Goal: Task Accomplishment & Management: Manage account settings

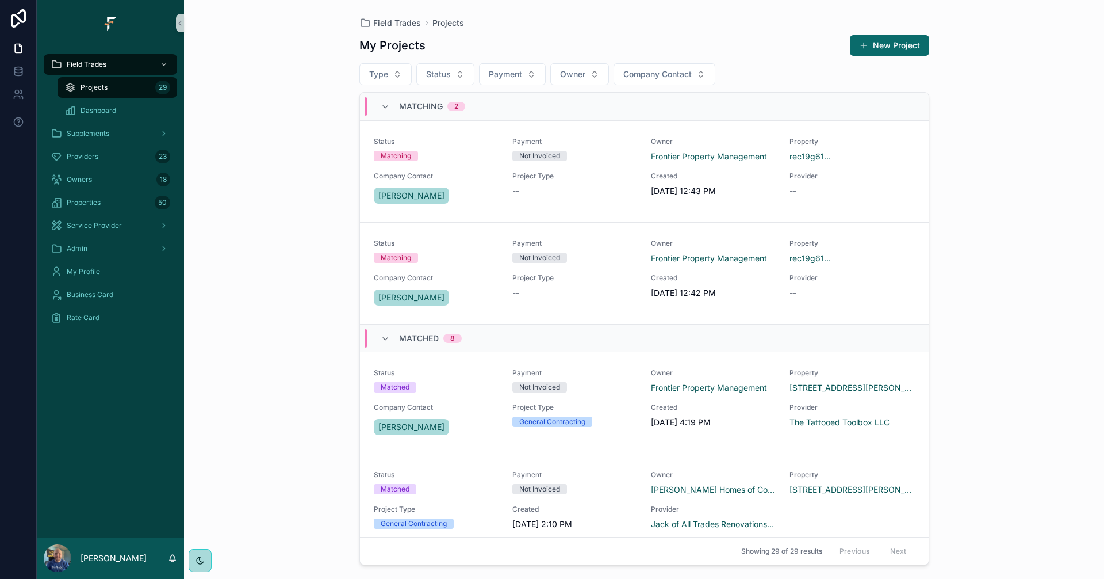
click at [125, 87] on div "Projects 29" at bounding box center [117, 87] width 106 height 18
drag, startPoint x: 237, startPoint y: 20, endPoint x: 240, endPoint y: 26, distance: 6.4
click at [237, 20] on div "Field Trades Projects My Projects New Project Type Status Payment Owner Company…" at bounding box center [644, 289] width 920 height 579
click at [478, 182] on div "Company Contact Tianna Easley" at bounding box center [436, 188] width 125 height 35
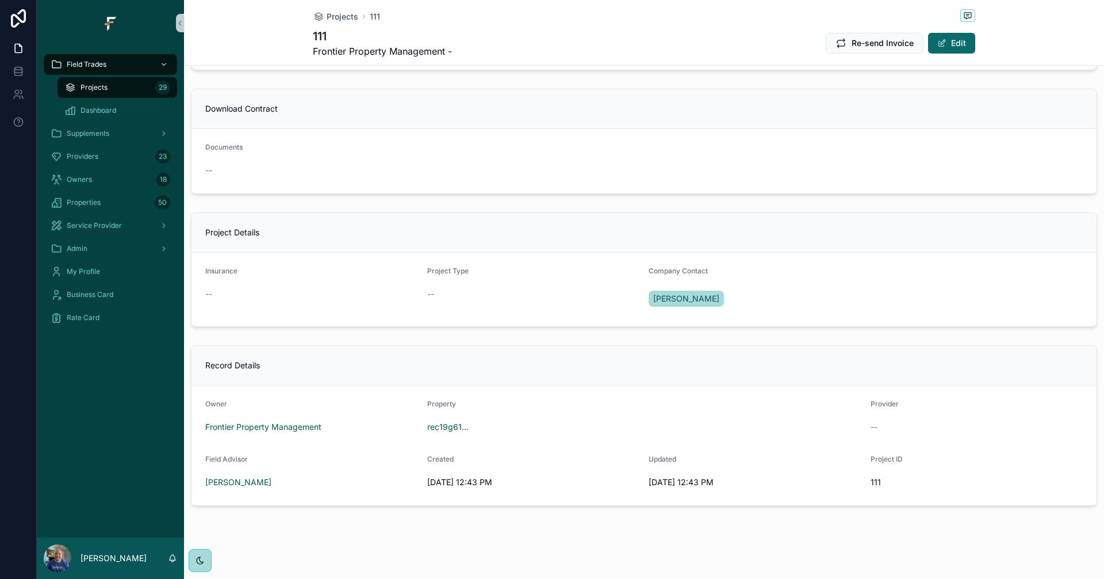
scroll to position [877, 0]
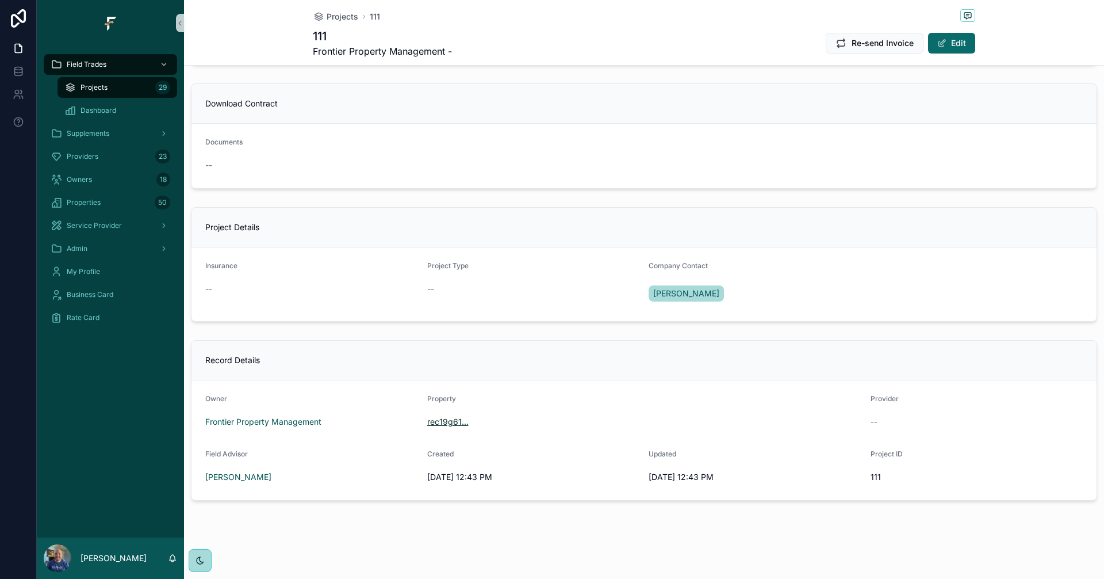
click at [445, 422] on span "rec19g61..." at bounding box center [447, 422] width 41 height 12
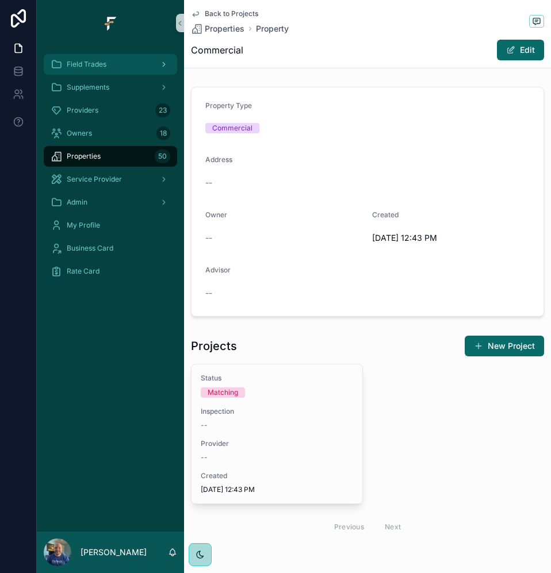
click at [100, 62] on span "Field Trades" at bounding box center [87, 64] width 40 height 9
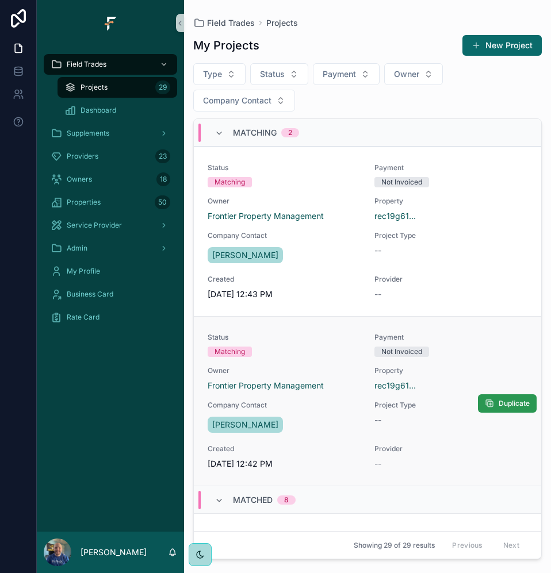
click at [482, 411] on button "Duplicate" at bounding box center [507, 404] width 59 height 18
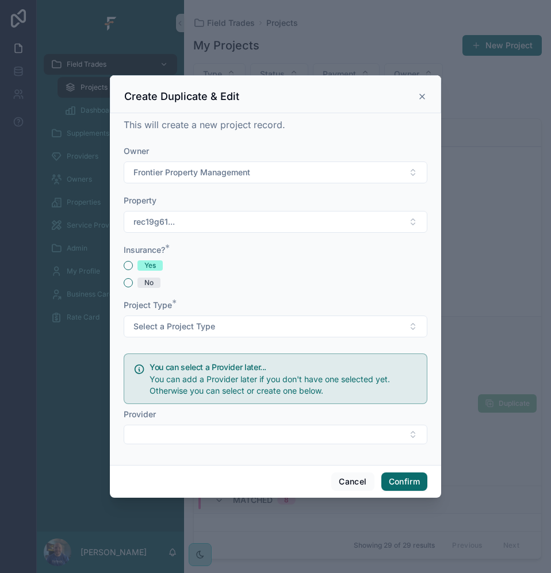
drag, startPoint x: 423, startPoint y: 94, endPoint x: 423, endPoint y: 99, distance: 5.8
click at [423, 94] on icon at bounding box center [422, 96] width 9 height 9
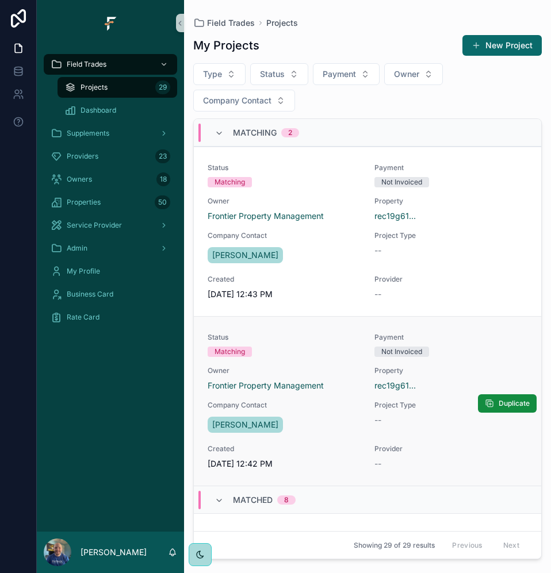
click at [334, 352] on div "Matching" at bounding box center [284, 352] width 153 height 10
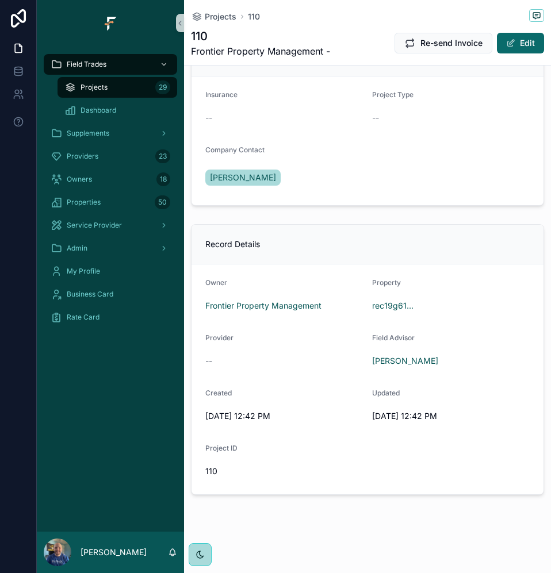
scroll to position [1216, 0]
click at [389, 306] on span "rec19g61..." at bounding box center [392, 306] width 41 height 12
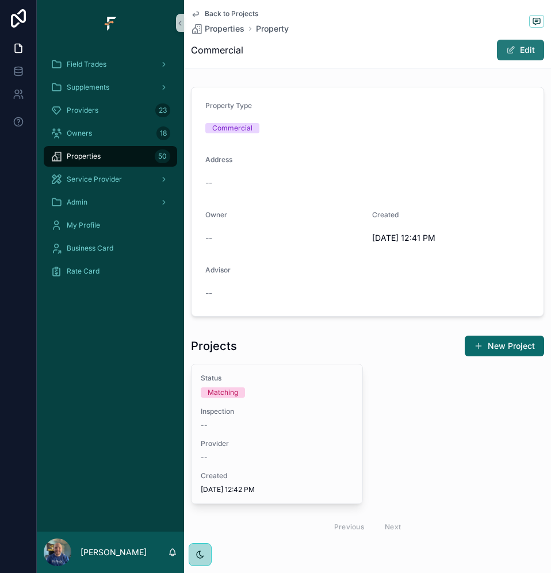
click at [520, 48] on button "Edit" at bounding box center [520, 50] width 47 height 21
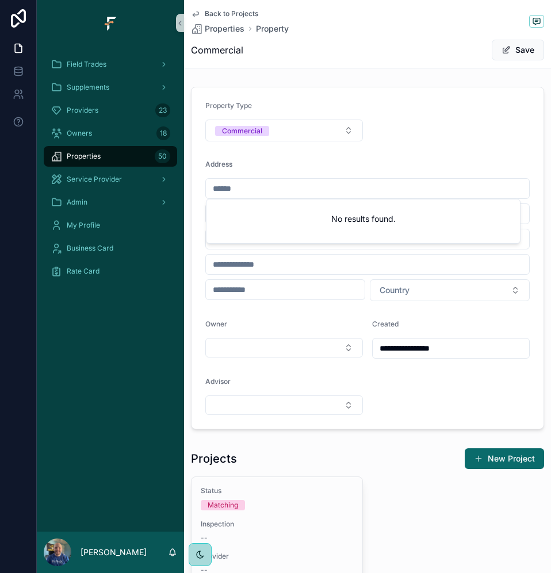
click at [307, 183] on input "scrollable content" at bounding box center [367, 189] width 323 height 16
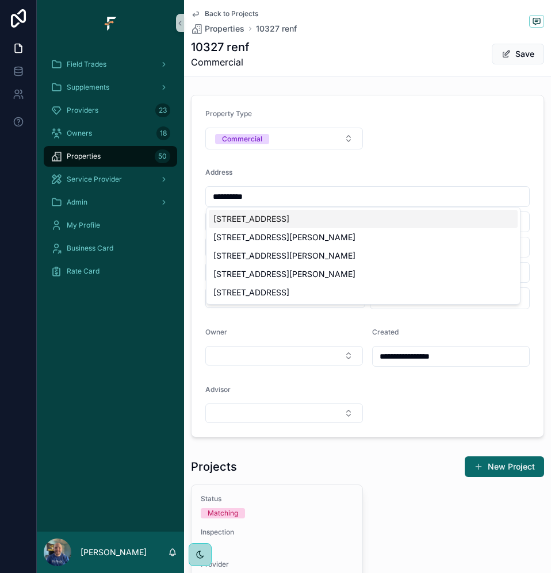
click at [309, 217] on div "10327 Renfrew Drive, St. Louis, MO, USA" at bounding box center [363, 219] width 309 height 18
type input "**********"
type input "*********"
type input "********"
type input "*****"
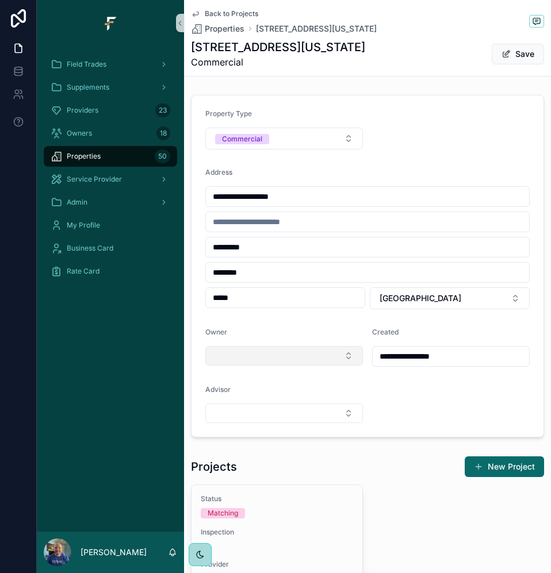
type input "**********"
click at [314, 351] on button "Select Button" at bounding box center [284, 356] width 158 height 20
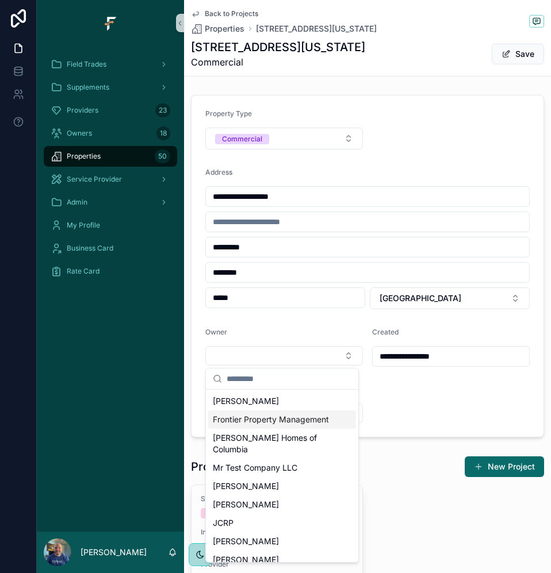
click at [264, 424] on span "Frontier Property Management" at bounding box center [271, 420] width 116 height 12
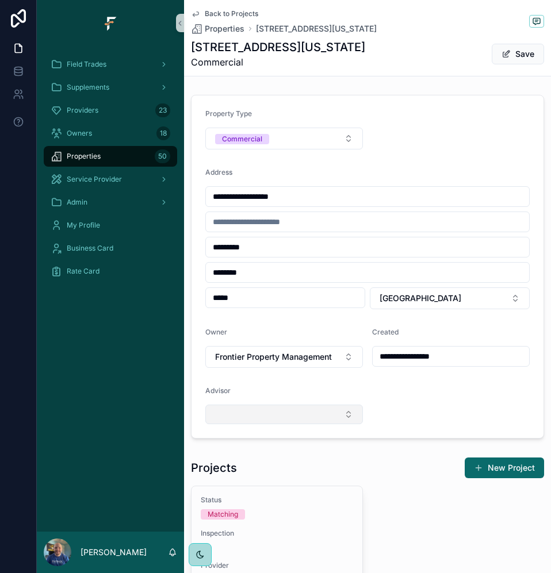
click at [333, 411] on button "Select Button" at bounding box center [284, 415] width 158 height 20
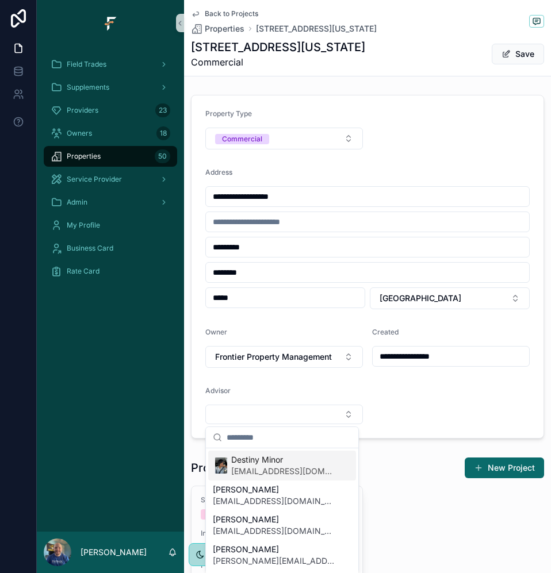
click at [275, 462] on span "Destiny Minor" at bounding box center [284, 460] width 106 height 12
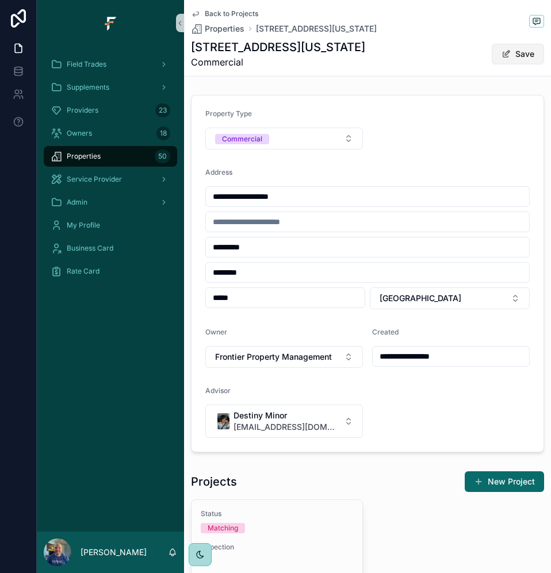
click at [522, 58] on button "Save" at bounding box center [518, 54] width 52 height 21
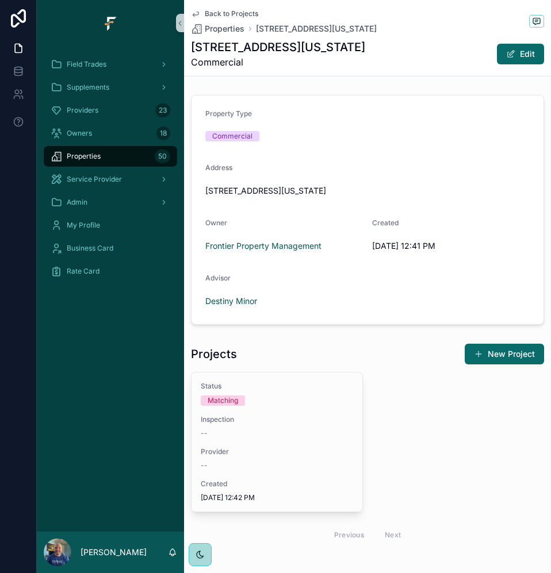
click at [236, 10] on span "Back to Projects" at bounding box center [231, 13] width 53 height 9
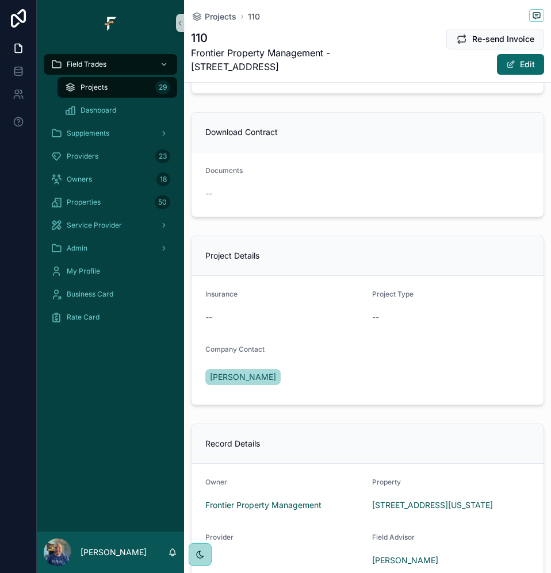
scroll to position [1003, 0]
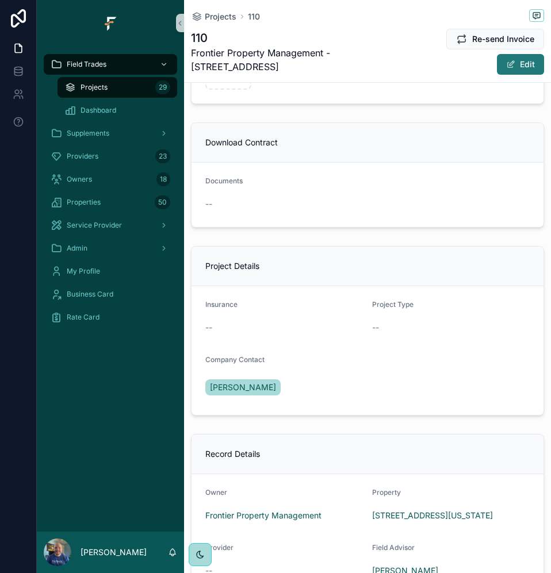
click at [524, 68] on button "Edit" at bounding box center [520, 64] width 47 height 21
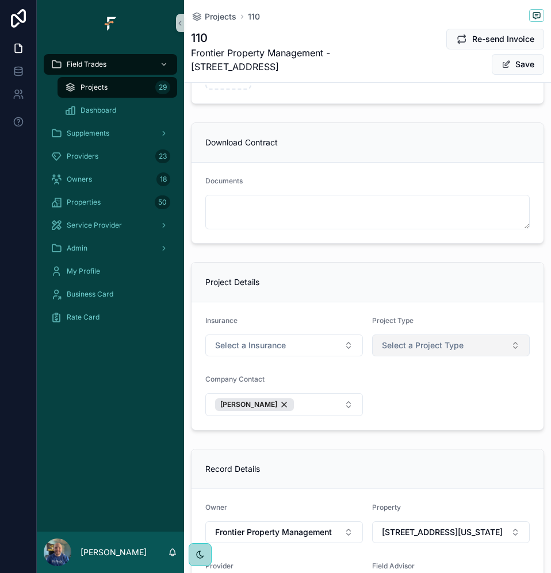
click at [469, 357] on button "Select a Project Type" at bounding box center [451, 346] width 158 height 22
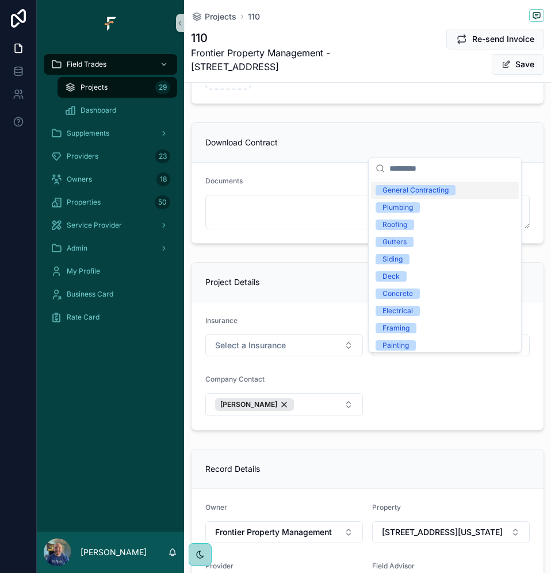
click at [432, 194] on div "General Contracting" at bounding box center [415, 190] width 66 height 10
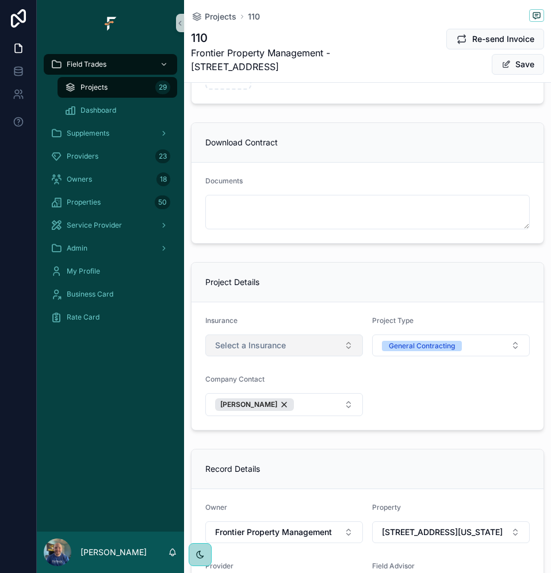
click at [351, 357] on button "Select a Insurance" at bounding box center [284, 346] width 158 height 22
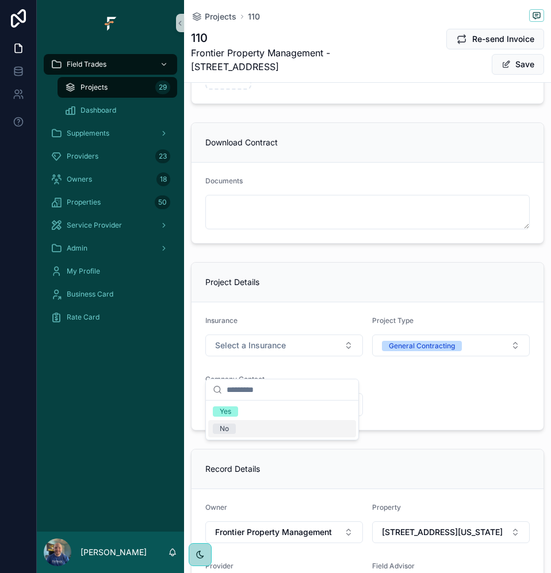
click at [240, 432] on div "No" at bounding box center [282, 428] width 148 height 17
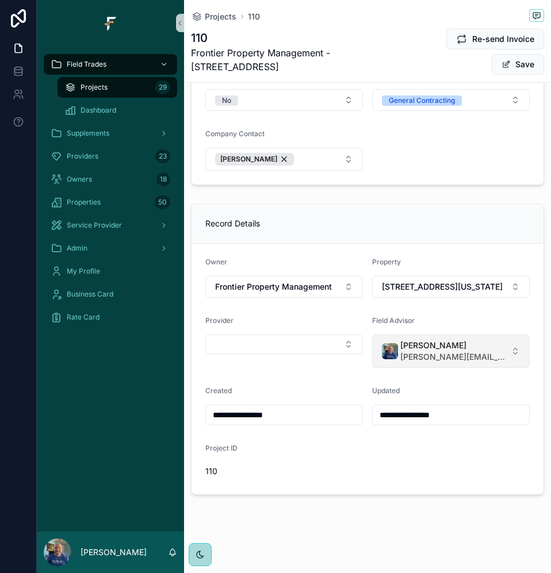
scroll to position [1269, 0]
click at [498, 359] on button "Evan Hoyle evan@fultrade.com" at bounding box center [451, 351] width 158 height 33
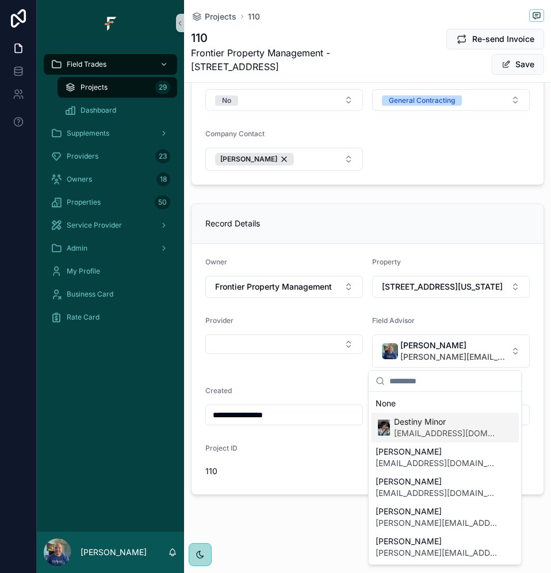
click at [436, 424] on span "Destiny Minor" at bounding box center [447, 422] width 106 height 12
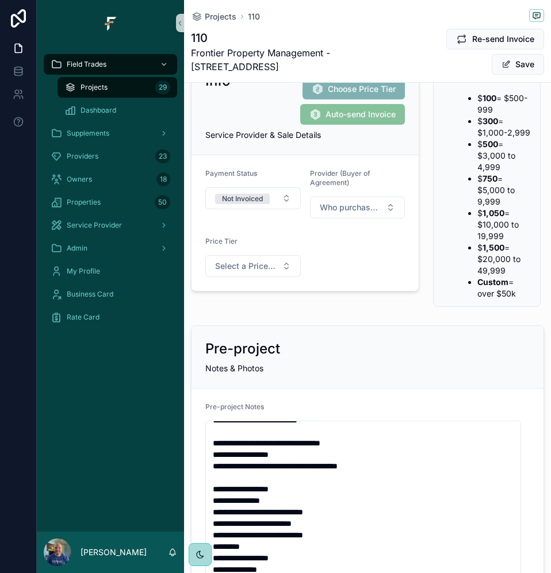
scroll to position [0, 0]
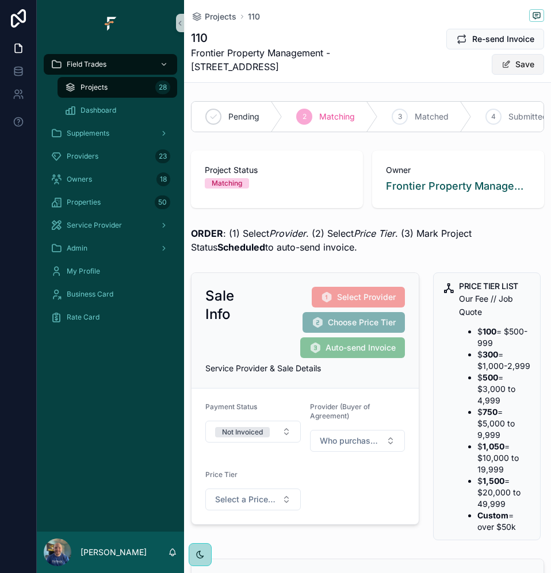
click at [519, 66] on button "Save" at bounding box center [518, 64] width 52 height 21
click at [128, 86] on div "Projects 28" at bounding box center [117, 87] width 106 height 18
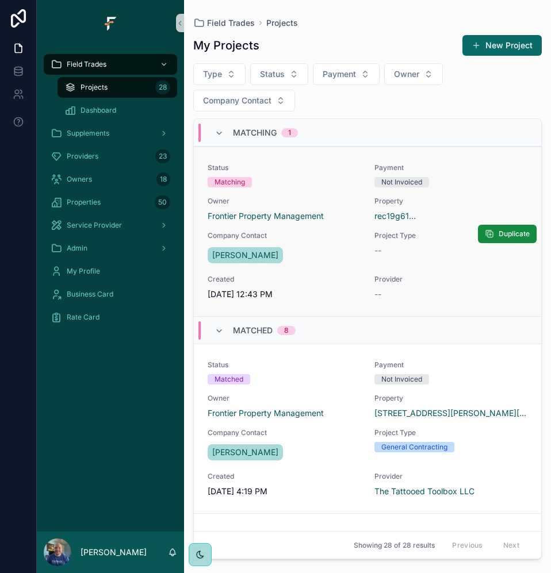
click at [449, 273] on div "Status Matching Payment Not Invoiced Owner Frontier Property Management Propert…" at bounding box center [368, 231] width 320 height 137
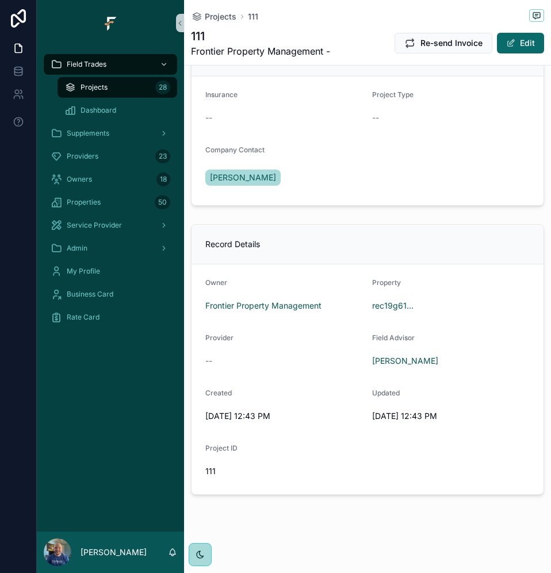
scroll to position [1216, 0]
click at [392, 302] on span "rec19g61..." at bounding box center [392, 306] width 41 height 12
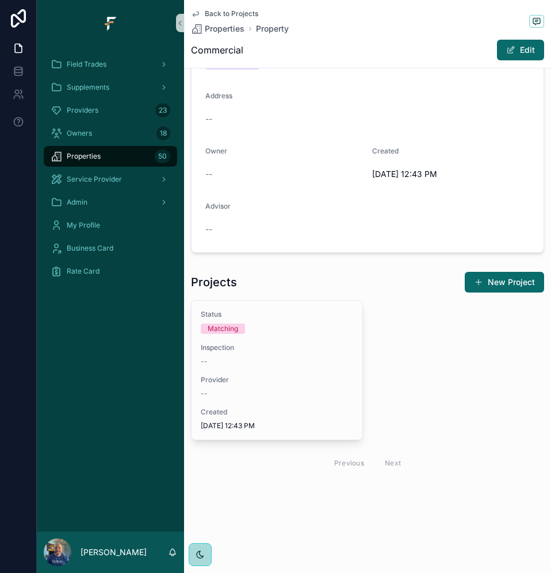
scroll to position [64, 0]
click at [510, 51] on button "Edit" at bounding box center [520, 50] width 47 height 21
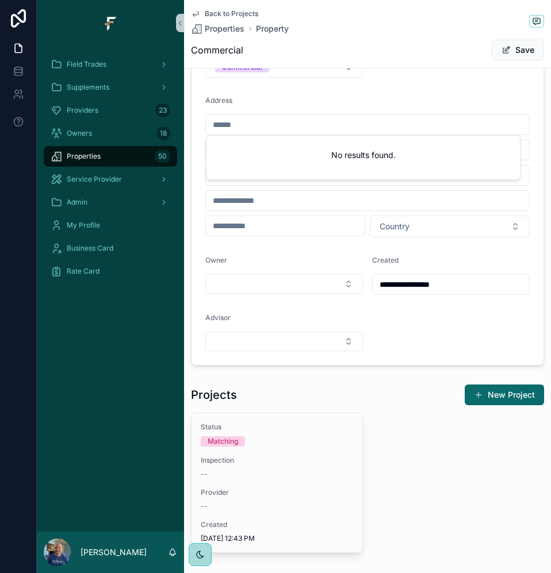
click at [300, 126] on input "scrollable content" at bounding box center [367, 125] width 323 height 16
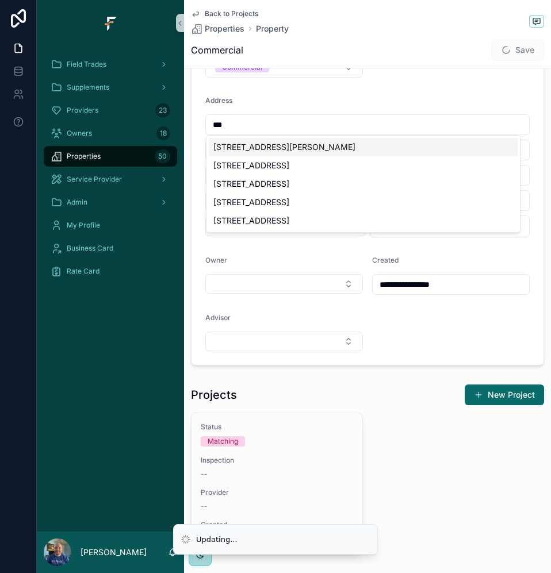
scroll to position [72, 0]
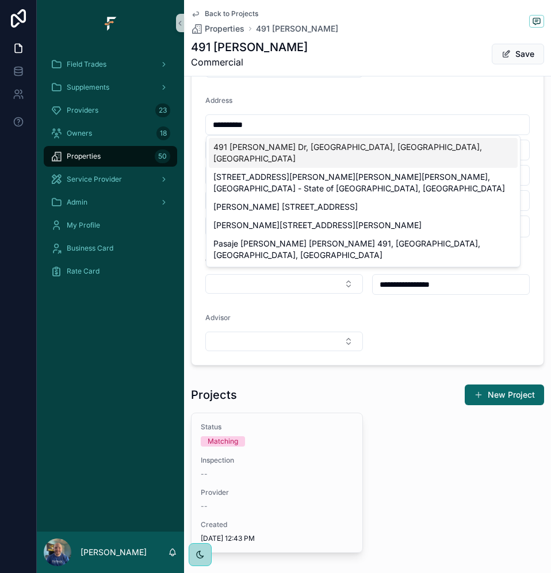
click at [299, 144] on div "491 Adrian Dr, St. Louis, MO, USA" at bounding box center [363, 153] width 309 height 30
type input "**********"
type input "*********"
type input "********"
type input "*****"
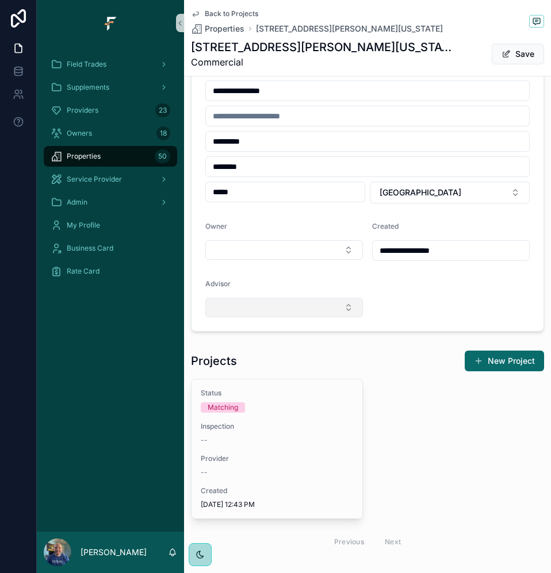
scroll to position [129, 0]
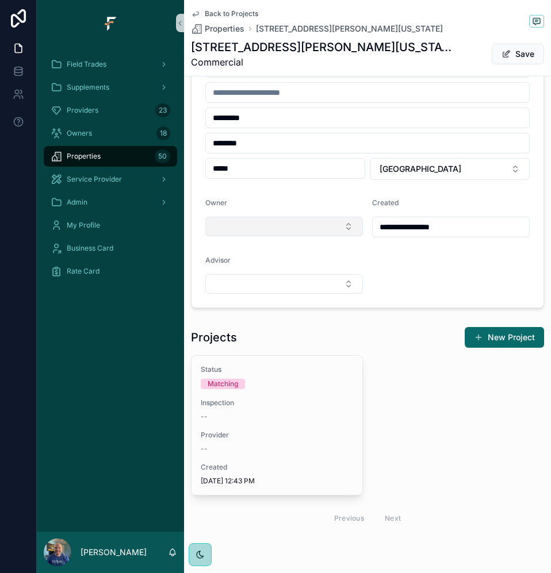
type input "**********"
click at [338, 228] on button "Select Button" at bounding box center [284, 227] width 158 height 20
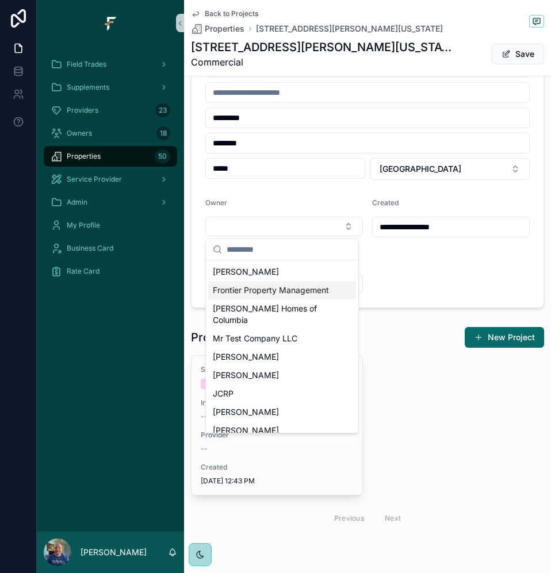
click at [247, 296] on span "Frontier Property Management" at bounding box center [271, 291] width 116 height 12
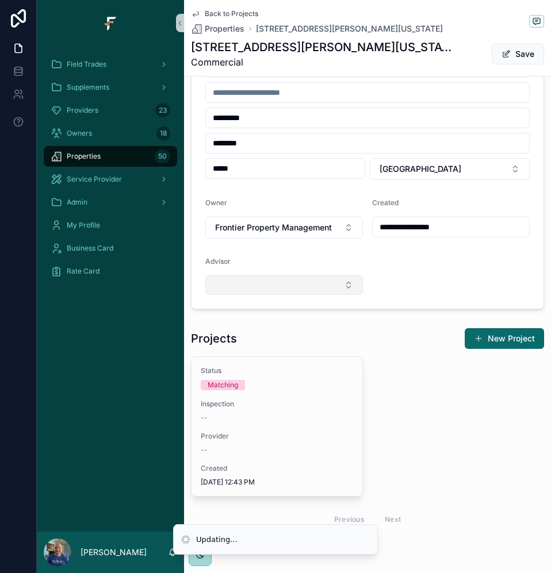
click at [321, 291] on button "Select Button" at bounding box center [284, 285] width 158 height 20
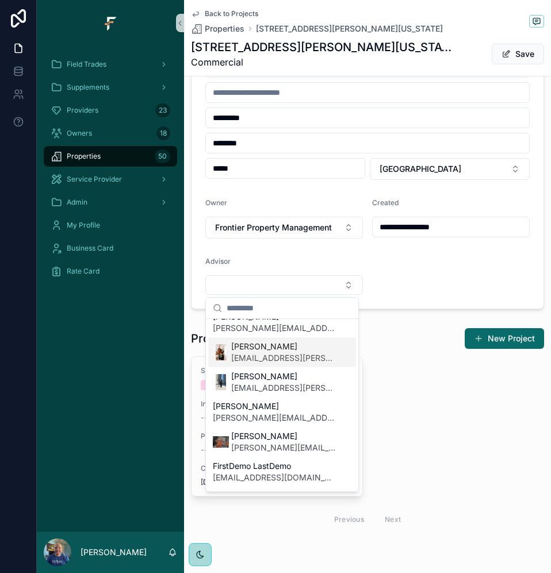
scroll to position [173, 0]
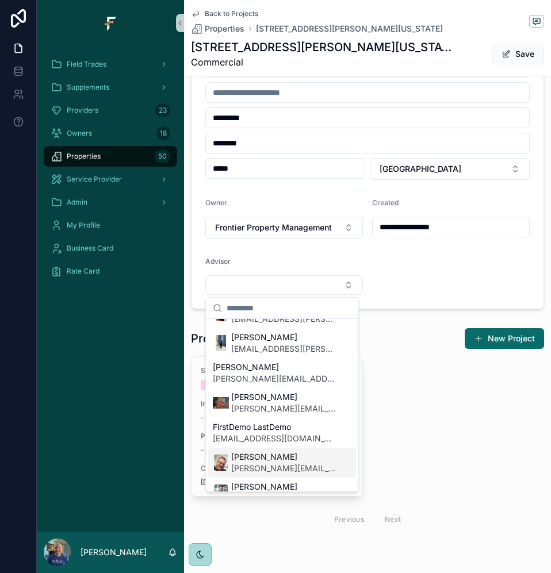
click at [260, 464] on span "mike.sanders@fultrade.com" at bounding box center [284, 469] width 106 height 12
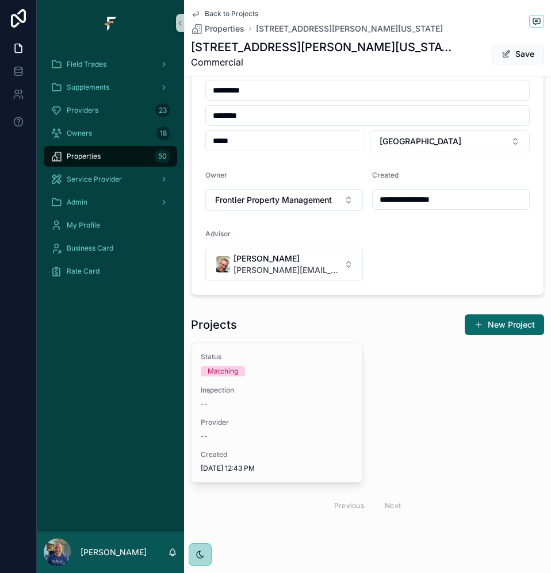
scroll to position [187, 0]
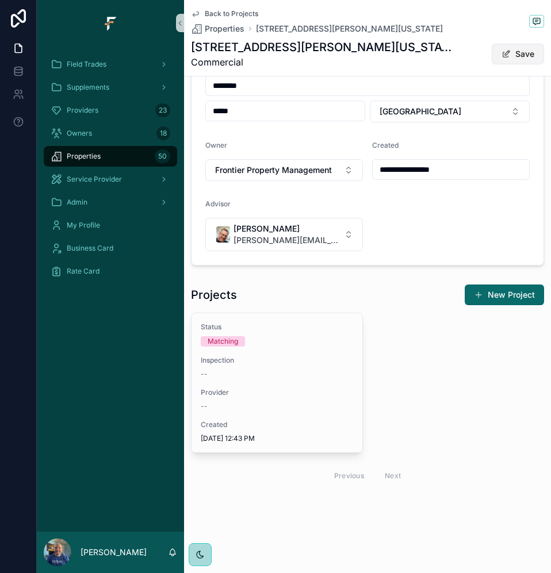
click at [530, 52] on button "Save" at bounding box center [518, 54] width 52 height 21
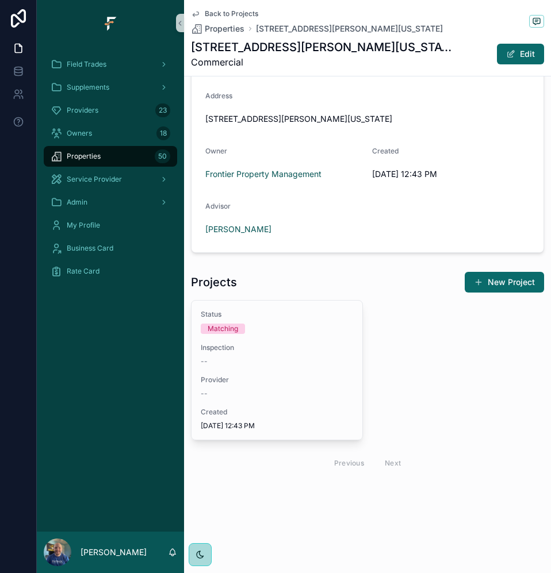
click at [239, 11] on span "Back to Projects" at bounding box center [231, 13] width 53 height 9
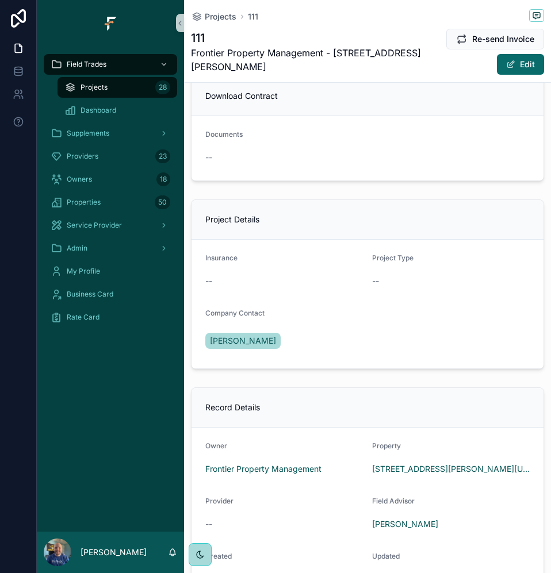
scroll to position [1165, 0]
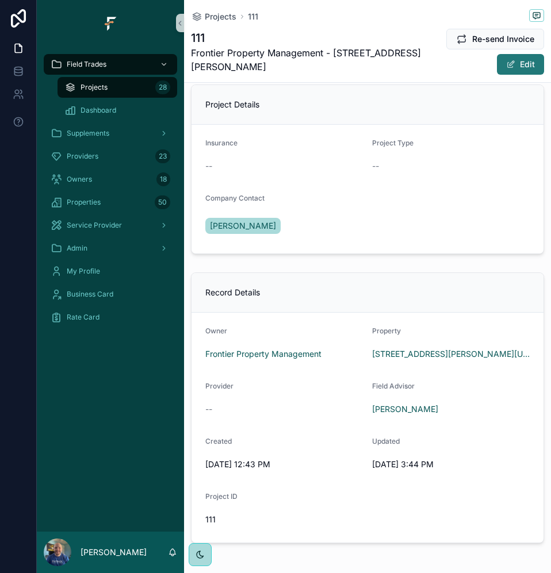
click at [520, 64] on button "Edit" at bounding box center [520, 64] width 47 height 21
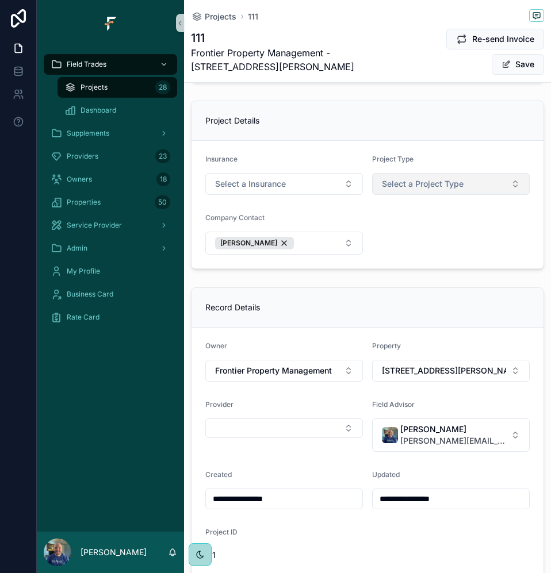
click at [474, 195] on button "Select a Project Type" at bounding box center [451, 184] width 158 height 22
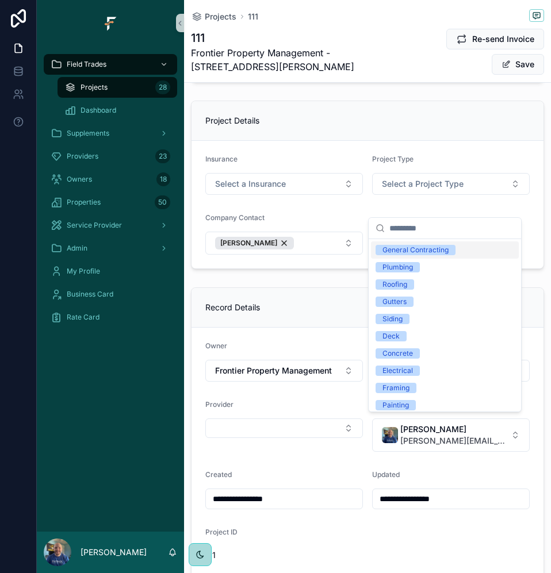
click at [423, 250] on div "General Contracting" at bounding box center [415, 250] width 66 height 10
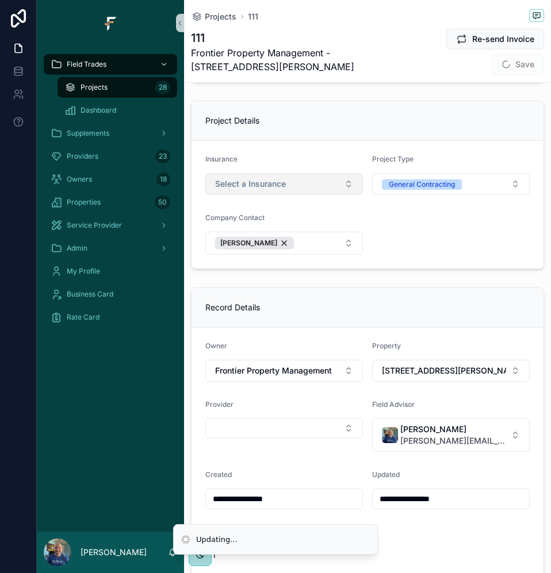
click at [313, 195] on button "Select a Insurance" at bounding box center [284, 184] width 158 height 22
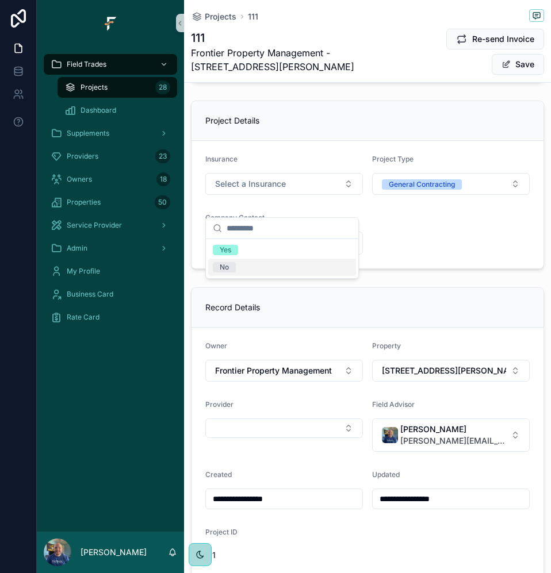
click at [238, 266] on div "No" at bounding box center [282, 267] width 148 height 17
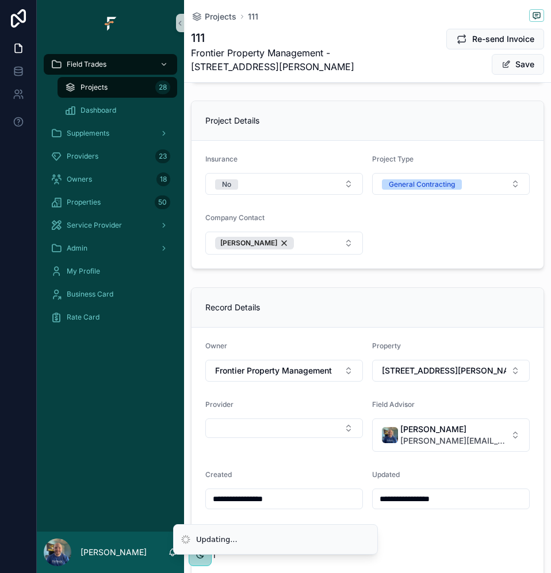
scroll to position [0, 0]
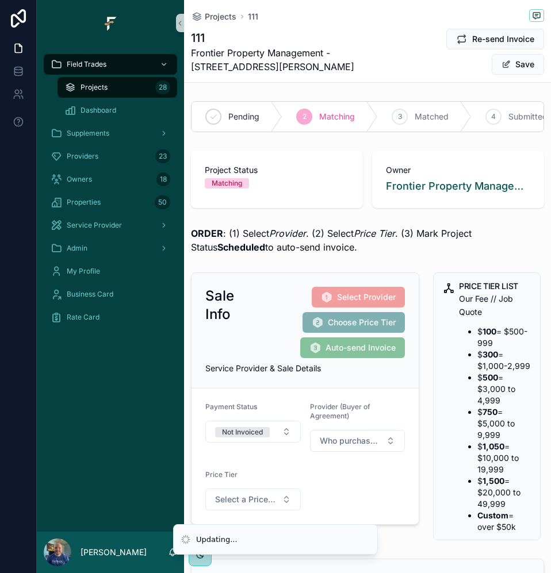
type input "**********"
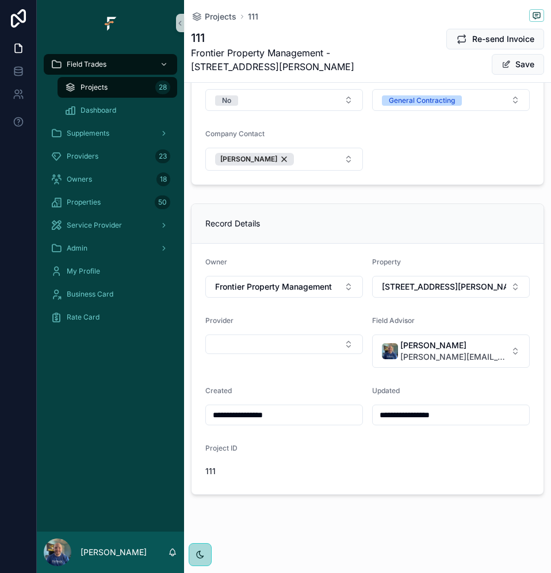
scroll to position [1269, 0]
click at [472, 343] on button "Evan Hoyle evan@fultrade.com" at bounding box center [451, 351] width 158 height 33
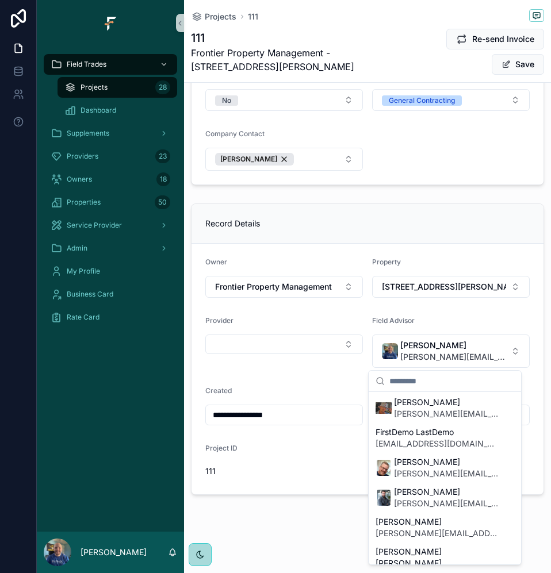
scroll to position [288, 0]
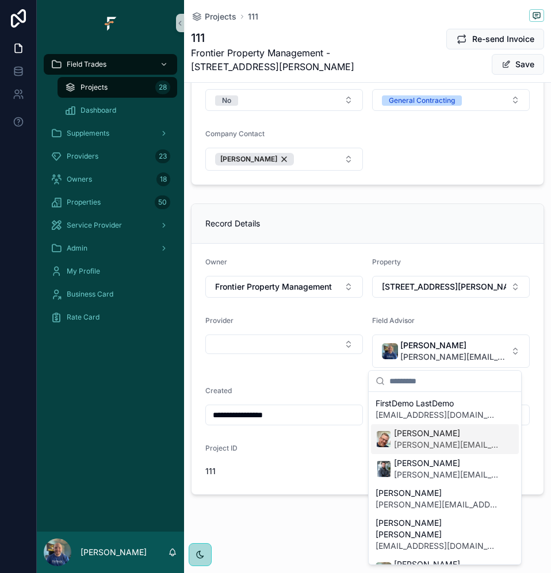
click at [421, 445] on span "mike.sanders@fultrade.com" at bounding box center [447, 445] width 106 height 12
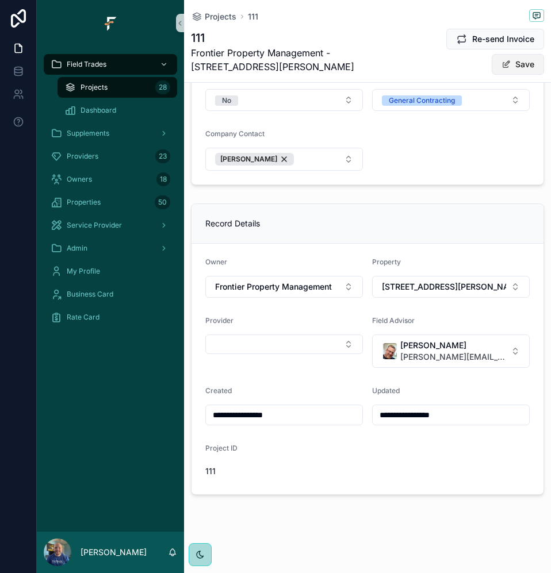
click at [515, 62] on button "Save" at bounding box center [518, 64] width 52 height 21
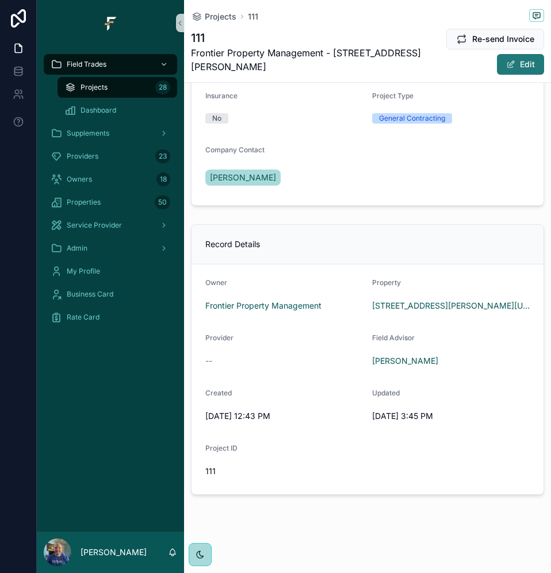
scroll to position [1232, 0]
click at [99, 84] on span "Projects" at bounding box center [94, 87] width 27 height 9
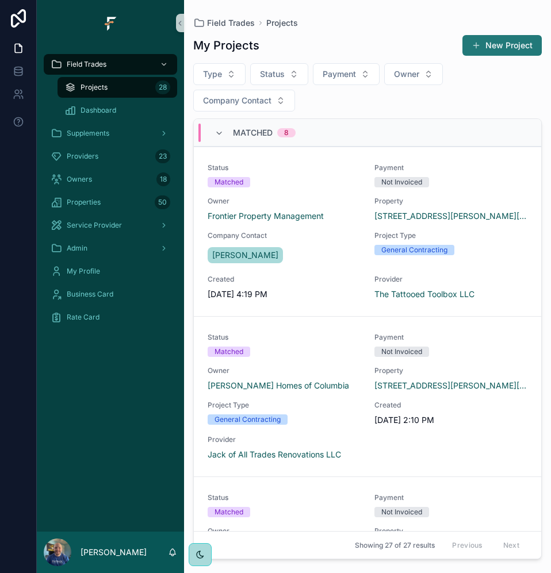
click at [513, 45] on button "New Project" at bounding box center [501, 45] width 79 height 21
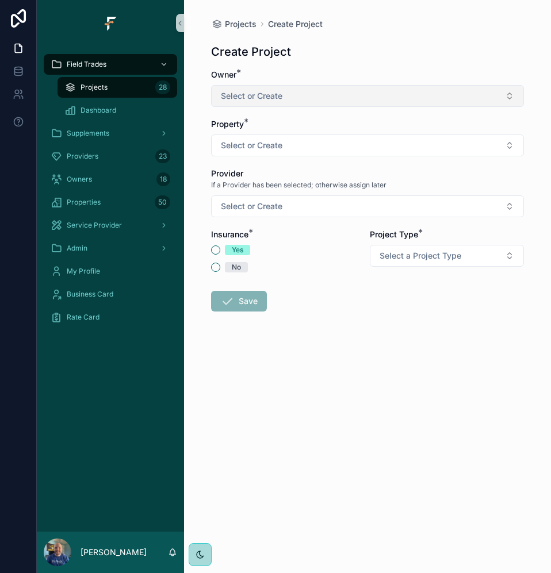
click at [424, 98] on button "Select or Create" at bounding box center [367, 96] width 313 height 22
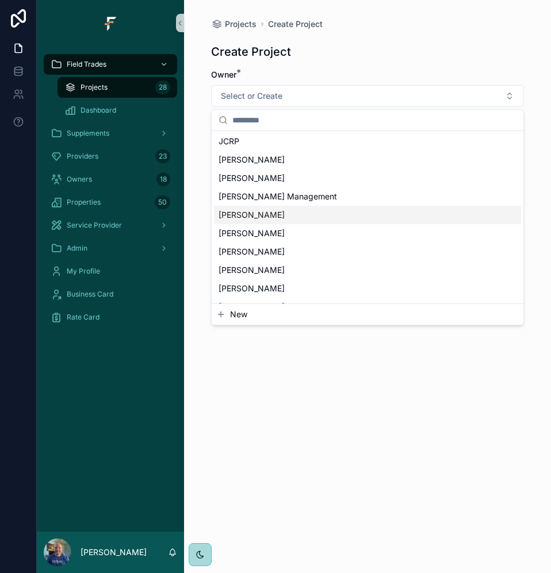
scroll to position [115, 0]
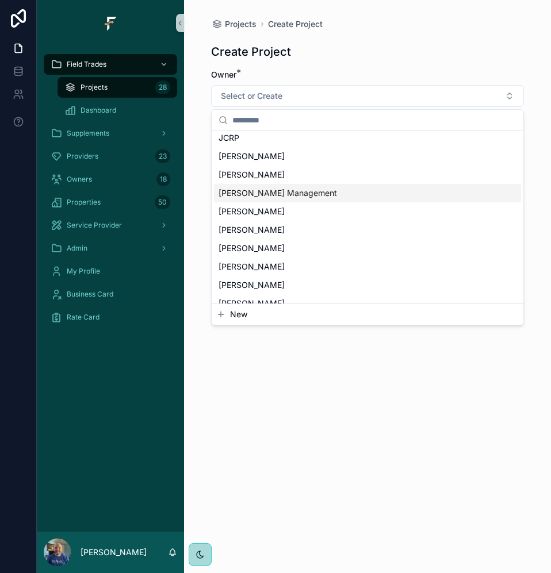
click at [277, 196] on span "[PERSON_NAME] Management" at bounding box center [278, 193] width 118 height 12
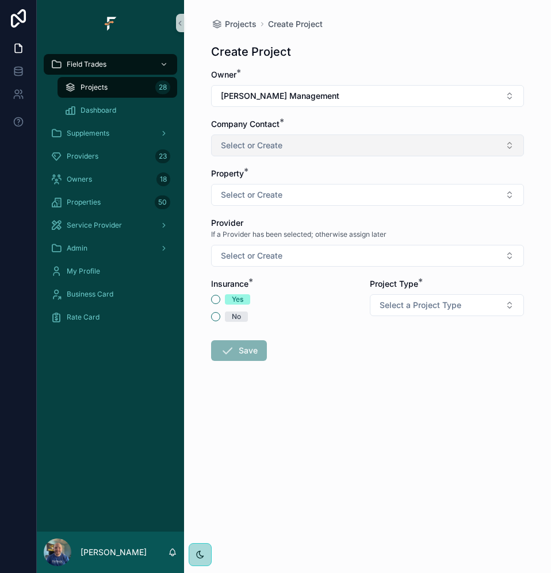
click at [359, 148] on button "Select or Create" at bounding box center [367, 146] width 313 height 22
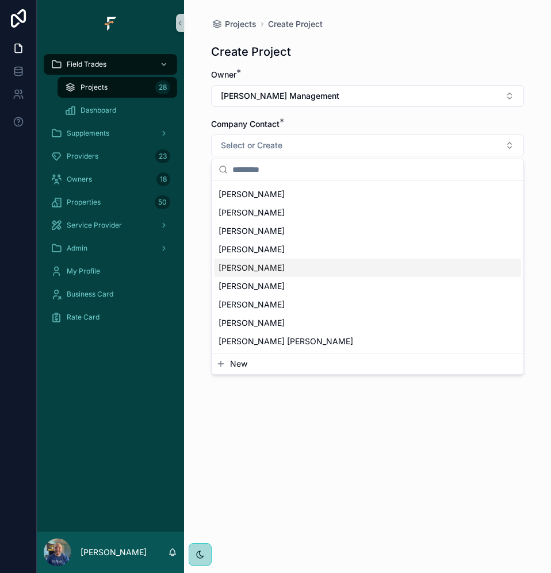
click at [266, 269] on span "[PERSON_NAME]" at bounding box center [252, 268] width 66 height 12
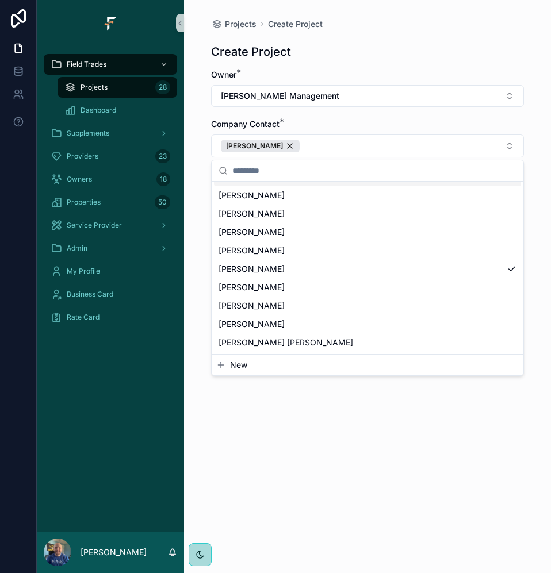
click at [489, 122] on div "Company Contact *" at bounding box center [367, 124] width 313 height 12
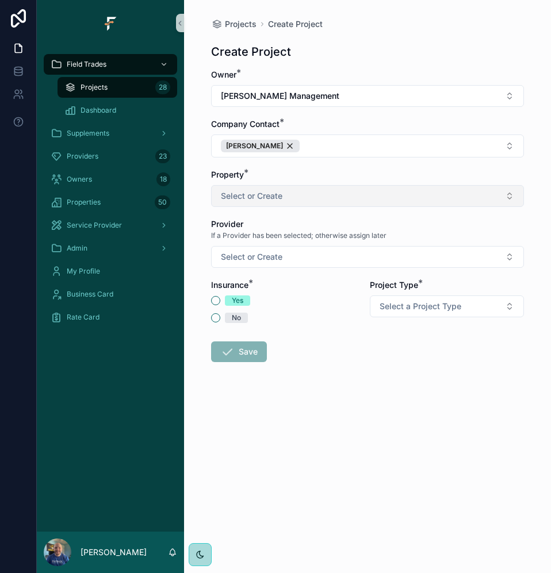
click at [425, 197] on button "Select or Create" at bounding box center [367, 196] width 313 height 22
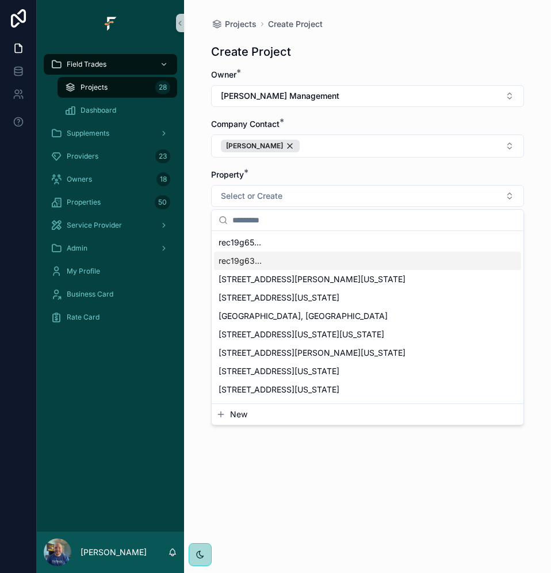
click at [238, 419] on span "New" at bounding box center [238, 415] width 17 height 12
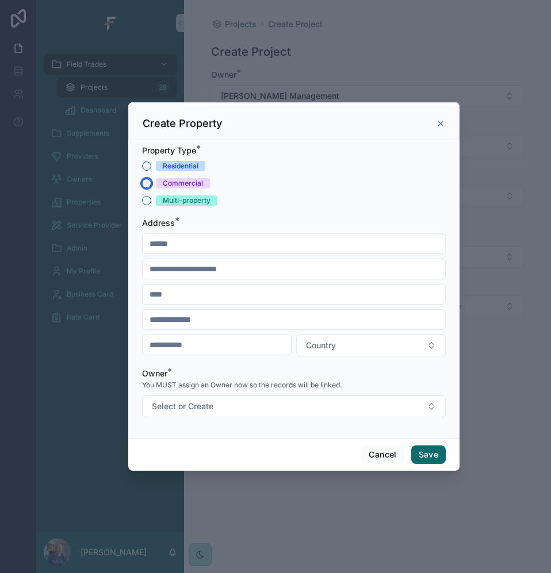
click at [148, 182] on button "Commercial" at bounding box center [146, 183] width 9 height 9
click at [323, 246] on input "scrollable content" at bounding box center [294, 244] width 302 height 16
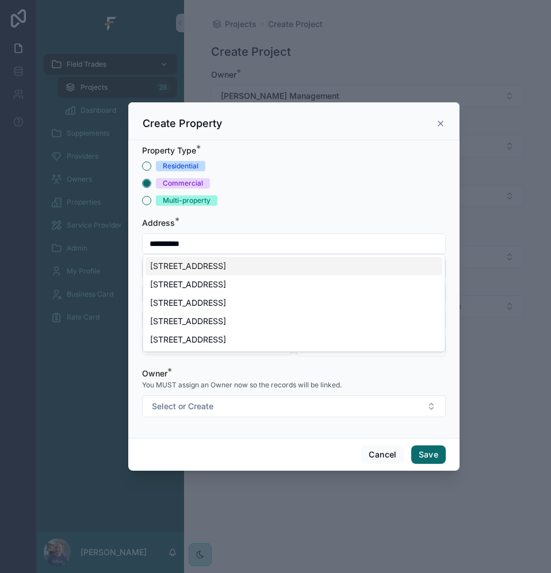
click at [239, 269] on div "483 Spruce Street, Boonville, MO, USA" at bounding box center [293, 266] width 297 height 18
type input "**********"
type input "*********"
type input "********"
type input "*****"
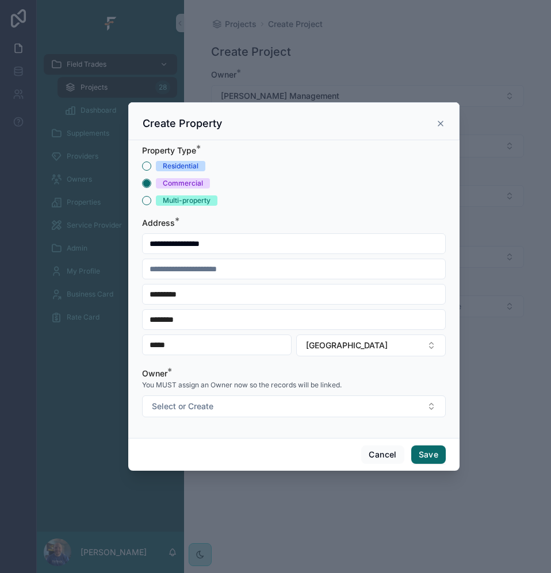
type input "**********"
click at [254, 266] on input "scrollable content" at bounding box center [294, 269] width 302 height 16
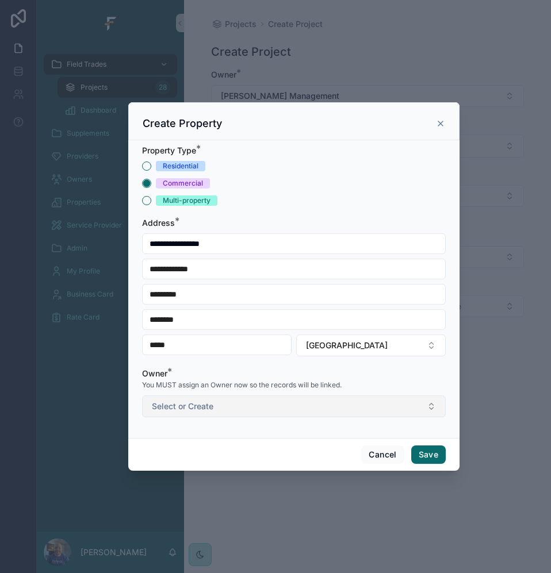
type input "**********"
click at [352, 411] on button "Select or Create" at bounding box center [294, 407] width 304 height 22
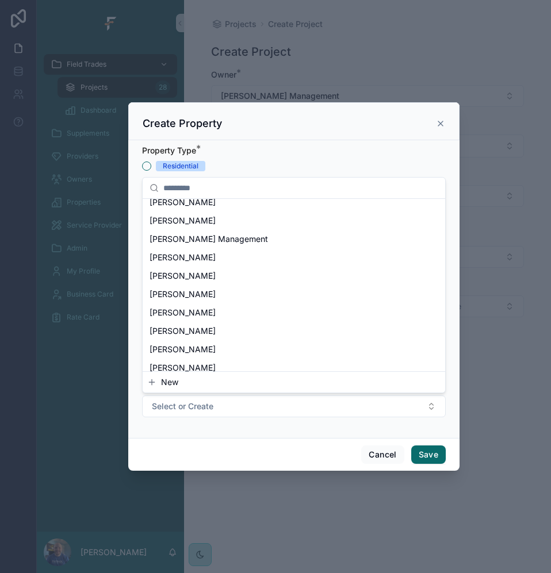
scroll to position [163, 0]
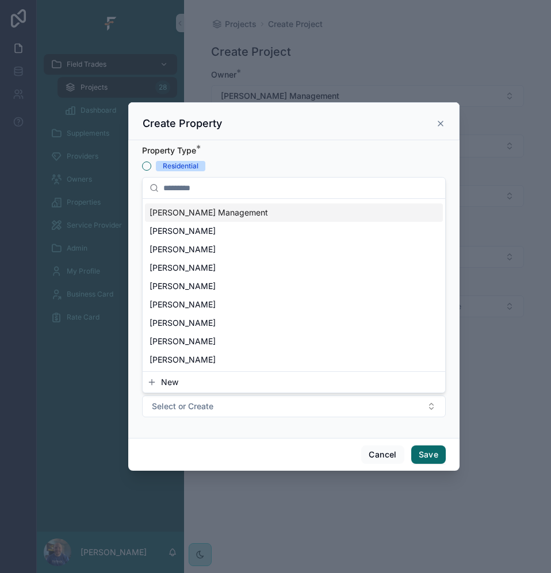
click at [244, 214] on div "[PERSON_NAME] Management" at bounding box center [294, 213] width 298 height 18
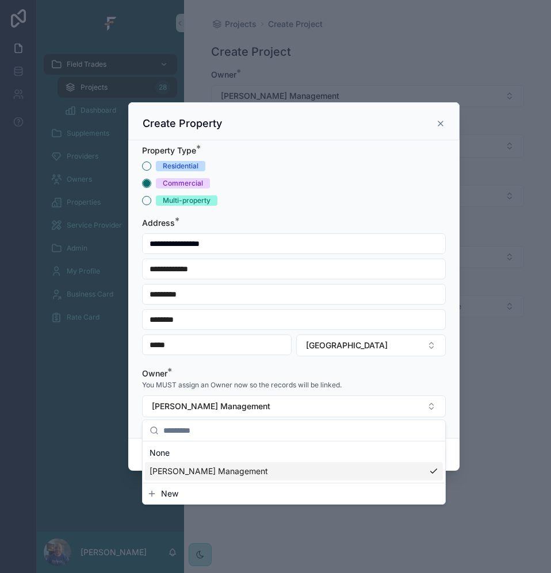
scroll to position [0, 0]
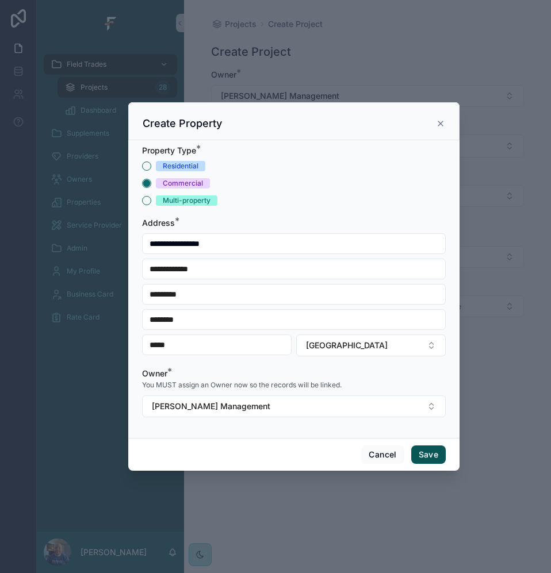
click at [432, 455] on button "Save" at bounding box center [428, 455] width 35 height 18
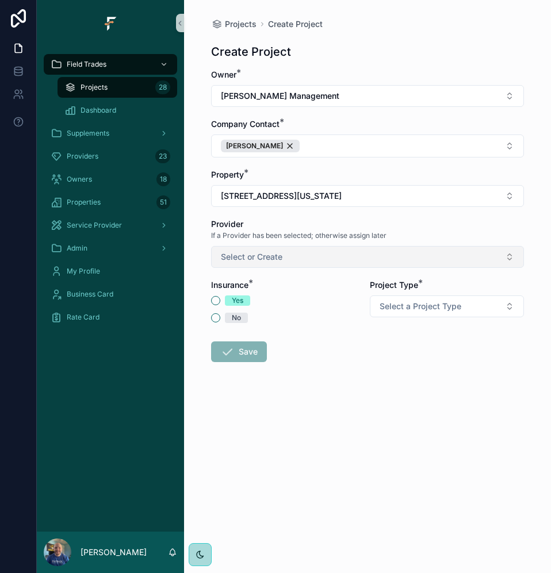
click at [502, 260] on button "Select or Create" at bounding box center [367, 257] width 313 height 22
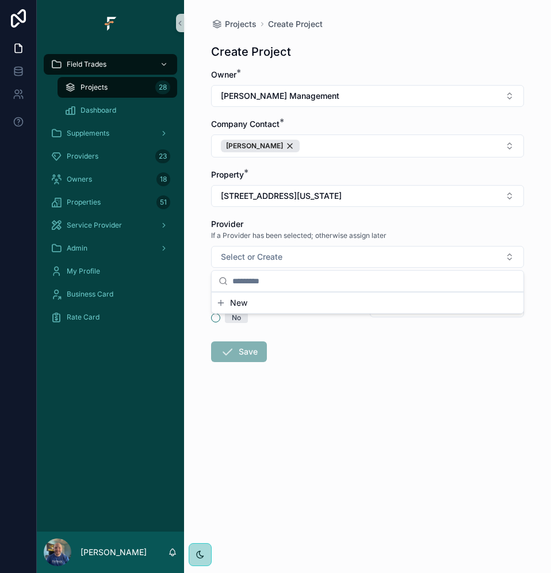
click at [496, 225] on div "Provider" at bounding box center [367, 225] width 313 height 12
click at [215, 315] on button "No" at bounding box center [215, 317] width 9 height 9
click at [490, 312] on button "Select a Project Type" at bounding box center [447, 307] width 154 height 22
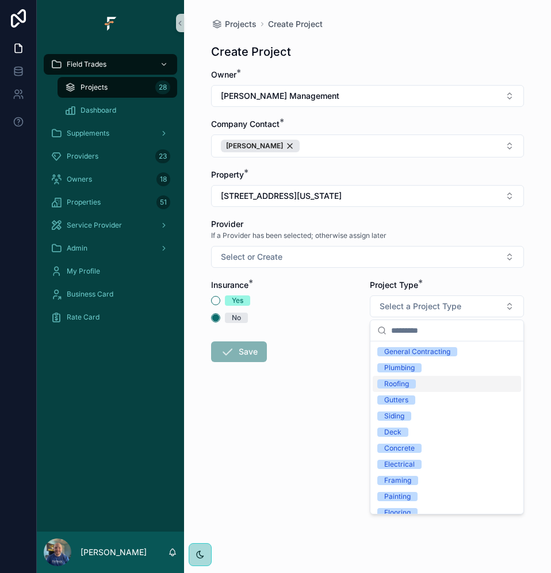
click at [400, 385] on div "Roofing" at bounding box center [396, 384] width 25 height 9
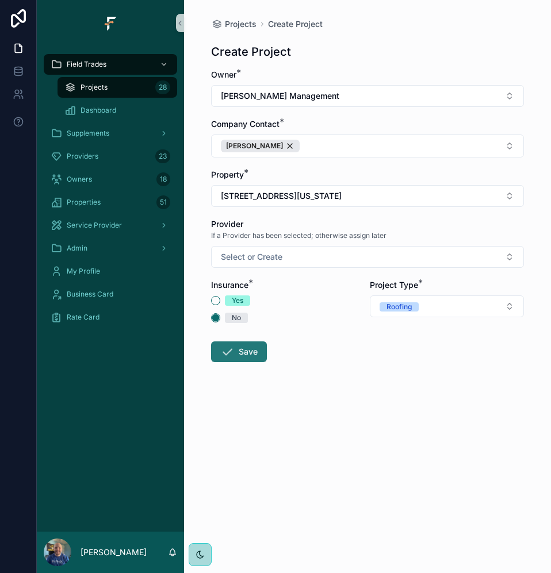
click at [254, 354] on button "Save" at bounding box center [239, 352] width 56 height 21
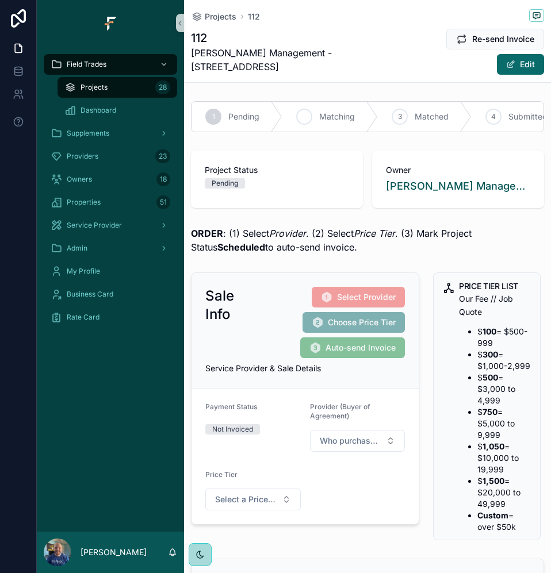
click at [310, 109] on div "2" at bounding box center [304, 117] width 16 height 16
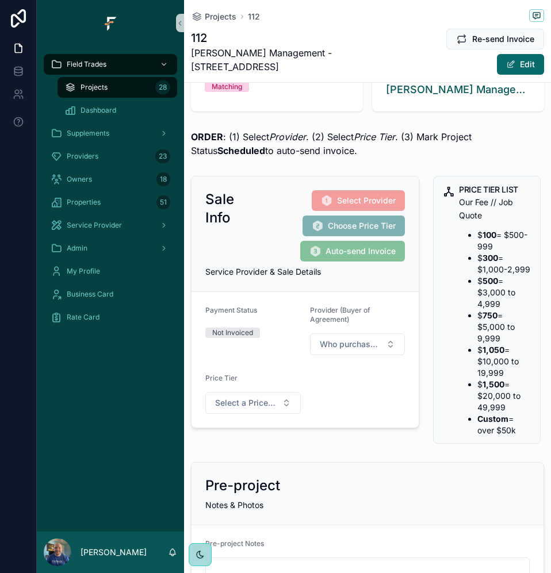
scroll to position [288, 0]
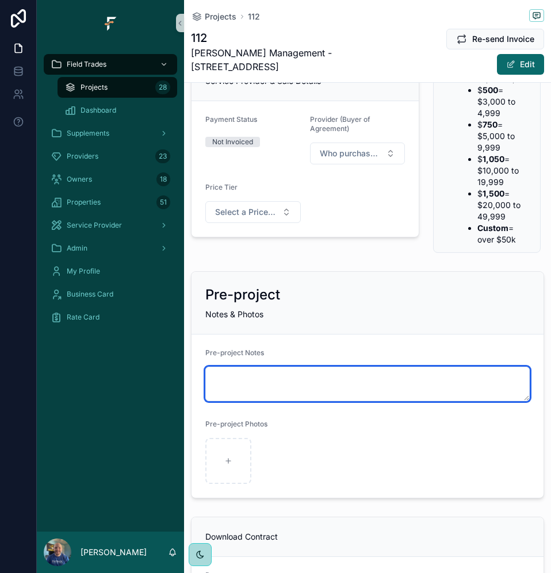
click at [399, 388] on textarea "scrollable content" at bounding box center [367, 384] width 324 height 35
paste textarea "**********"
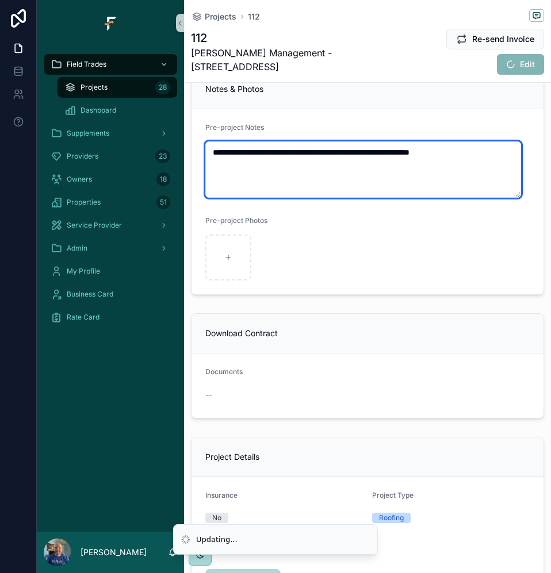
scroll to position [518, 0]
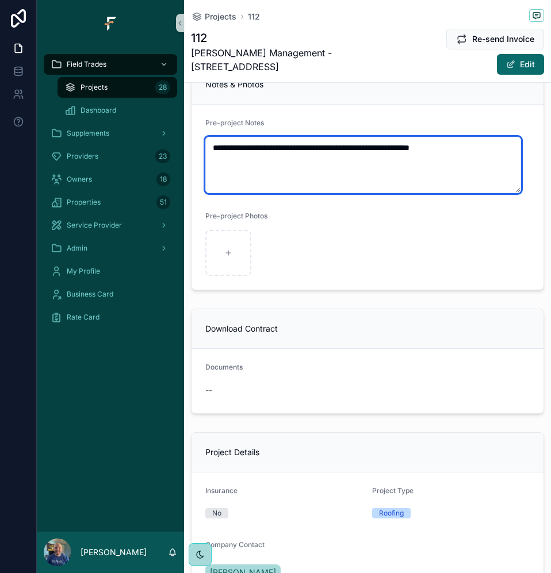
type textarea "**********"
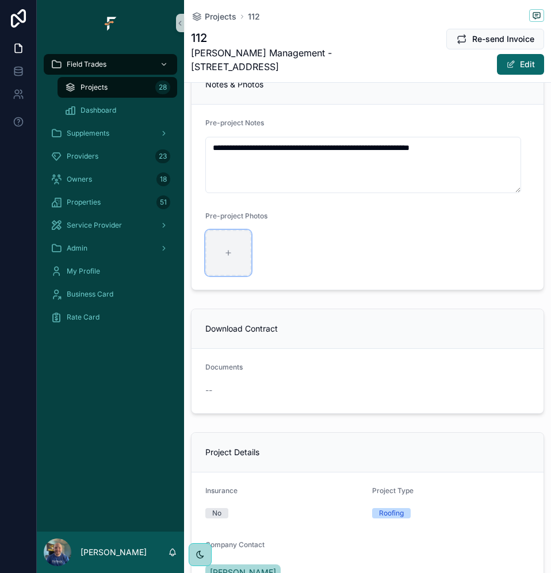
click at [233, 262] on div "scrollable content" at bounding box center [228, 253] width 46 height 46
type input "**********"
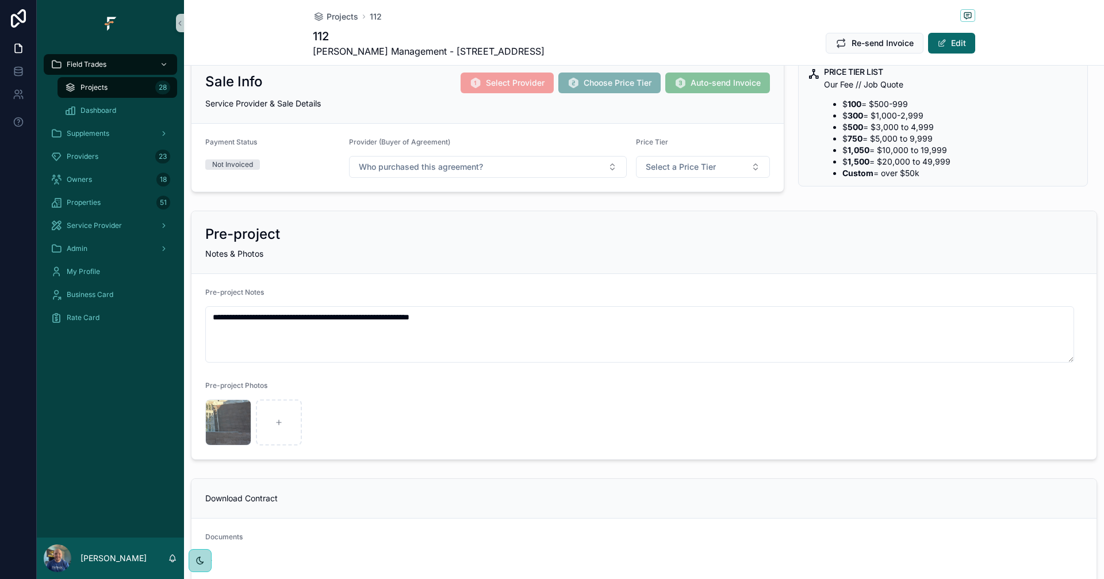
scroll to position [0, 0]
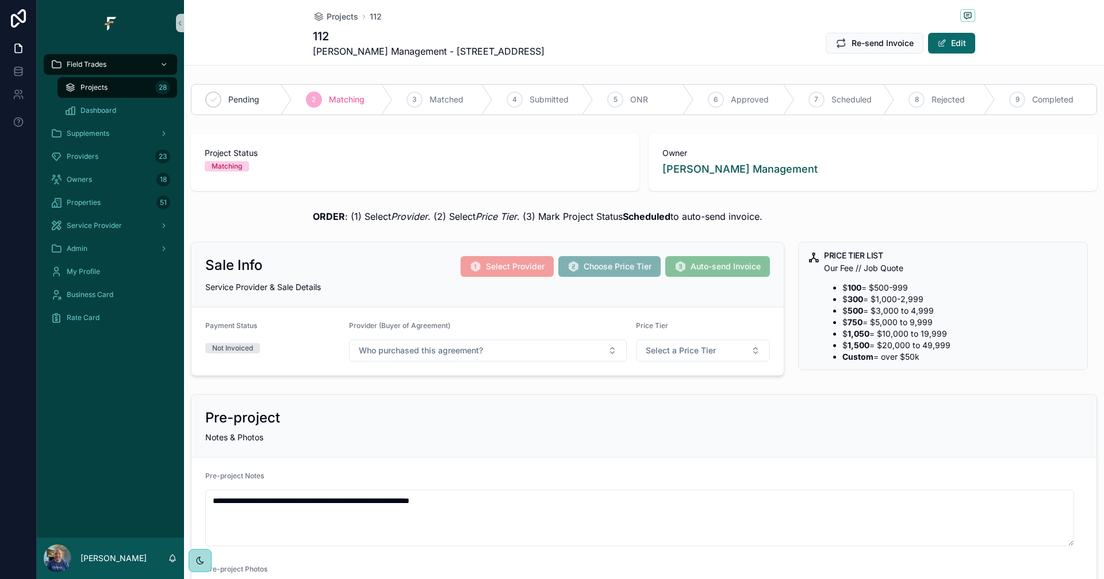
drag, startPoint x: 771, startPoint y: 215, endPoint x: 611, endPoint y: 224, distance: 160.7
click at [611, 224] on div "ORDER : (1) Select Provider . (2) Select Price Tier . (3) Mark Project Status S…" at bounding box center [644, 216] width 920 height 23
click at [819, 209] on div "ORDER : (1) Select Provider . (2) Select Price Tier . (3) Mark Project Status S…" at bounding box center [644, 216] width 920 height 23
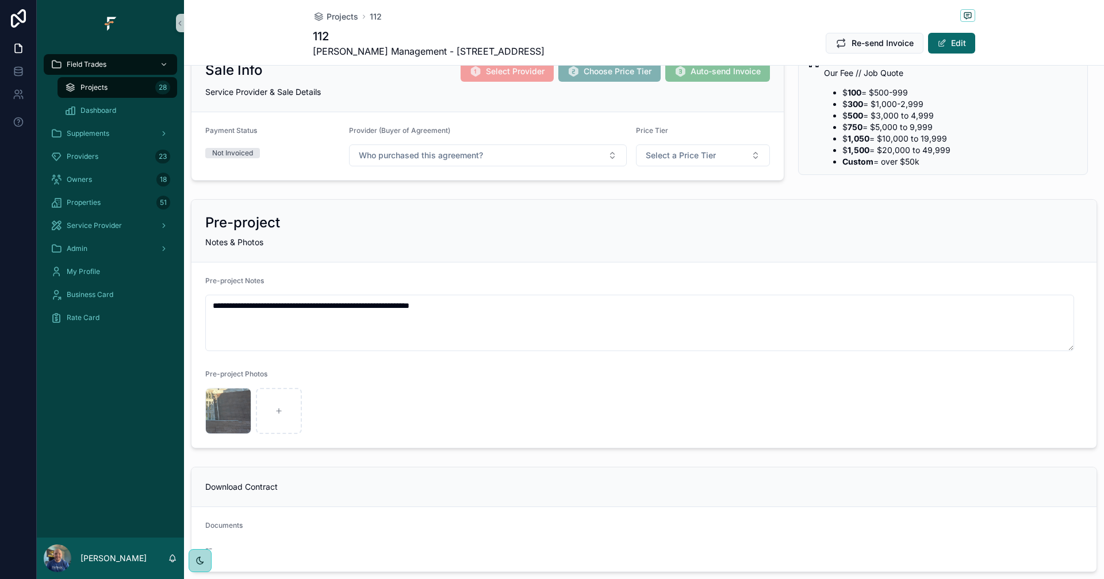
scroll to position [173, 0]
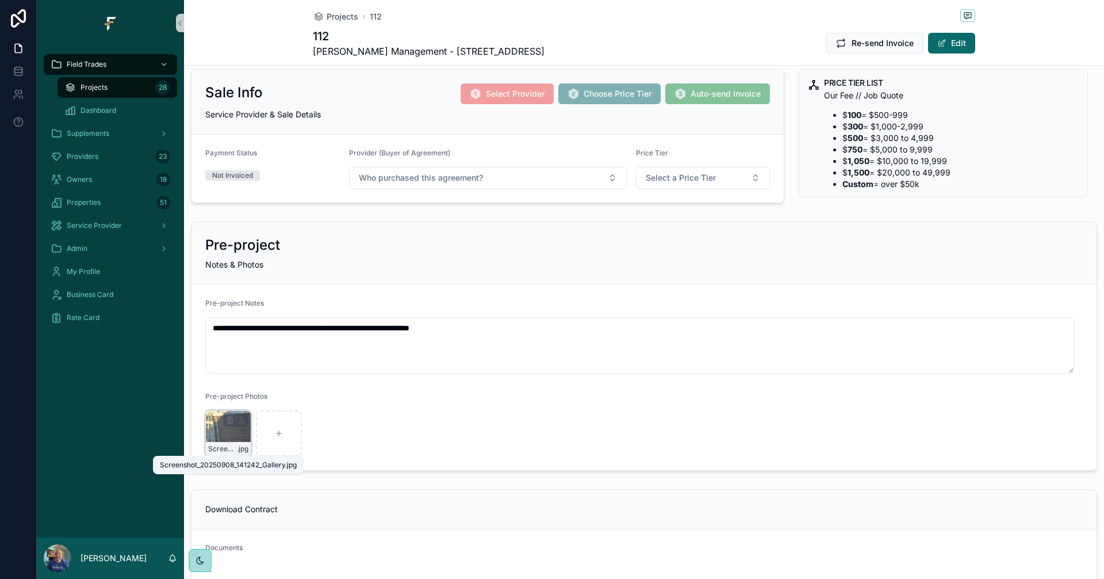
click at [235, 445] on span "Screenshot_20250908_141242_Gallery" at bounding box center [222, 448] width 29 height 9
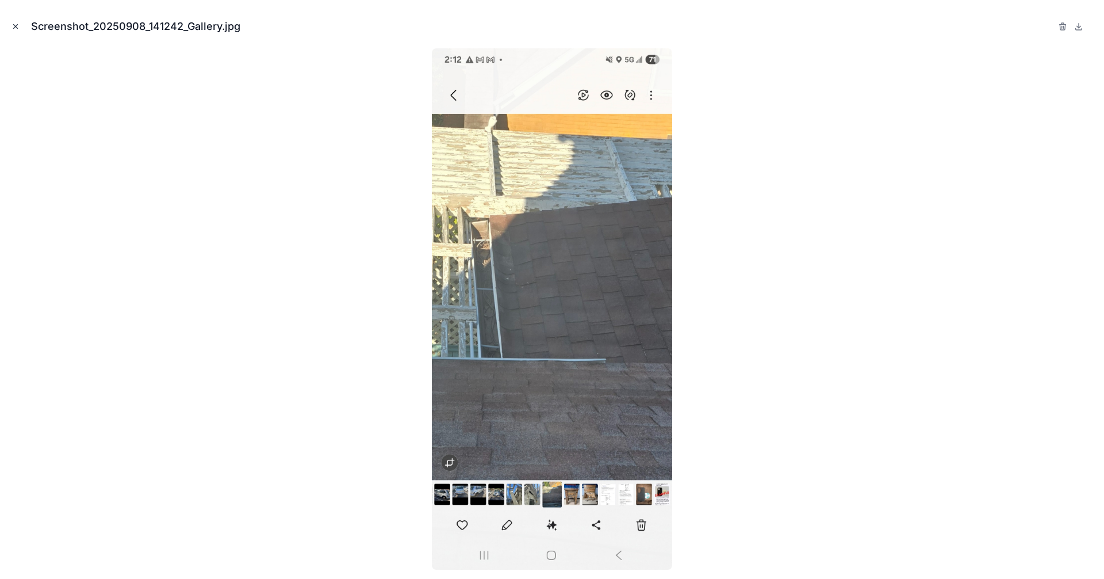
click at [18, 28] on icon "Close modal" at bounding box center [16, 26] width 8 height 8
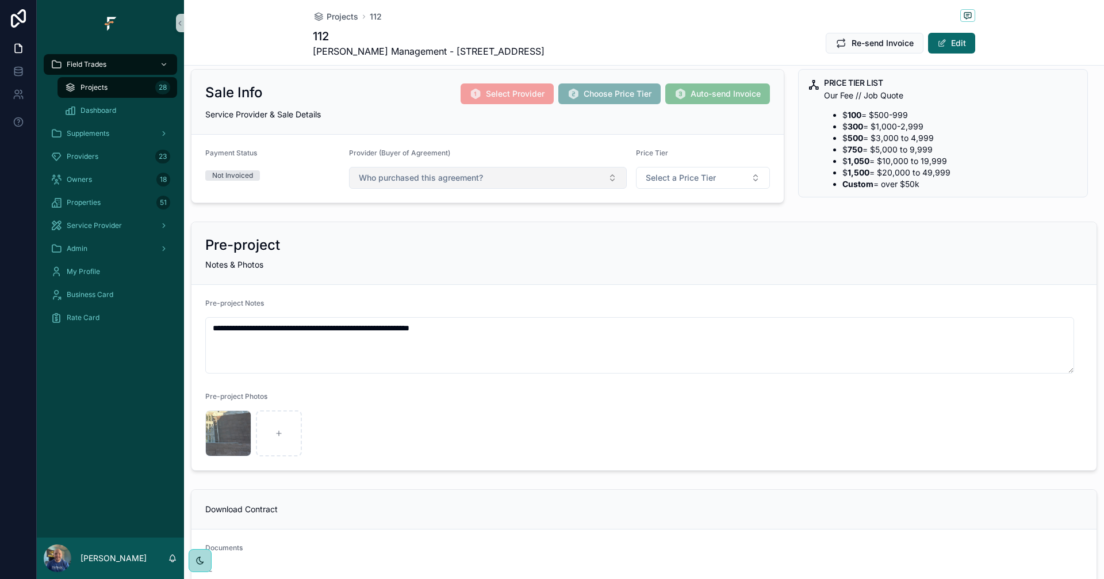
click at [596, 183] on button "Who purchased this agreement?" at bounding box center [488, 178] width 278 height 22
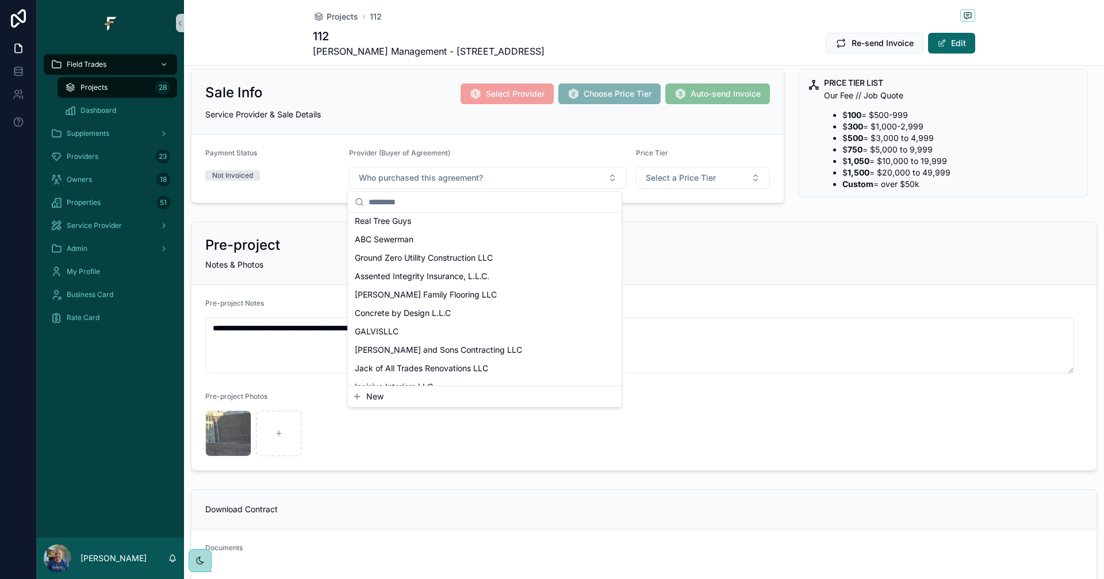
scroll to position [173, 0]
click at [412, 332] on div "GALVISLLC" at bounding box center [484, 328] width 269 height 18
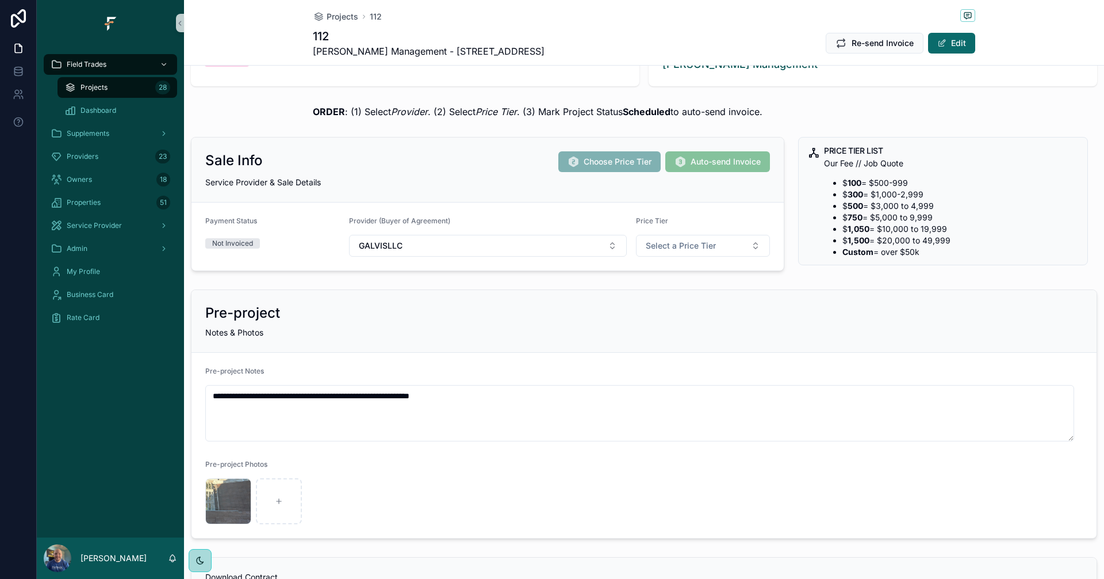
scroll to position [0, 0]
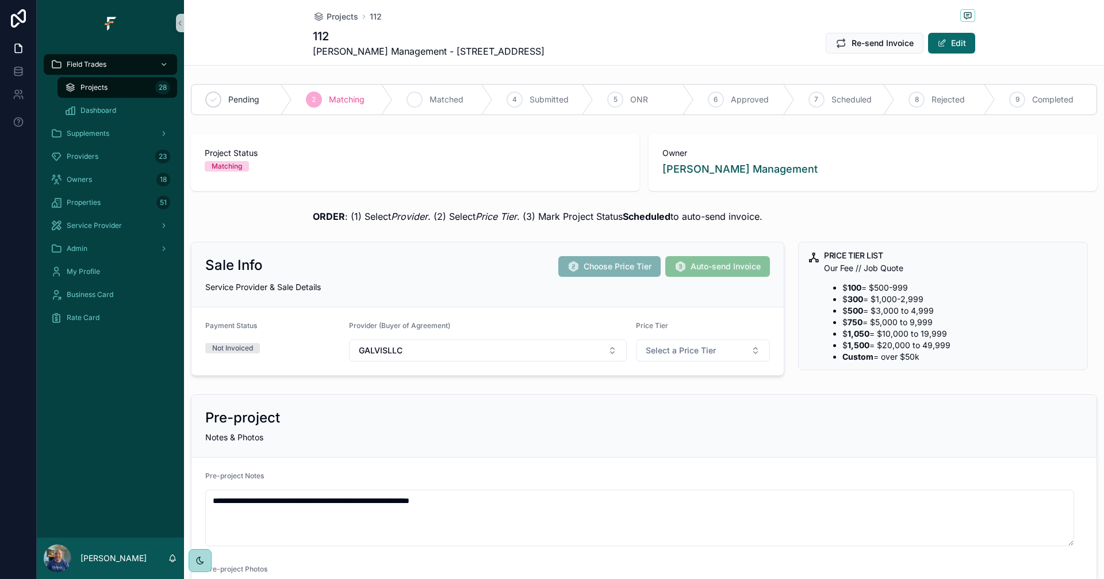
click at [415, 95] on icon "scrollable content" at bounding box center [414, 99] width 9 height 9
click at [519, 351] on button "GALVISLLC" at bounding box center [488, 350] width 278 height 22
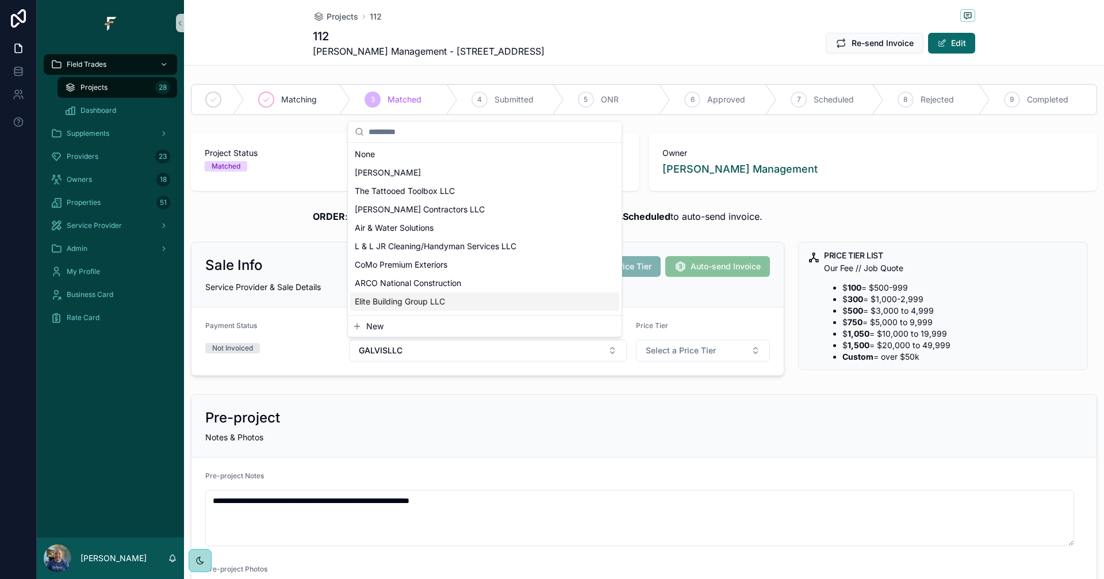
click at [682, 292] on div "Service Provider & Sale Details" at bounding box center [487, 287] width 565 height 12
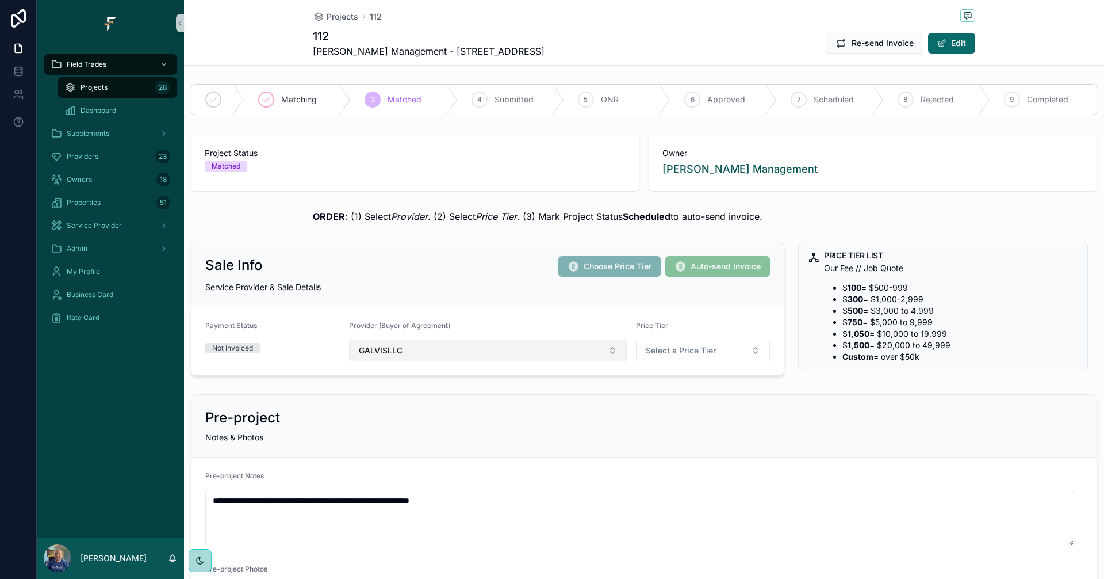
click at [607, 351] on button "GALVISLLC" at bounding box center [488, 350] width 278 height 22
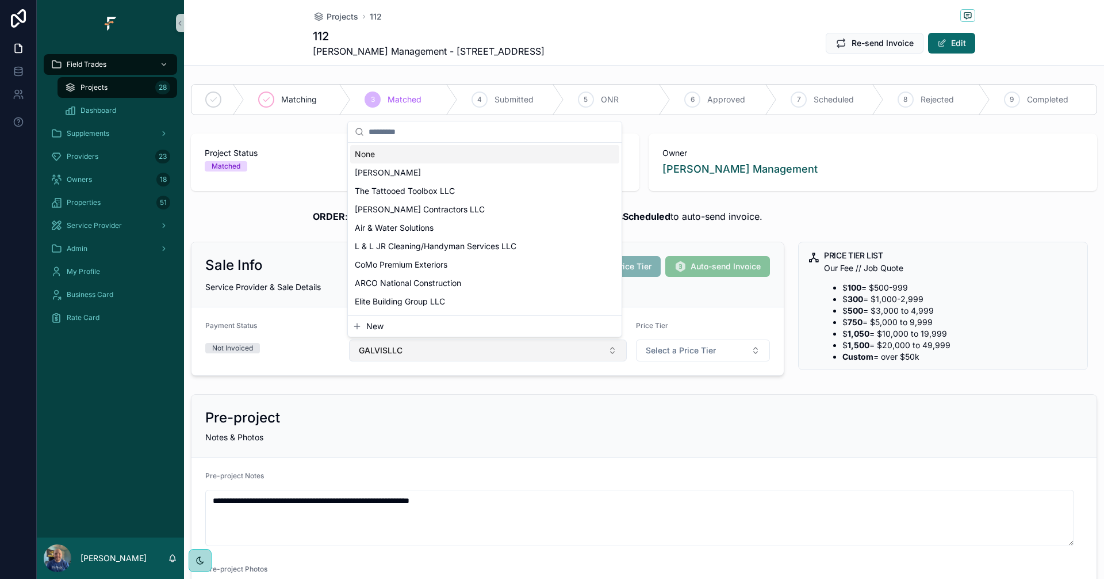
click at [607, 351] on button "GALVISLLC" at bounding box center [488, 350] width 278 height 22
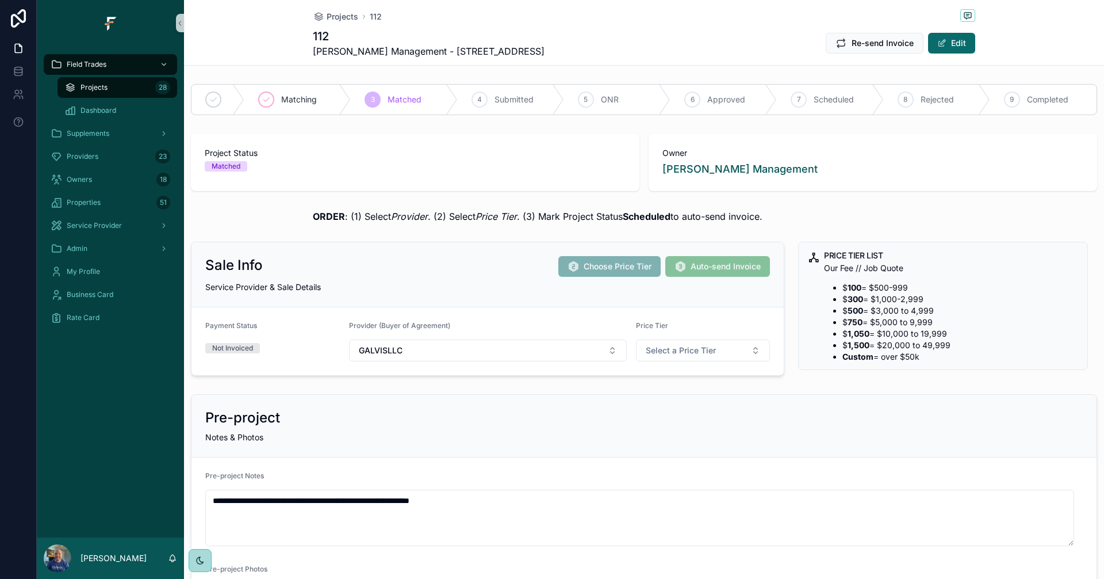
click at [457, 282] on div "Service Provider & Sale Details" at bounding box center [487, 287] width 565 height 12
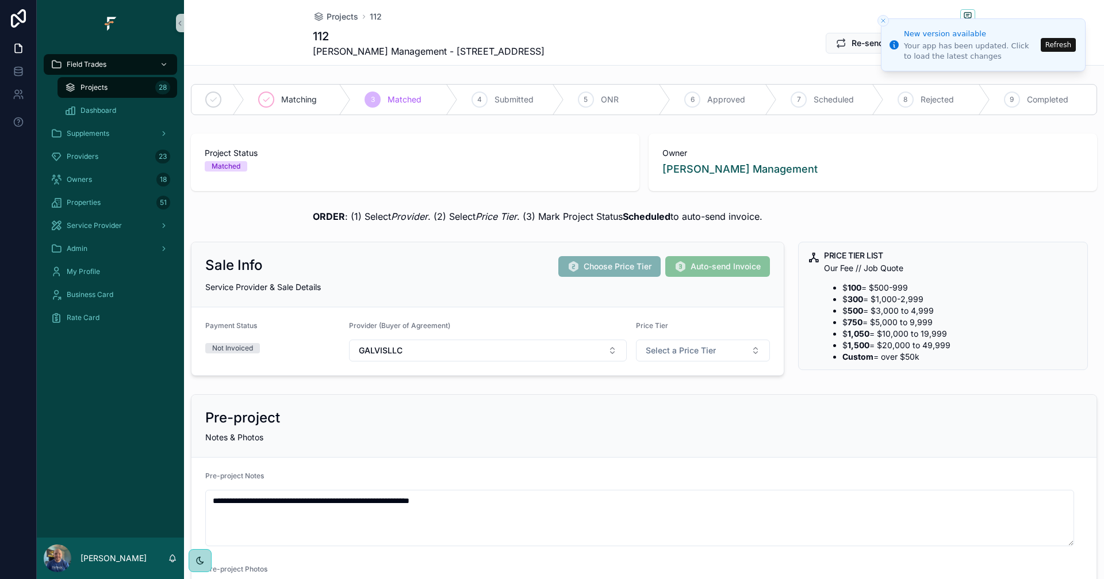
click at [1061, 43] on button "Refresh" at bounding box center [1058, 45] width 35 height 14
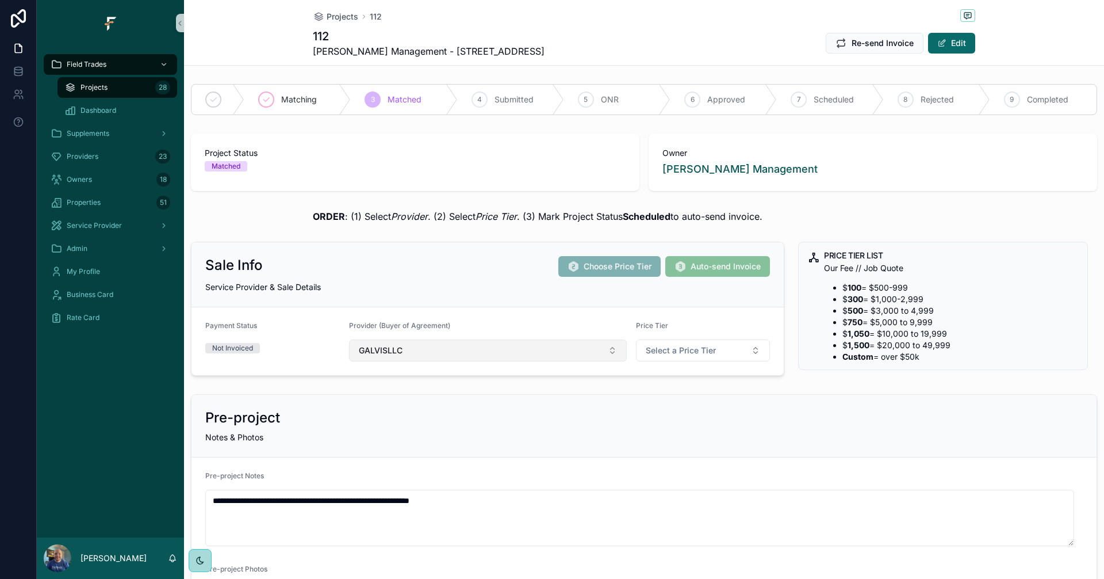
click at [606, 352] on button "GALVISLLC" at bounding box center [488, 350] width 278 height 22
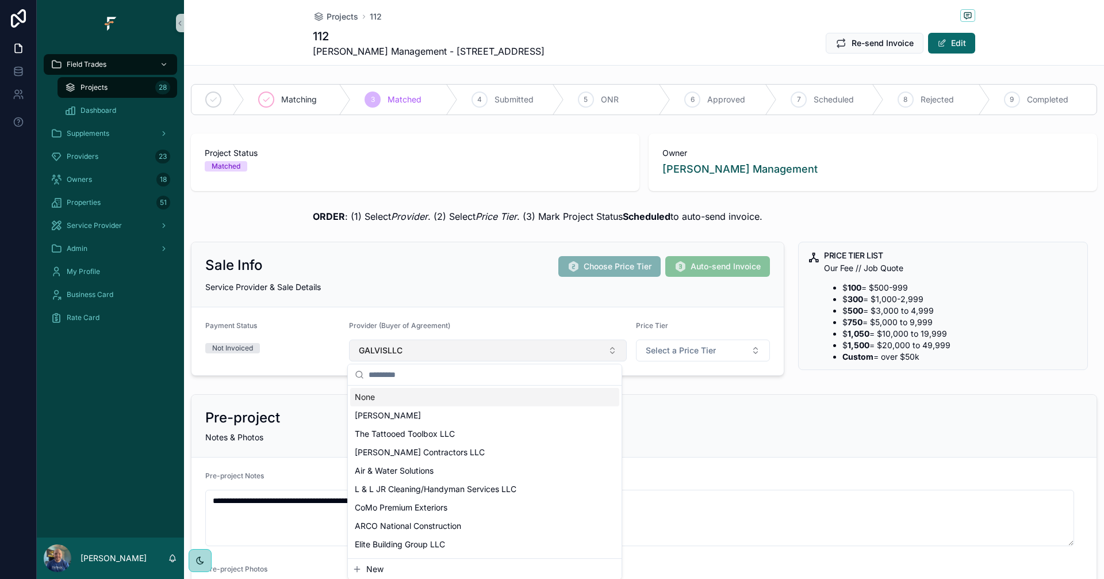
click at [606, 352] on button "GALVISLLC" at bounding box center [488, 350] width 278 height 22
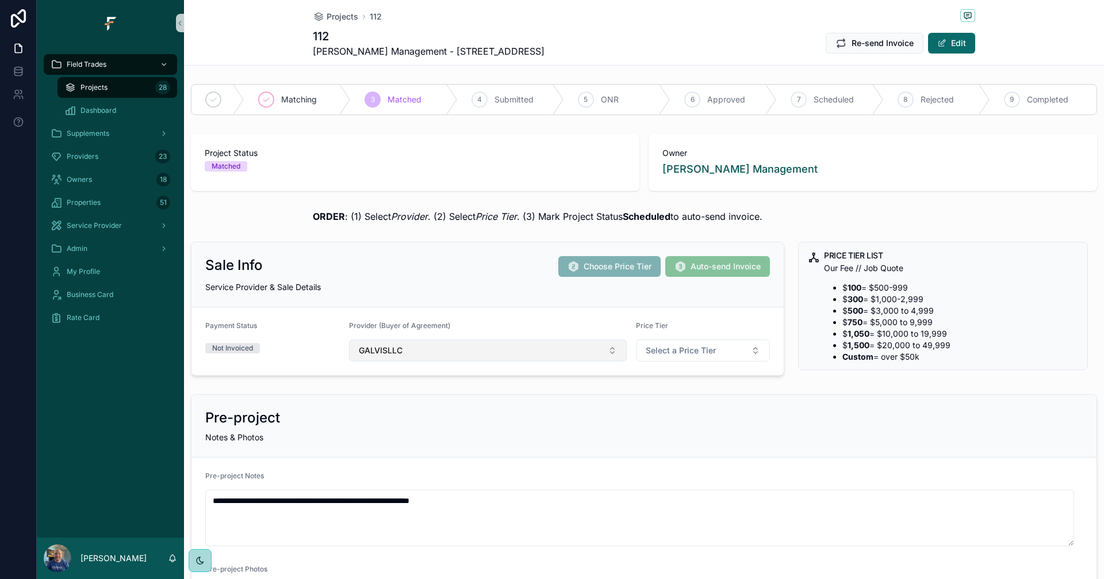
click at [606, 352] on button "GALVISLLC" at bounding box center [488, 350] width 278 height 22
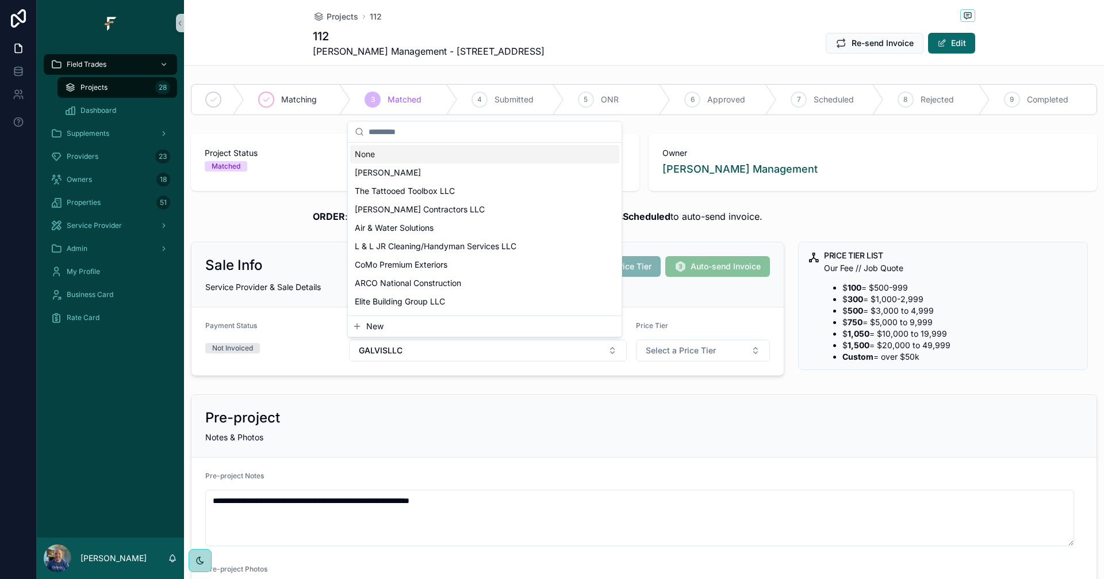
click at [631, 399] on div "Pre-project Notes & Photos" at bounding box center [644, 426] width 905 height 63
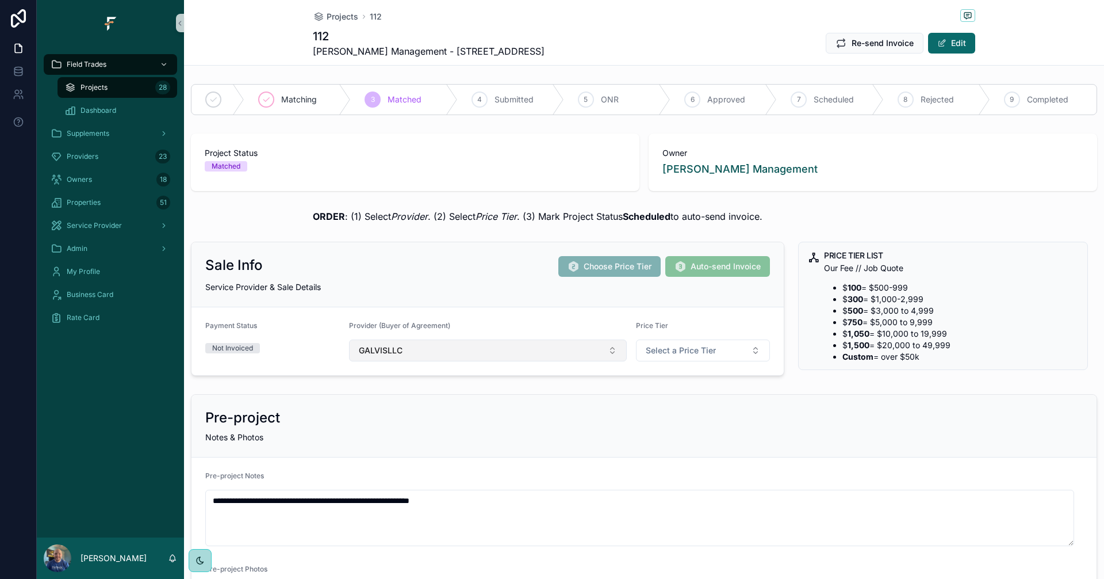
click at [586, 351] on button "GALVISLLC" at bounding box center [488, 350] width 278 height 22
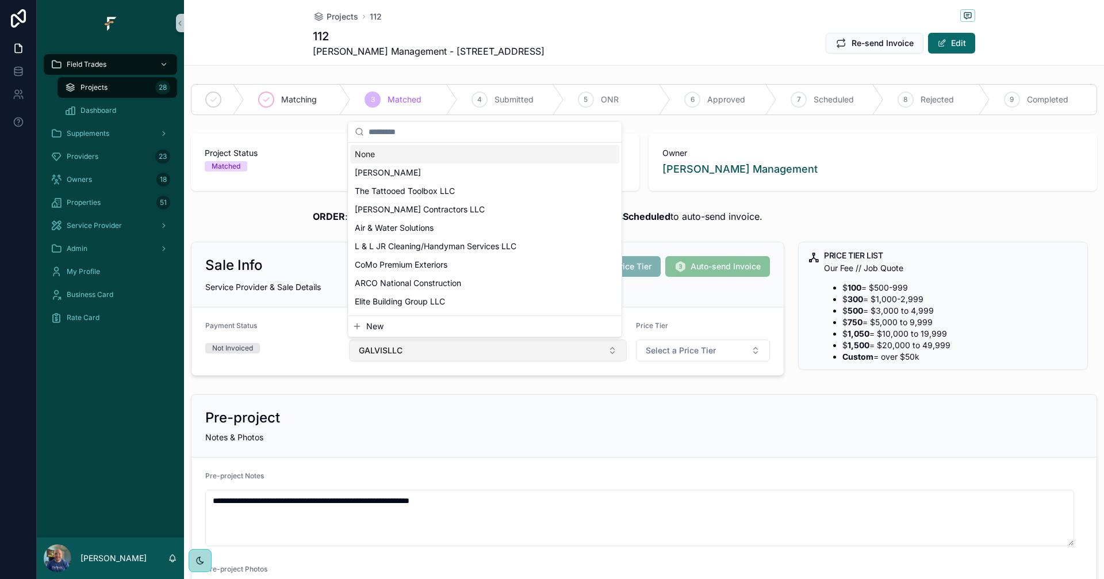
click at [548, 358] on button "GALVISLLC" at bounding box center [488, 350] width 278 height 22
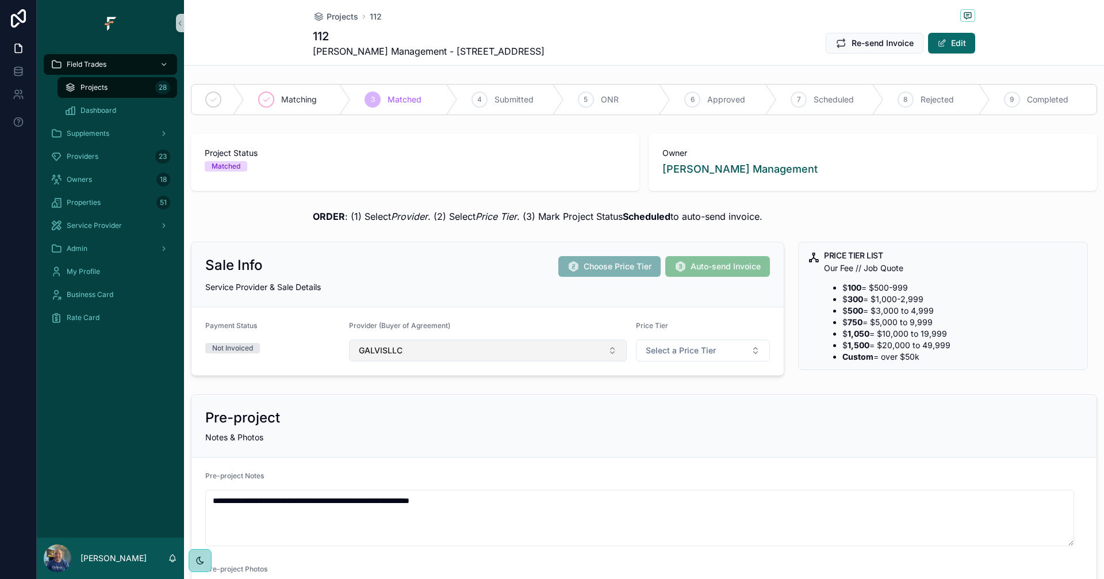
click at [593, 343] on button "GALVISLLC" at bounding box center [488, 350] width 278 height 22
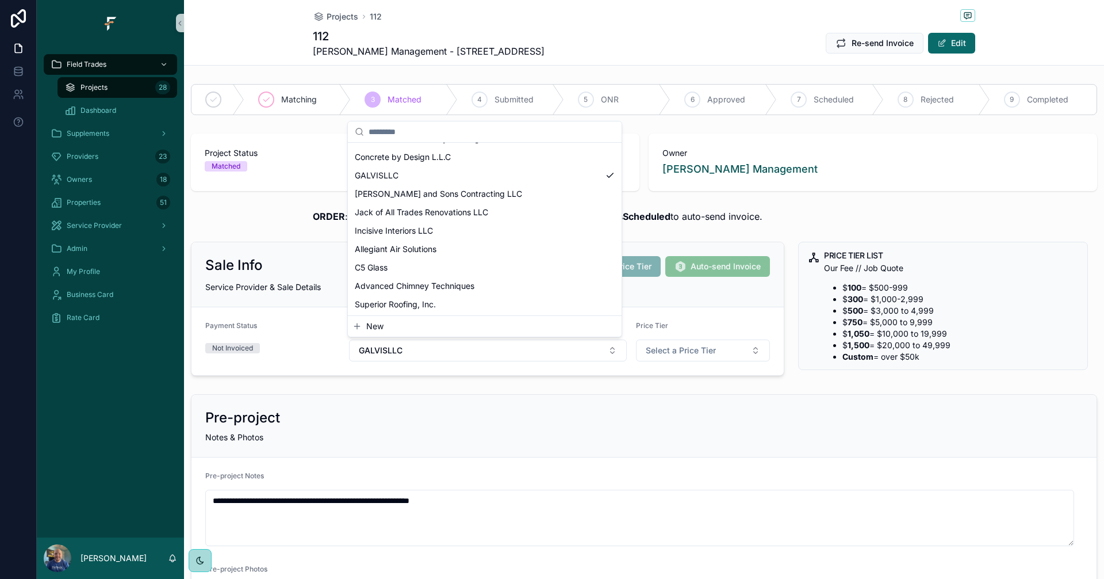
scroll to position [274, 0]
click at [583, 361] on button "GALVISLLC" at bounding box center [488, 350] width 278 height 22
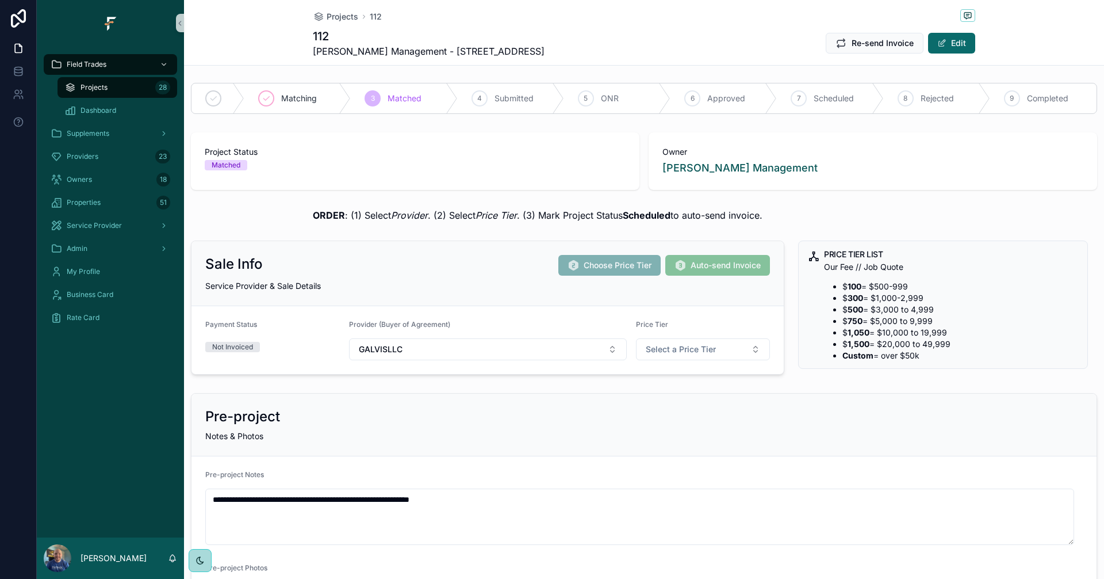
scroll to position [0, 0]
click at [127, 93] on div "Projects 28" at bounding box center [117, 87] width 106 height 18
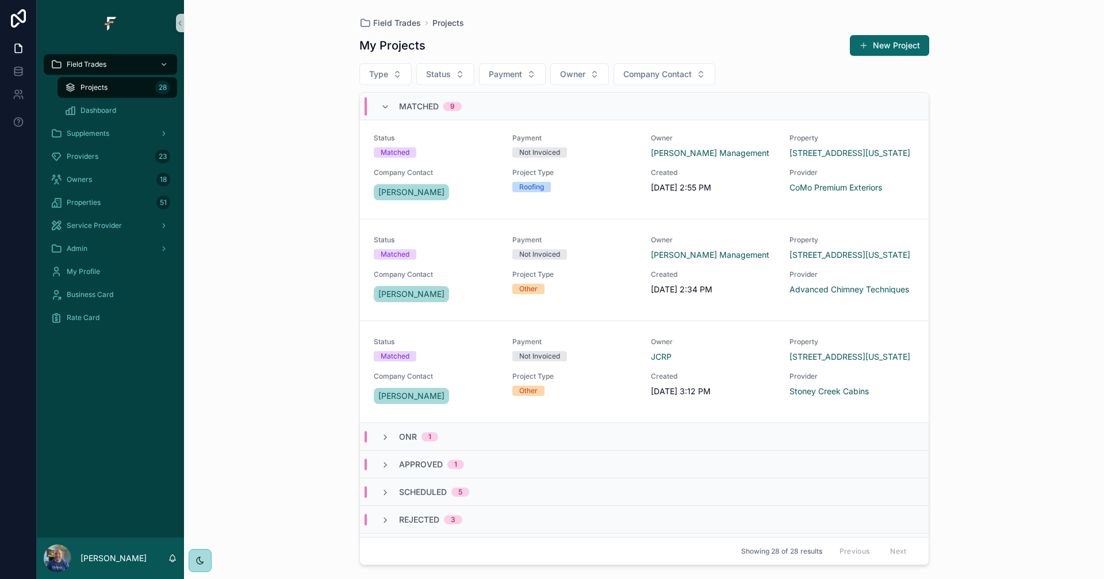
scroll to position [629, 0]
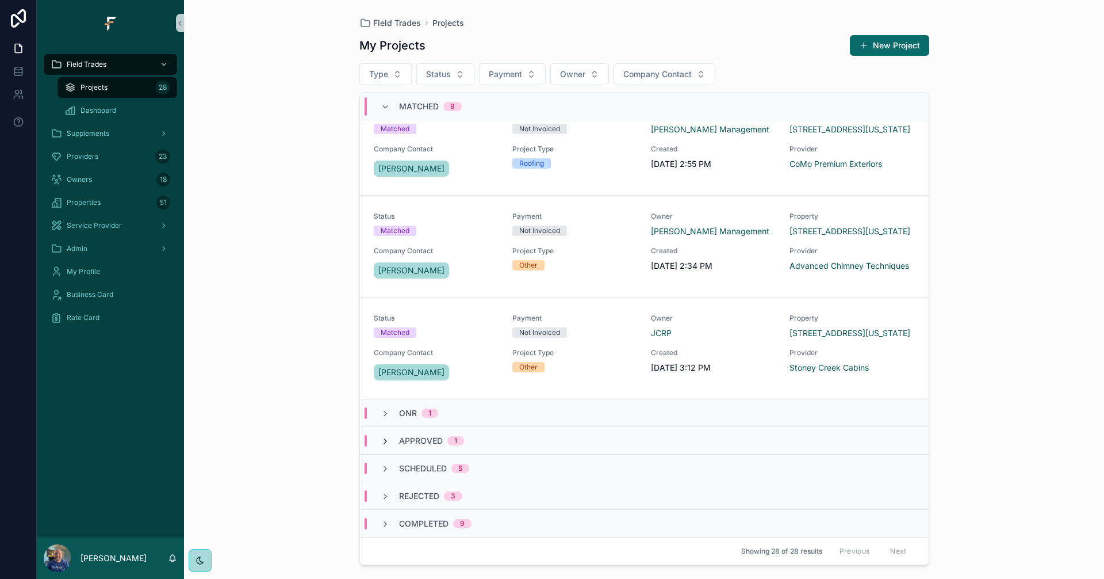
click at [387, 442] on icon "scrollable content" at bounding box center [385, 440] width 9 height 9
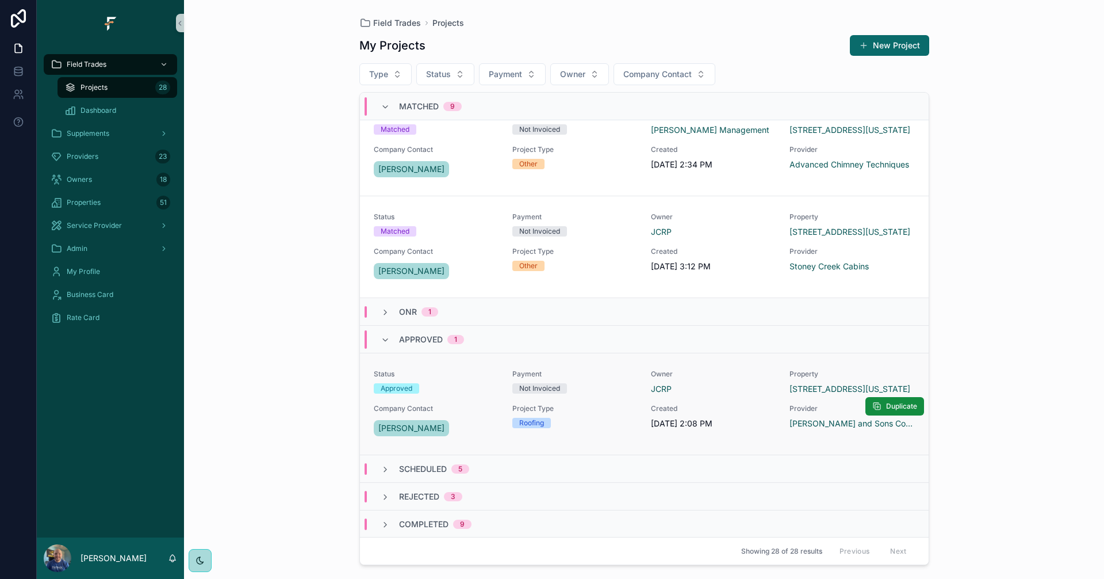
scroll to position [730, 0]
click at [386, 336] on icon "scrollable content" at bounding box center [385, 339] width 9 height 9
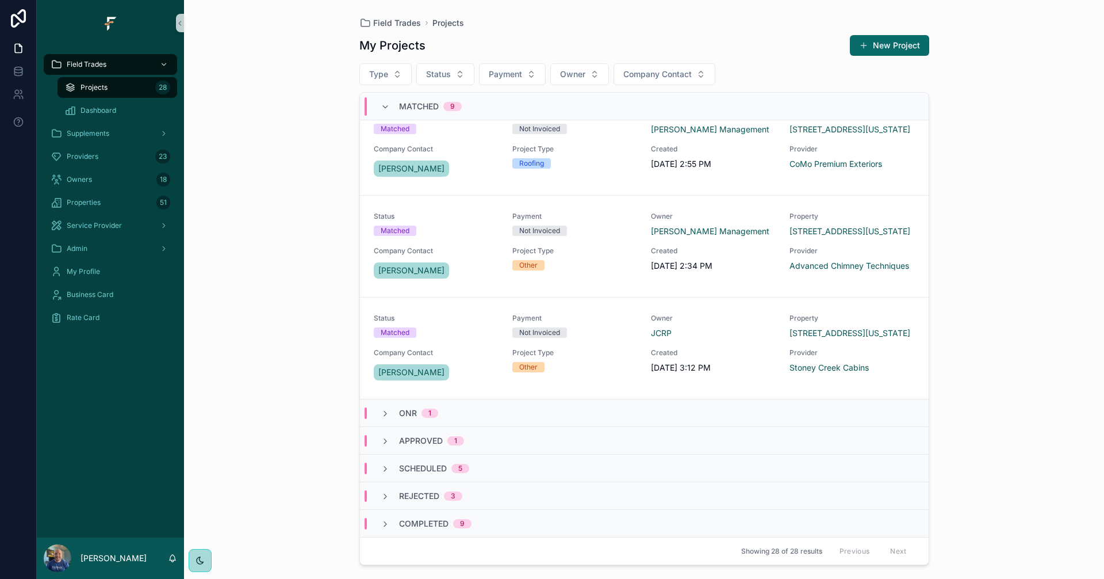
scroll to position [629, 0]
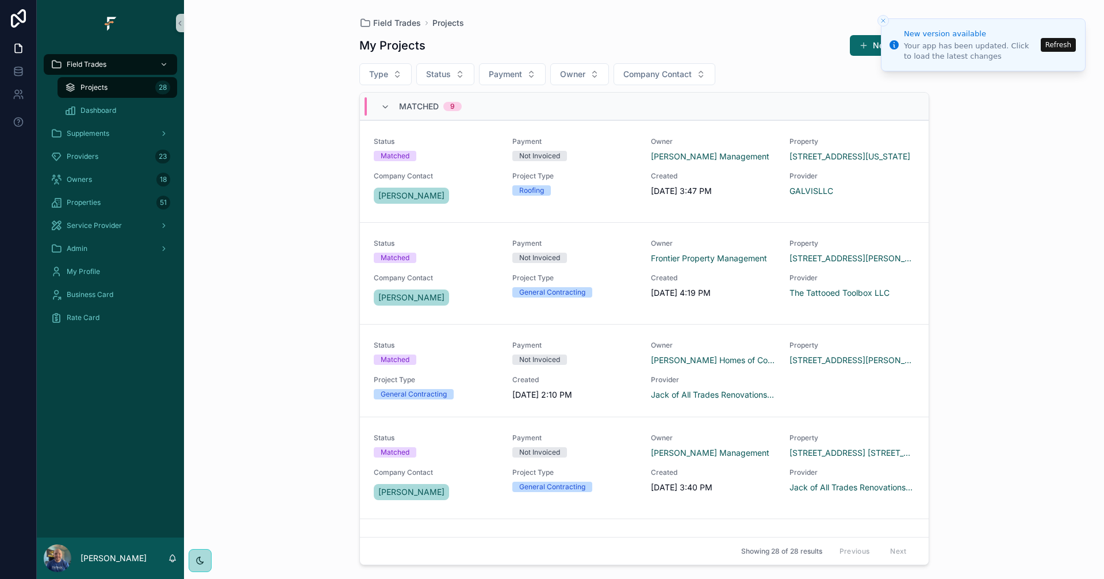
click at [1064, 45] on button "Refresh" at bounding box center [1058, 45] width 35 height 14
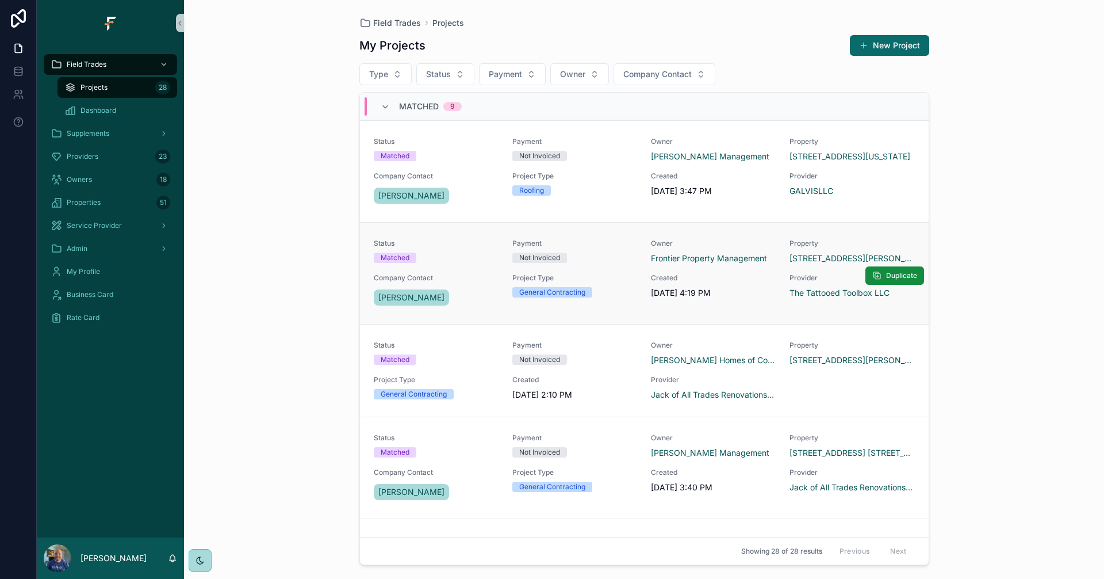
click at [599, 259] on div "Not Invoiced" at bounding box center [574, 257] width 125 height 10
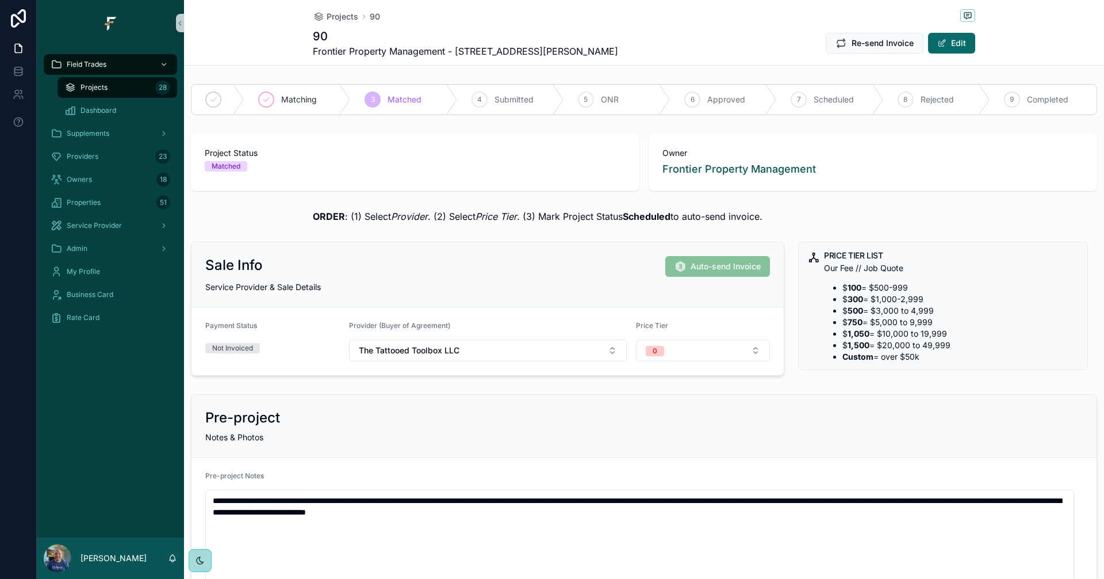
click at [153, 87] on div "Projects 28" at bounding box center [117, 87] width 106 height 18
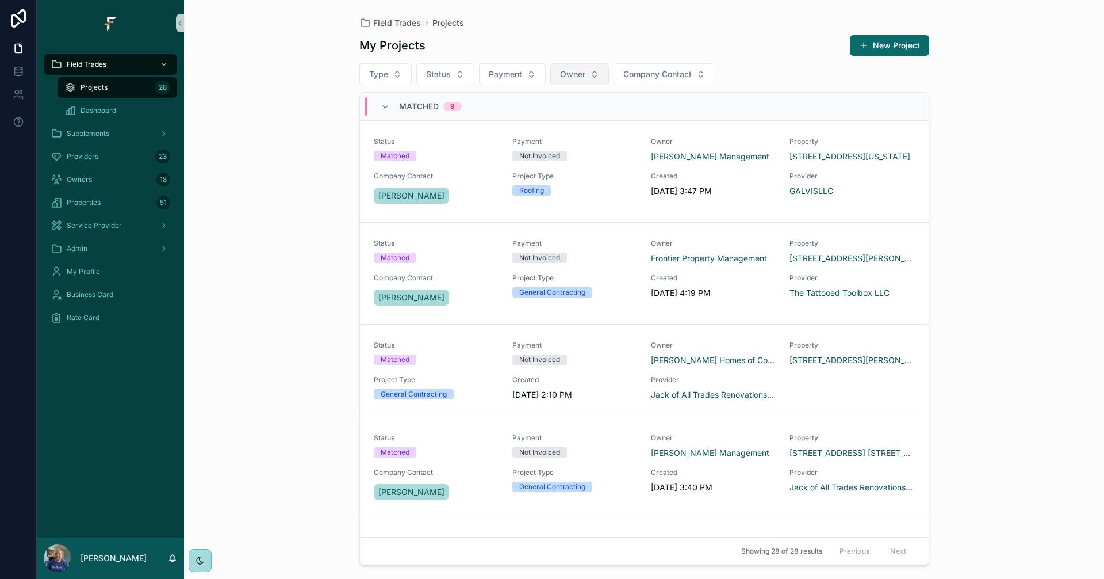
click at [566, 74] on span "Owner" at bounding box center [572, 74] width 25 height 12
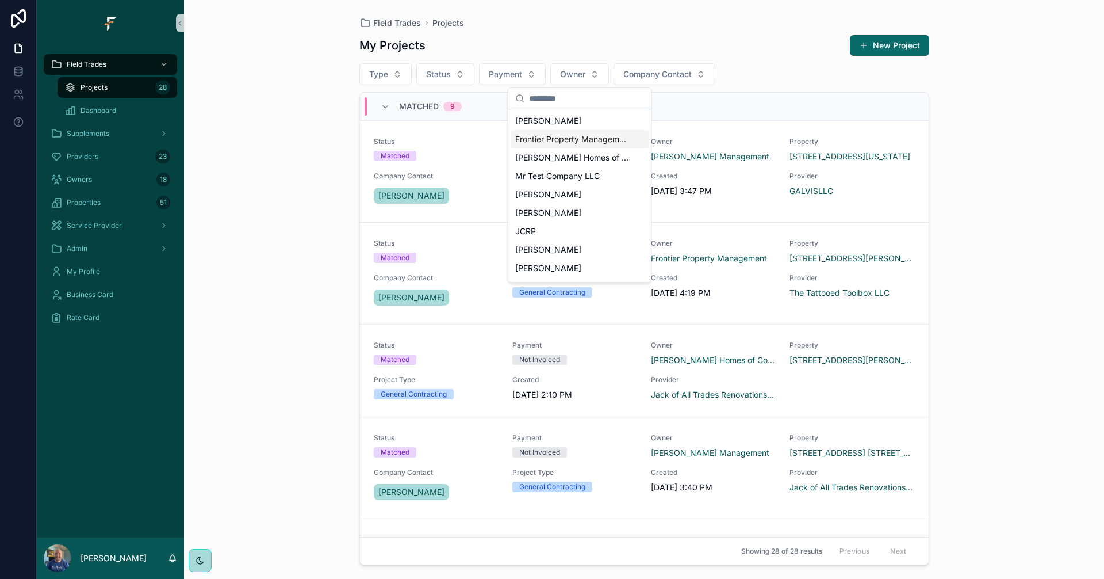
click at [556, 138] on span "Frontier Property Management" at bounding box center [572, 139] width 115 height 12
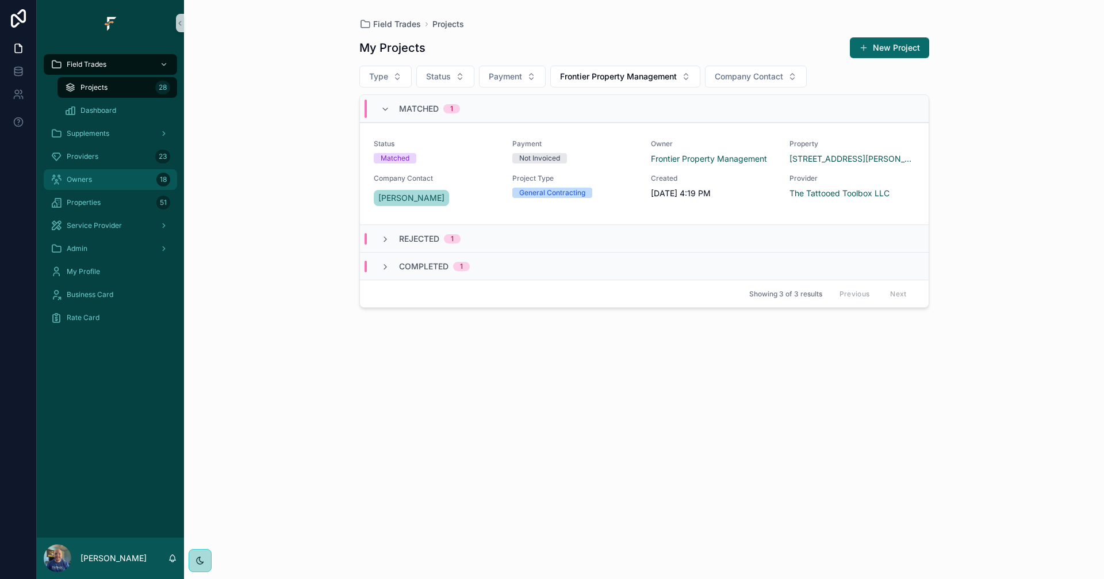
click at [104, 177] on div "Owners 18" at bounding box center [111, 179] width 120 height 18
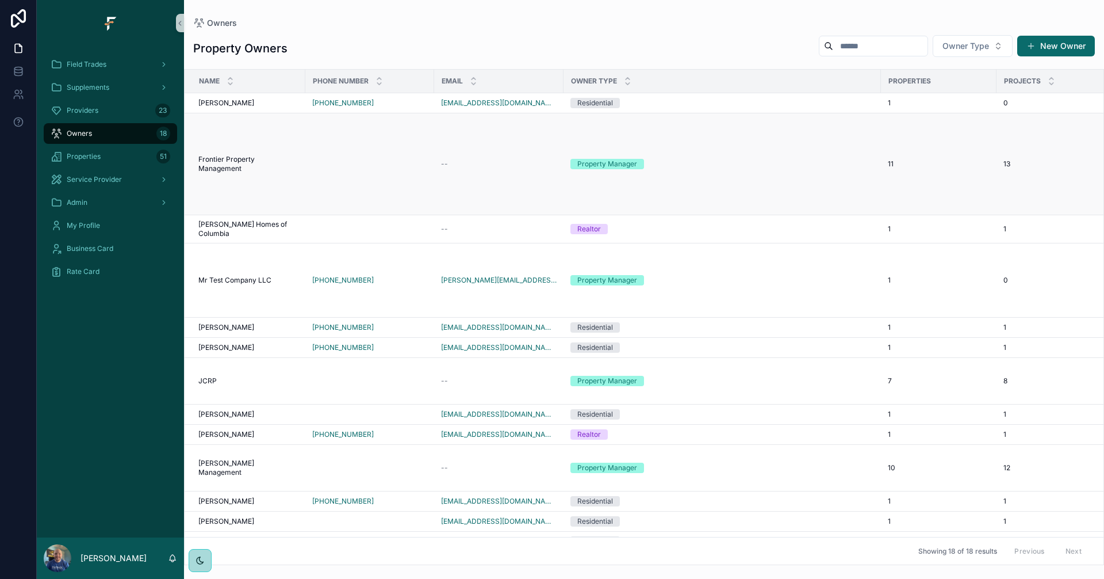
click at [762, 151] on td "Property Manager" at bounding box center [722, 164] width 317 height 102
click at [710, 173] on td "Property Manager" at bounding box center [722, 164] width 317 height 102
click at [507, 161] on div "--" at bounding box center [499, 163] width 116 height 9
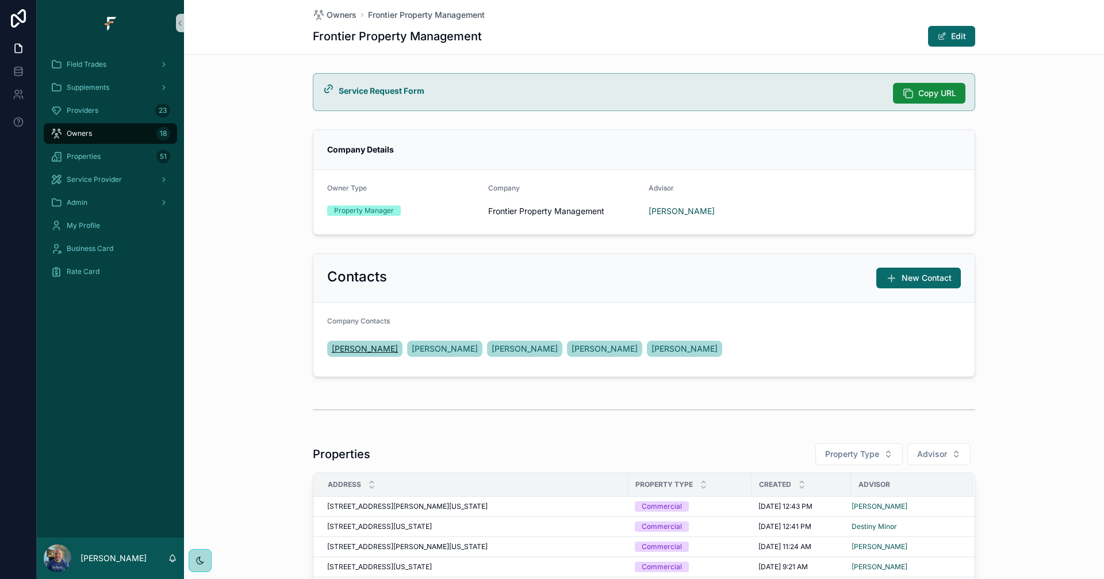
click at [354, 352] on span "[PERSON_NAME]" at bounding box center [365, 349] width 66 height 12
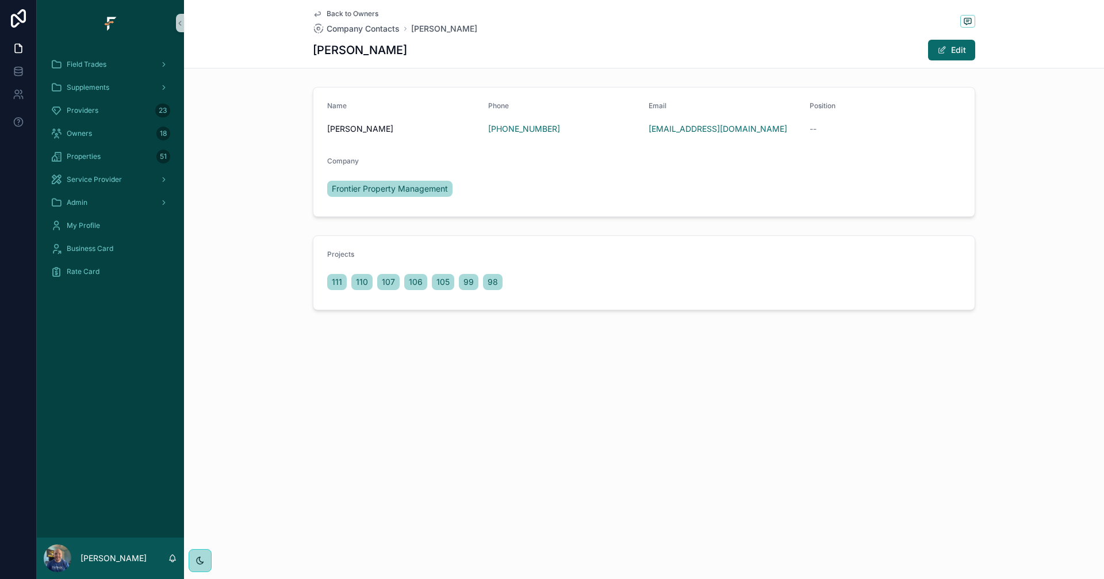
click at [342, 9] on span "Back to Owners" at bounding box center [353, 13] width 52 height 9
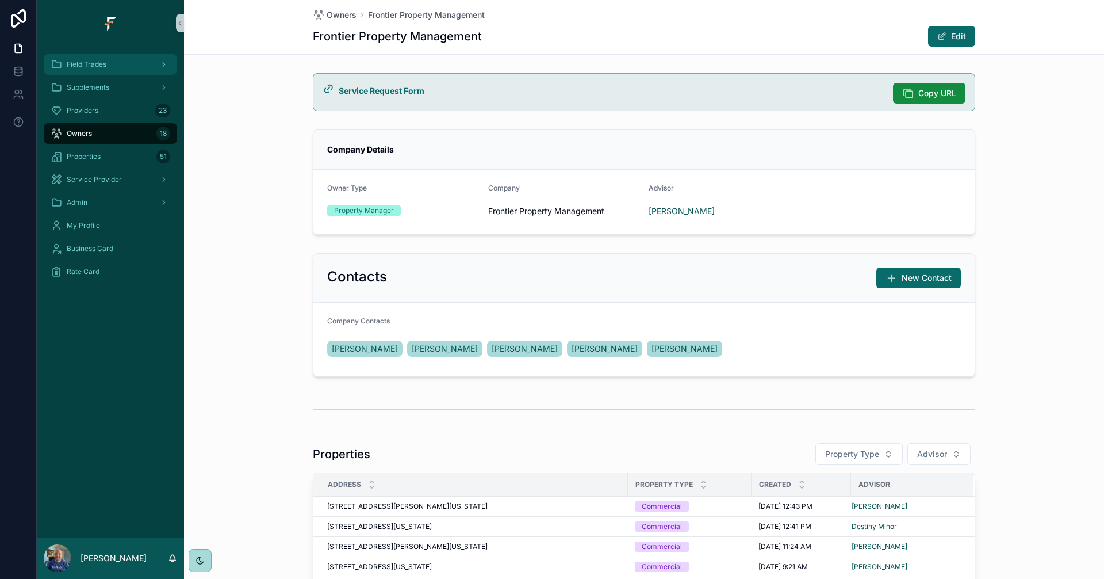
click at [97, 68] on span "Field Trades" at bounding box center [87, 64] width 40 height 9
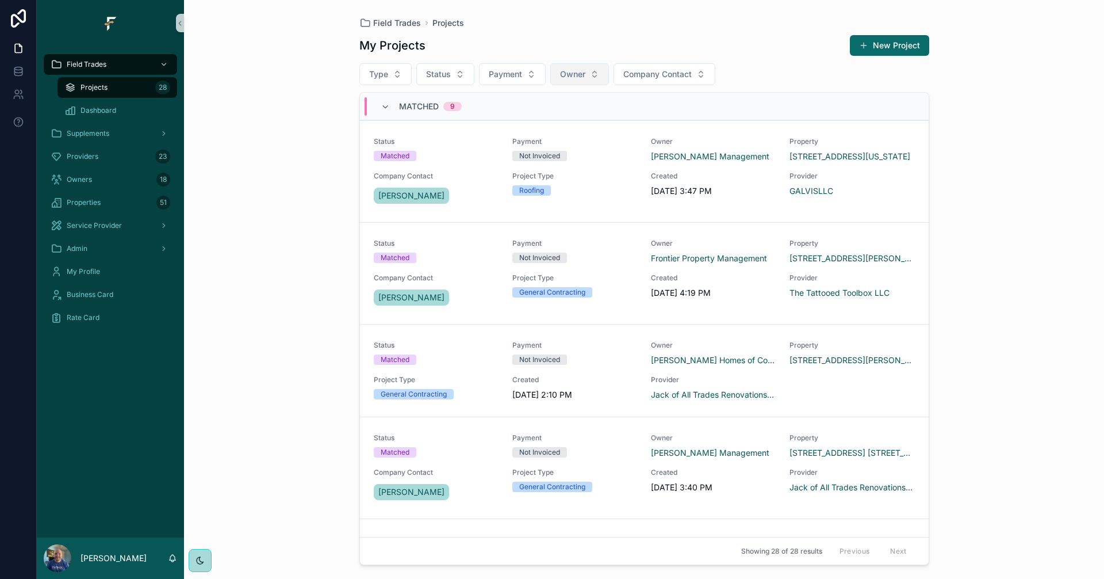
click at [581, 74] on span "Owner" at bounding box center [572, 74] width 25 height 12
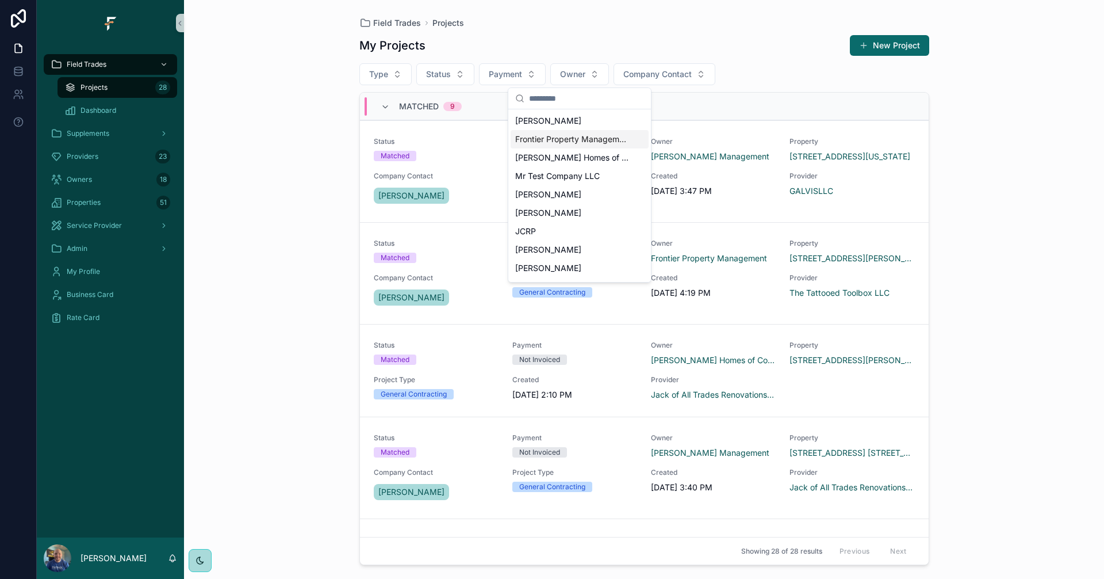
click at [577, 141] on span "Frontier Property Management" at bounding box center [572, 139] width 115 height 12
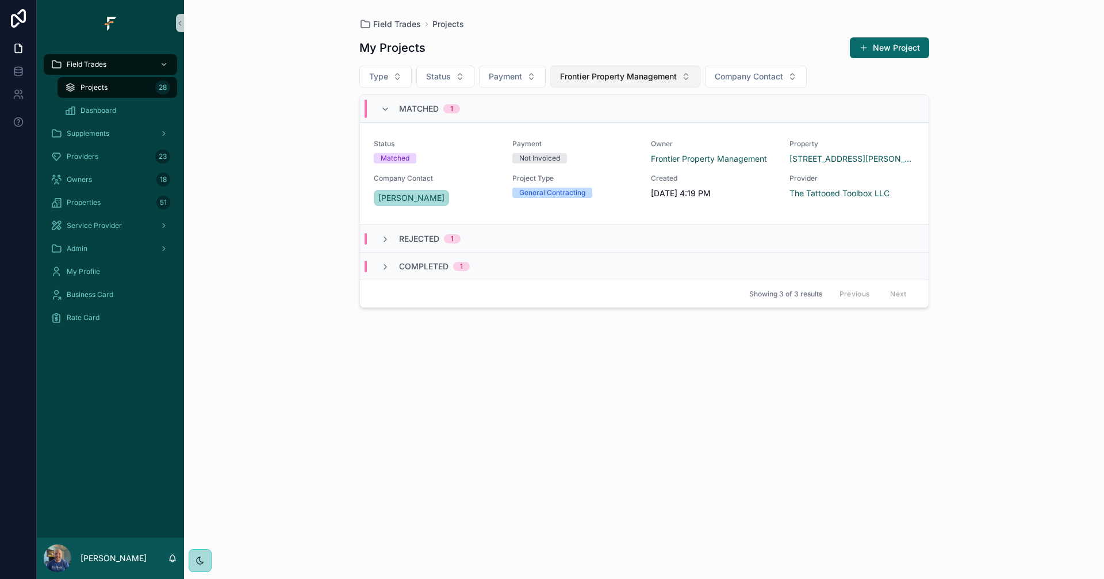
click at [644, 80] on span "Frontier Property Management" at bounding box center [618, 77] width 117 height 12
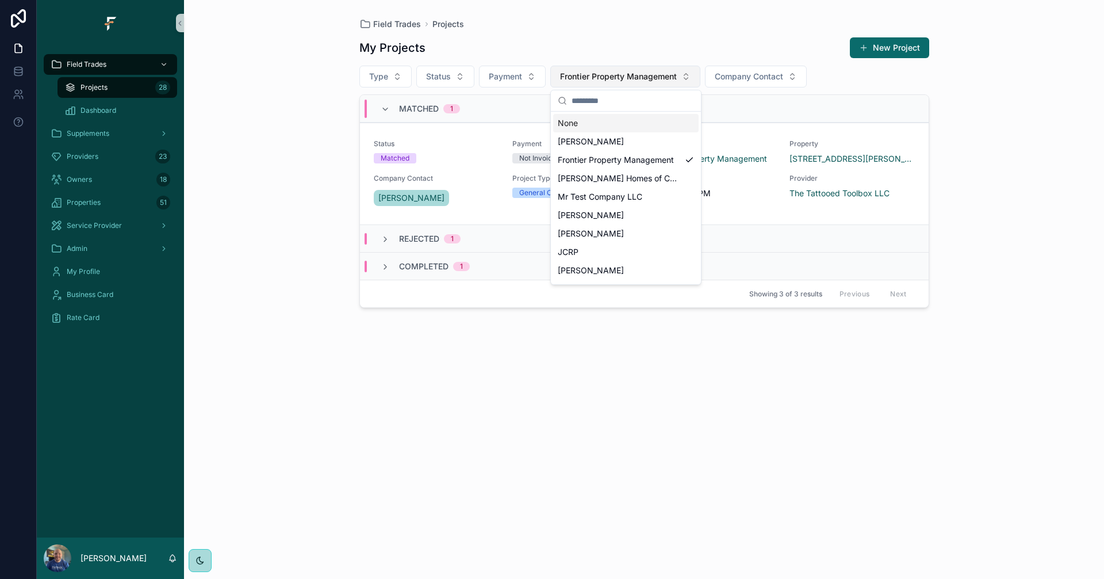
click at [644, 80] on span "Frontier Property Management" at bounding box center [618, 77] width 117 height 12
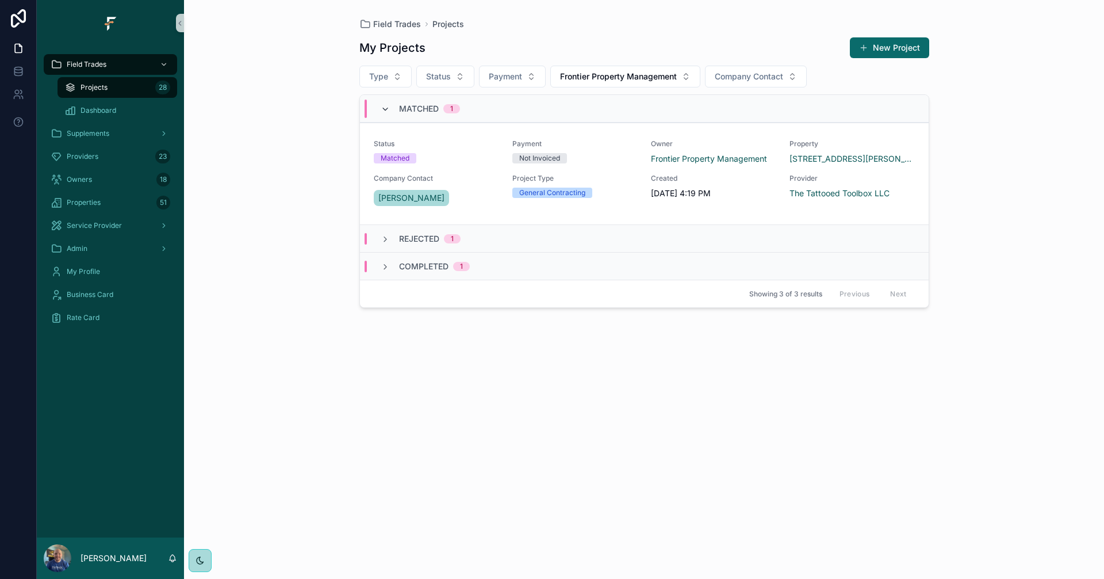
click at [389, 111] on icon "scrollable content" at bounding box center [385, 109] width 9 height 9
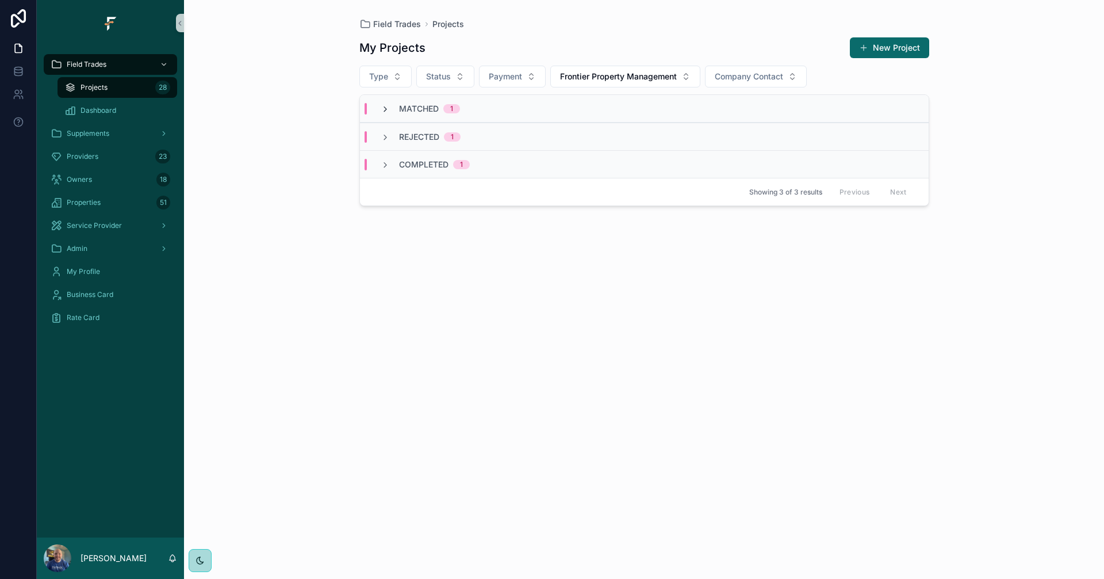
click at [387, 106] on icon "scrollable content" at bounding box center [385, 109] width 9 height 9
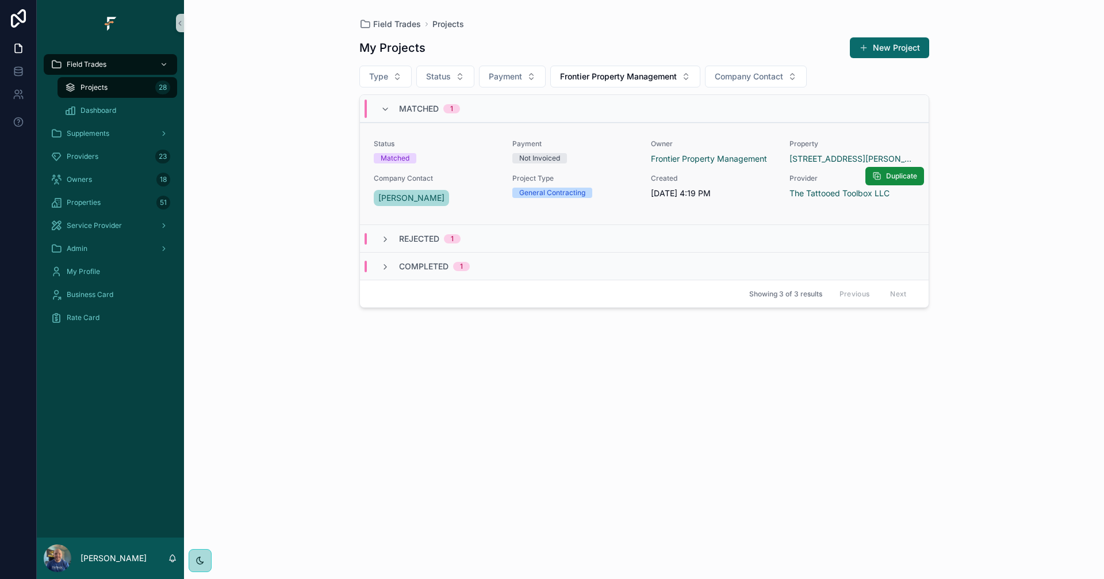
click at [602, 170] on div "Status Matched Payment Not Invoiced Owner Frontier Property Management Property…" at bounding box center [644, 173] width 541 height 69
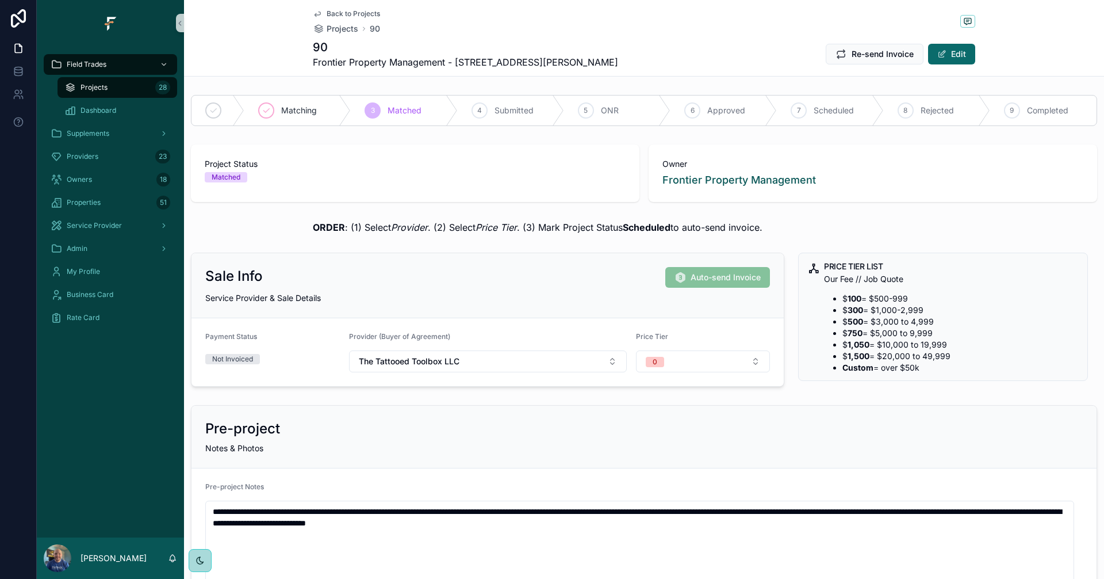
drag, startPoint x: 772, startPoint y: 228, endPoint x: 533, endPoint y: 235, distance: 239.3
click at [524, 234] on div "ORDER : (1) Select Provider . (2) Select Price Tier . (3) Mark Project Status S…" at bounding box center [644, 227] width 920 height 23
click at [795, 216] on div "ORDER : (1) Select Provider . (2) Select Price Tier . (3) Mark Project Status S…" at bounding box center [644, 227] width 920 height 23
drag, startPoint x: 768, startPoint y: 228, endPoint x: 792, endPoint y: 223, distance: 24.7
click at [792, 223] on div "ORDER : (1) Select Provider . (2) Select Price Tier . (3) Mark Project Status S…" at bounding box center [644, 227] width 663 height 14
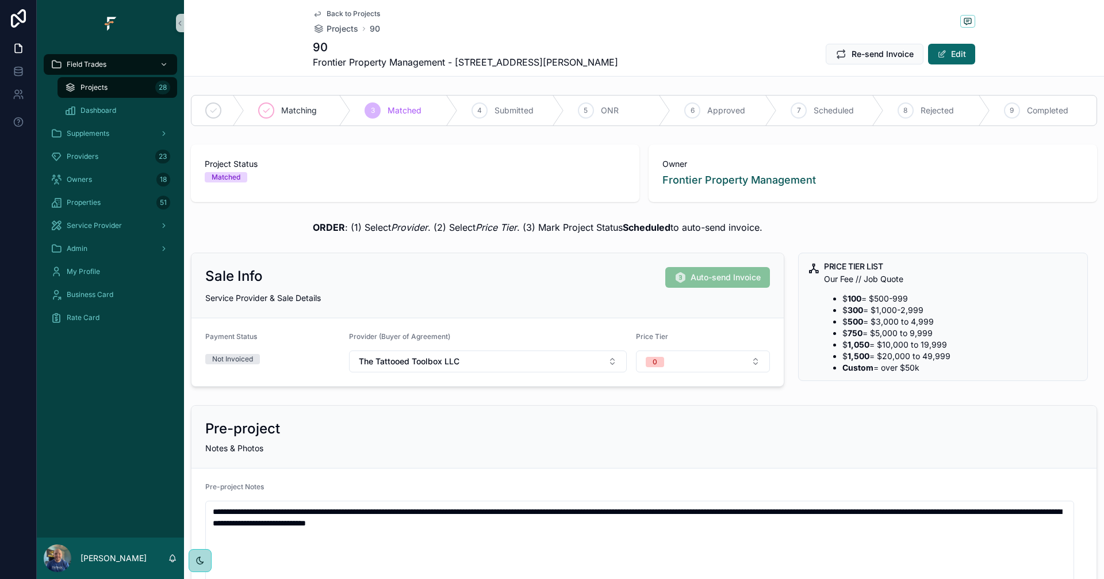
click at [792, 223] on div "ORDER : (1) Select Provider . (2) Select Price Tier . (3) Mark Project Status S…" at bounding box center [644, 227] width 663 height 14
click at [738, 365] on button "0" at bounding box center [703, 361] width 135 height 22
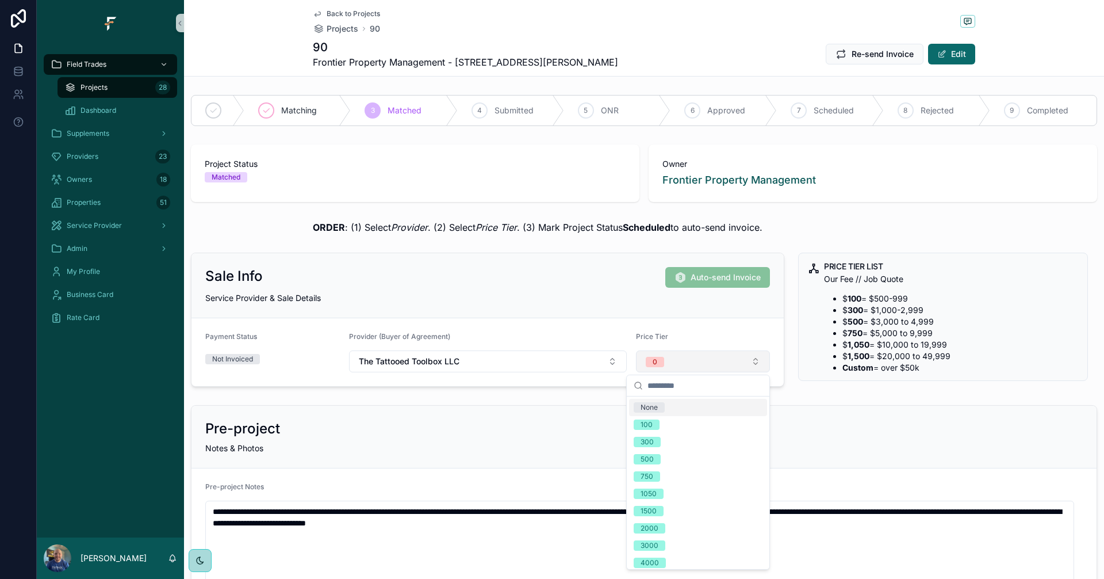
click at [738, 365] on button "0" at bounding box center [703, 361] width 135 height 22
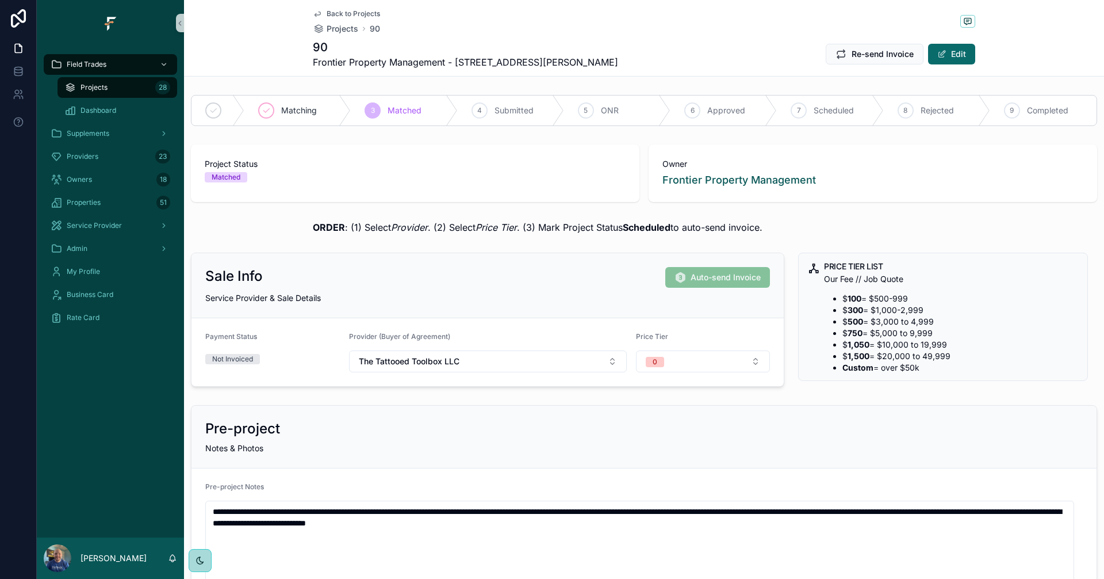
click at [113, 83] on div "Projects 28" at bounding box center [117, 87] width 106 height 18
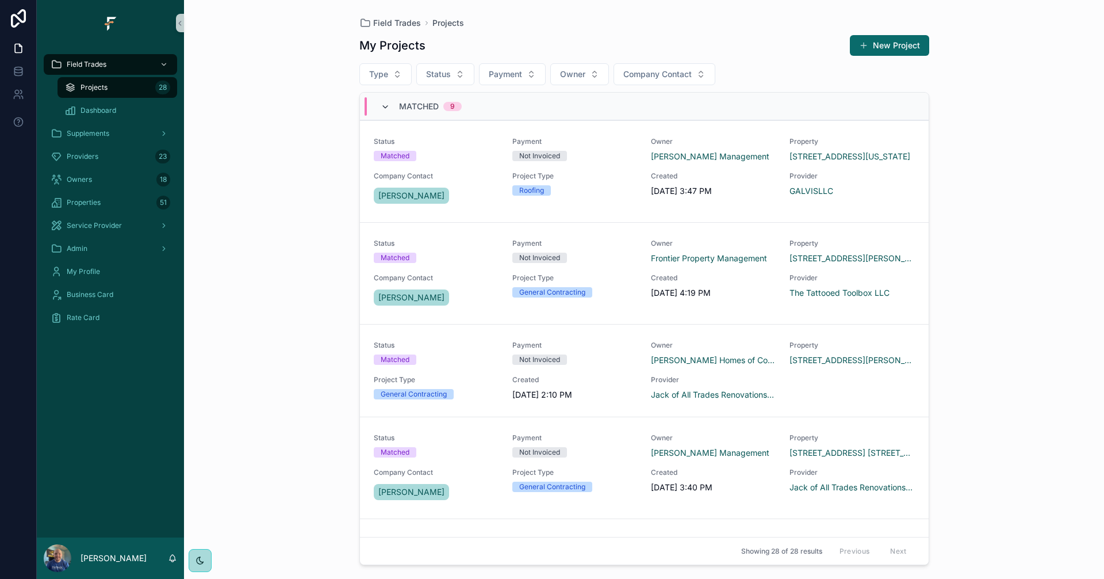
click at [382, 110] on icon "scrollable content" at bounding box center [385, 106] width 9 height 9
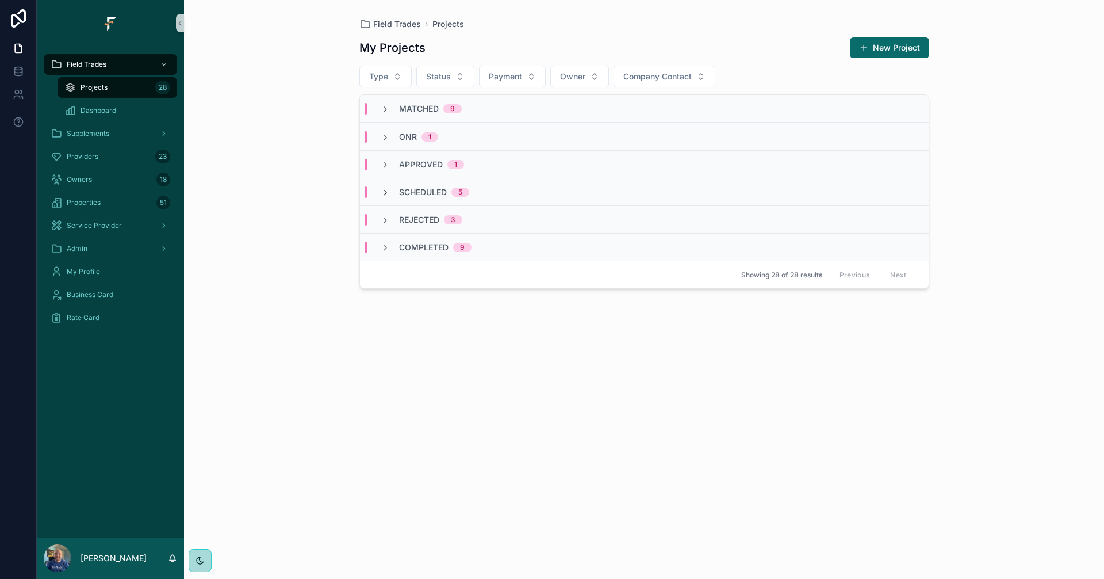
click at [383, 191] on icon "scrollable content" at bounding box center [385, 192] width 9 height 9
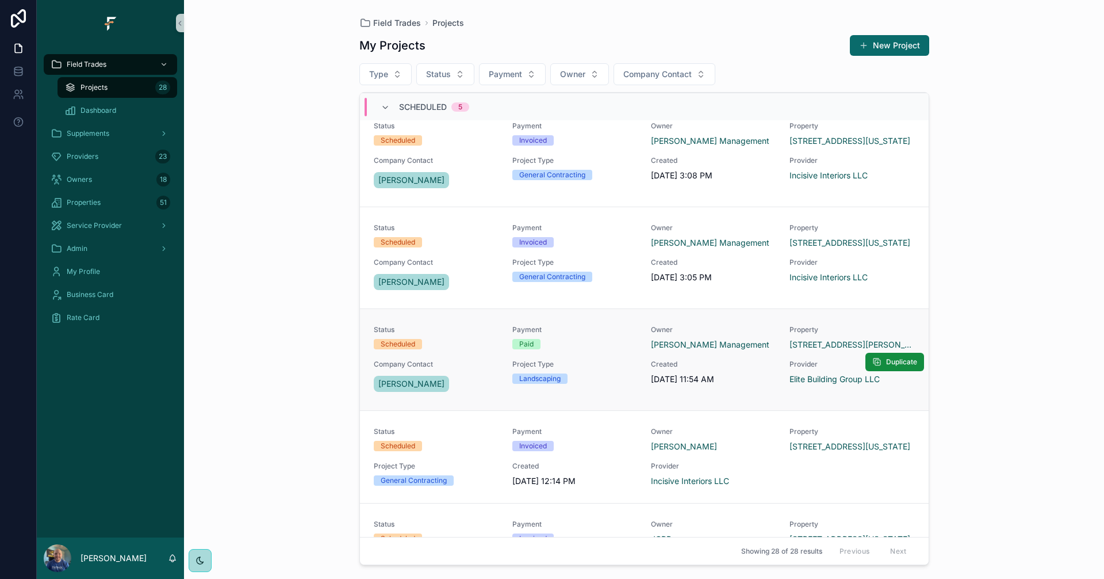
scroll to position [115, 0]
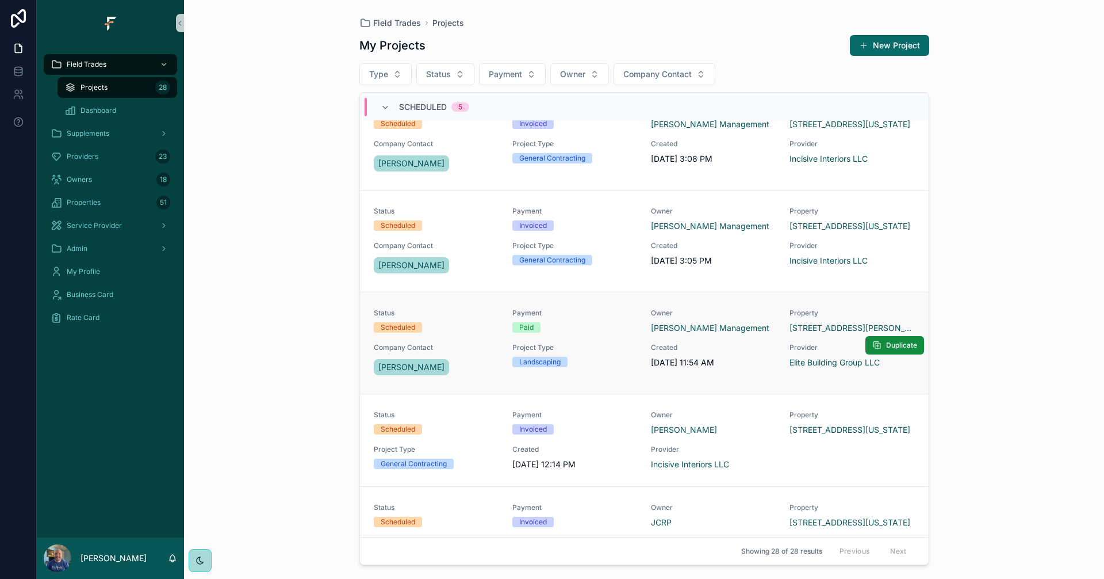
click at [598, 336] on div "Status Scheduled Payment Paid Owner Murray Management Property 318 East Davis S…" at bounding box center [644, 342] width 541 height 69
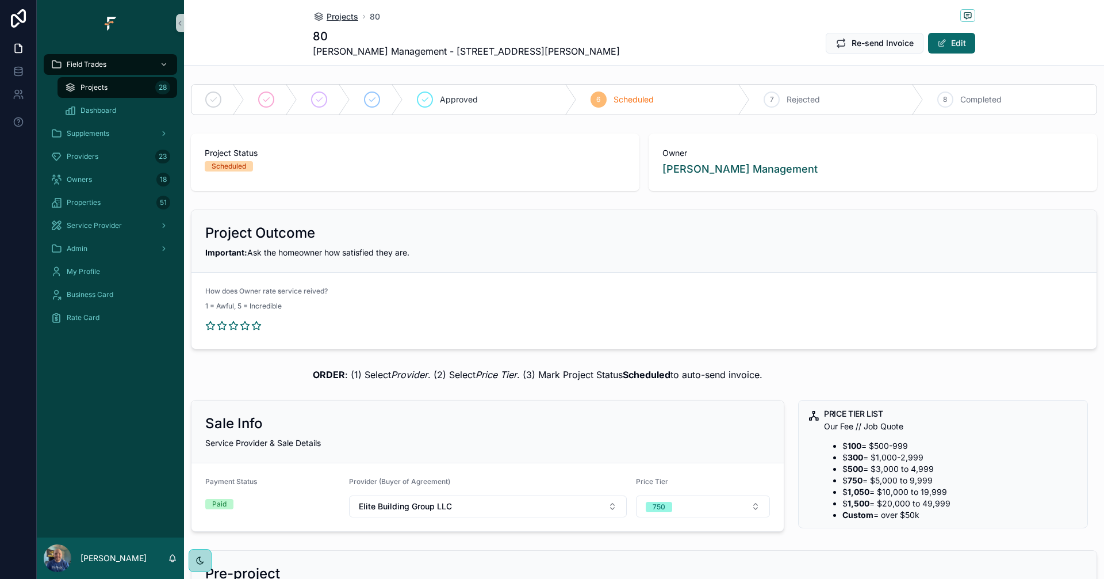
click at [351, 16] on span "Projects" at bounding box center [343, 17] width 32 height 12
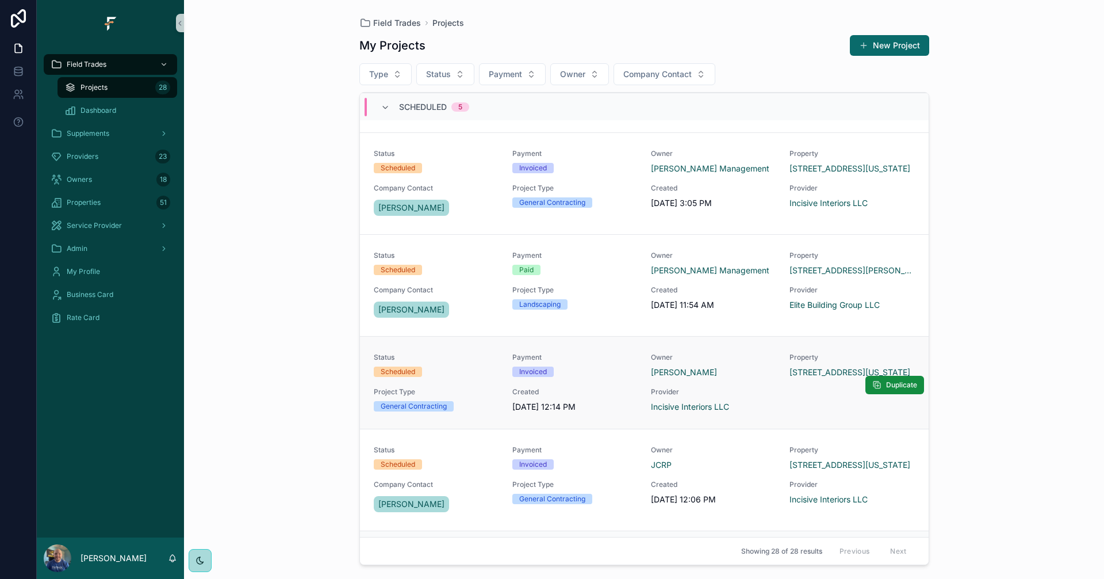
scroll to position [221, 0]
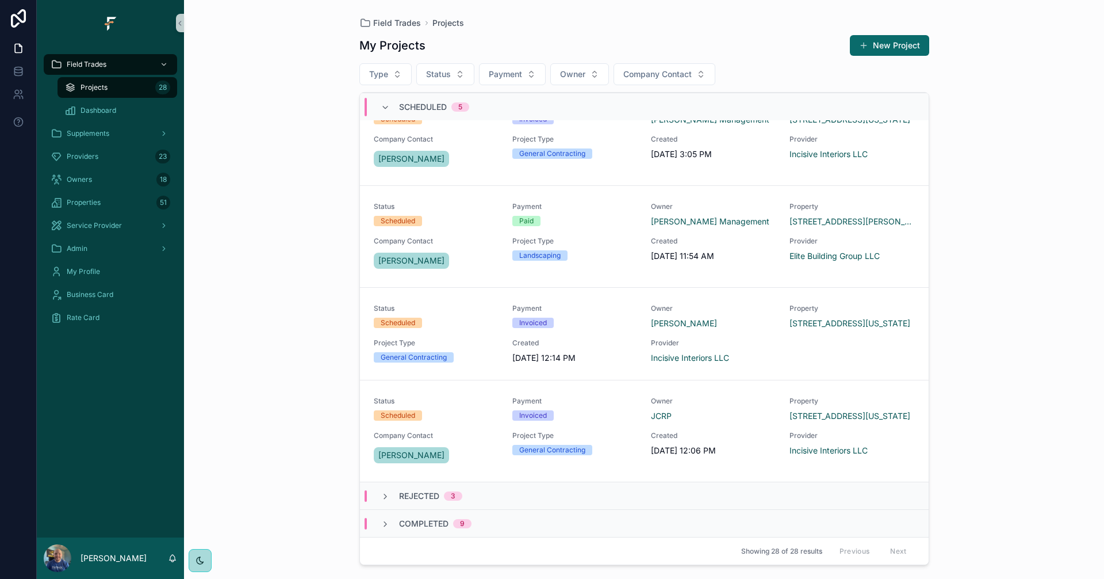
click at [114, 87] on div "Projects 28" at bounding box center [117, 87] width 106 height 18
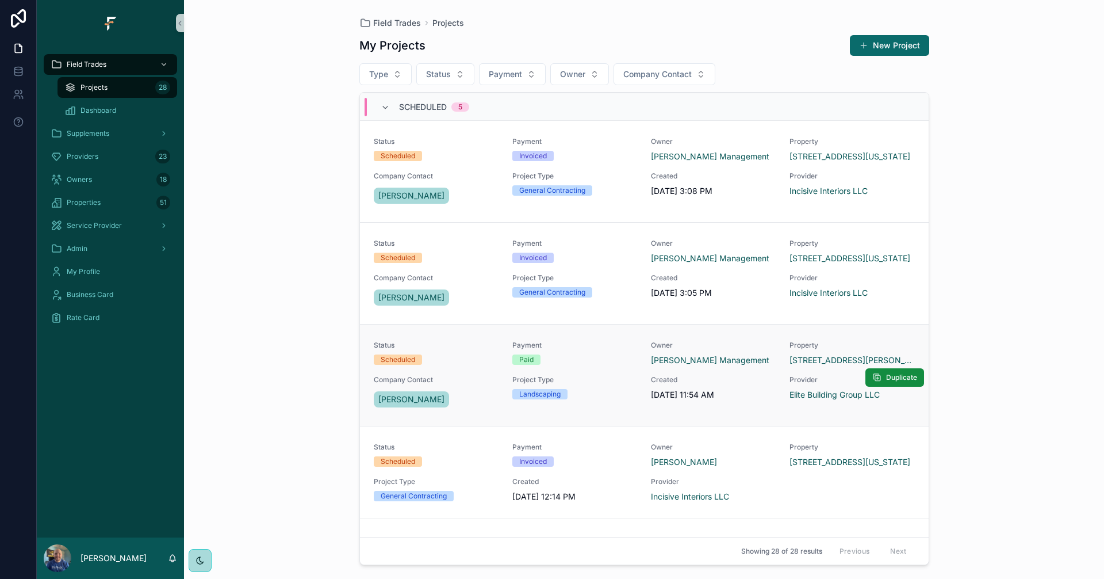
scroll to position [0, 0]
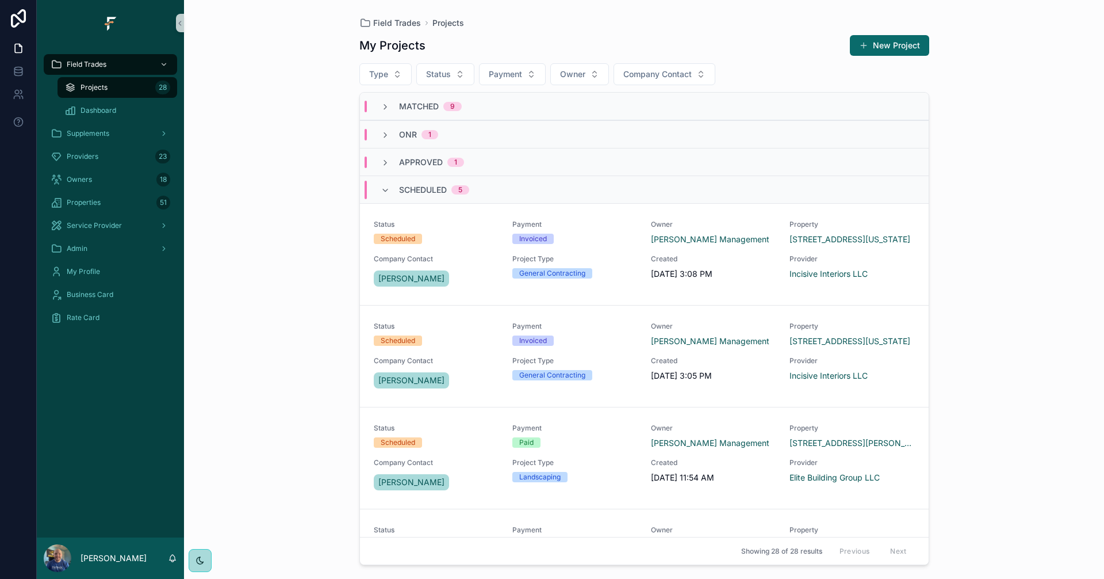
click at [402, 109] on span "Matched" at bounding box center [419, 107] width 40 height 12
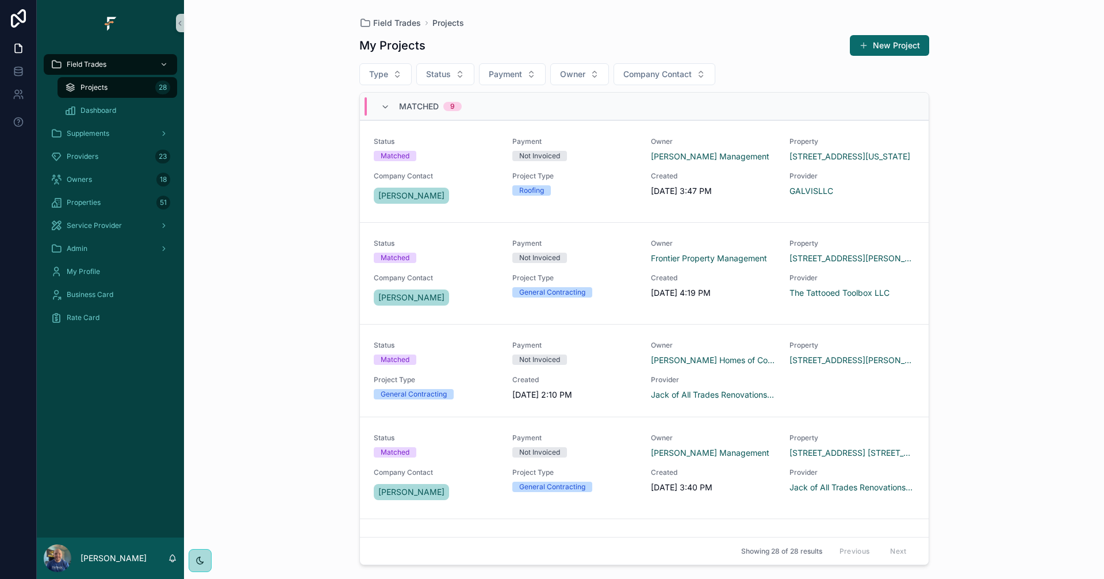
click at [424, 108] on span "Matched" at bounding box center [419, 107] width 40 height 12
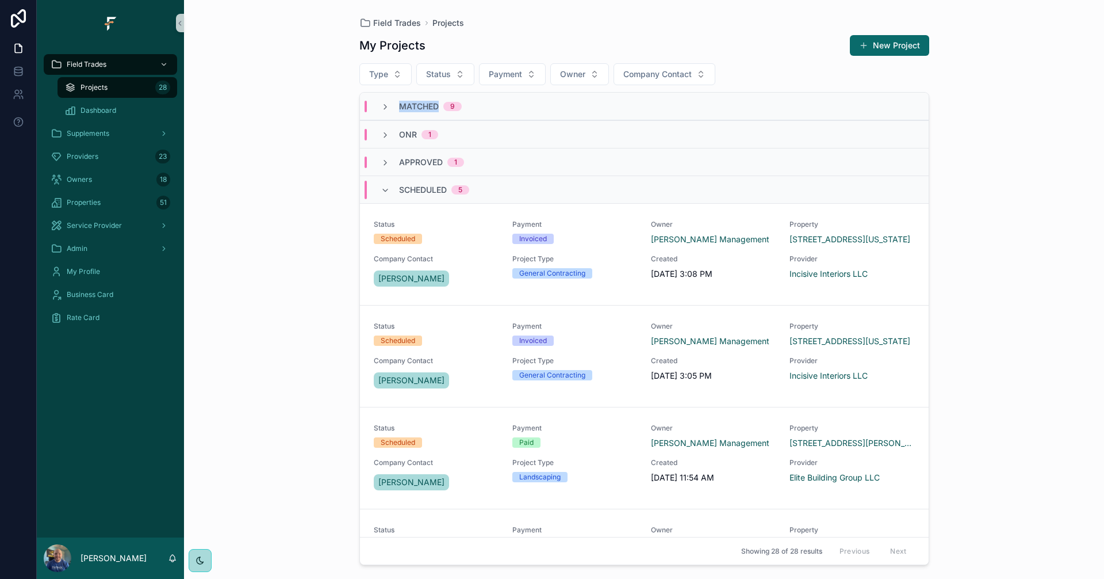
click at [424, 108] on span "Matched" at bounding box center [419, 107] width 40 height 12
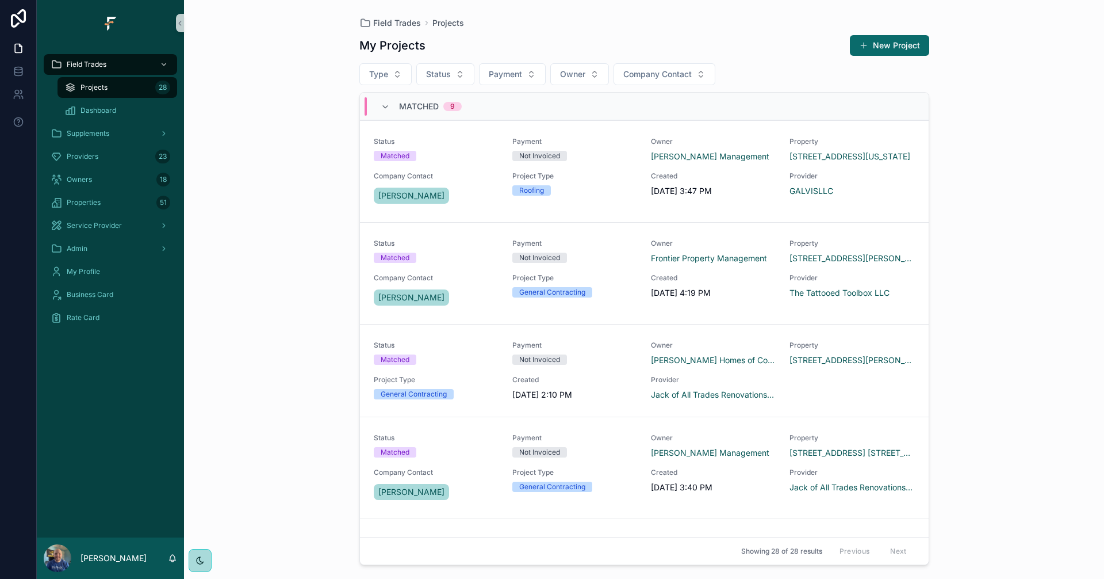
click at [424, 108] on span "Matched" at bounding box center [419, 107] width 40 height 12
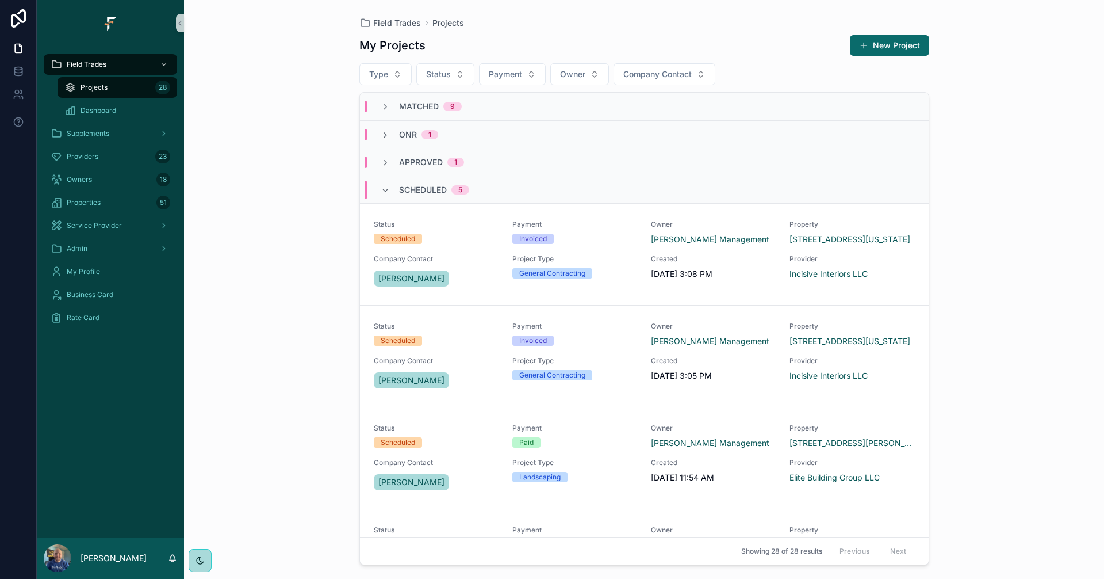
click at [392, 193] on div "Scheduled 5" at bounding box center [425, 190] width 89 height 18
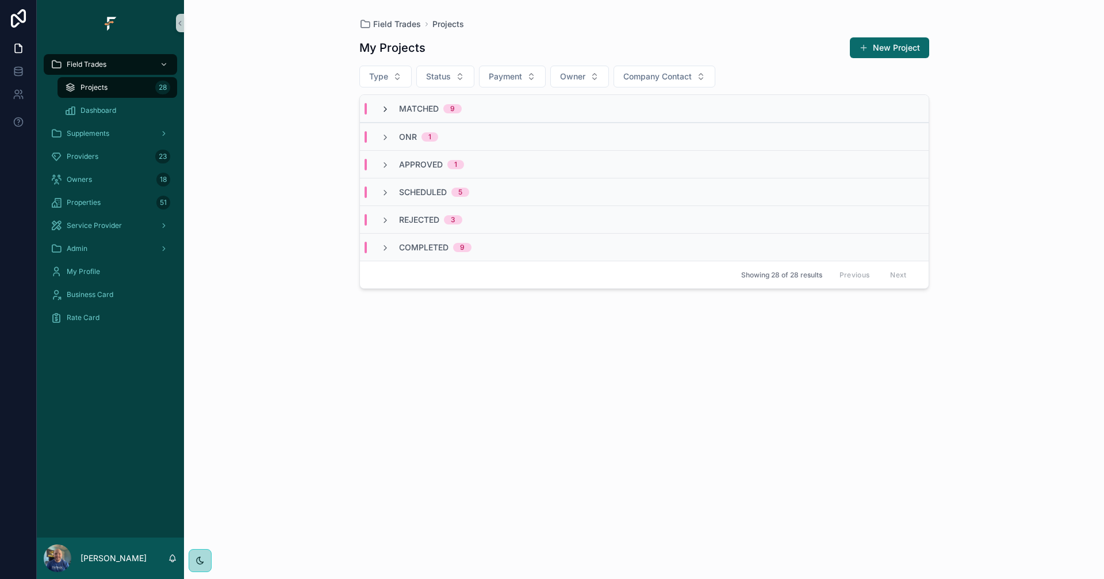
click at [385, 105] on icon "scrollable content" at bounding box center [385, 109] width 9 height 9
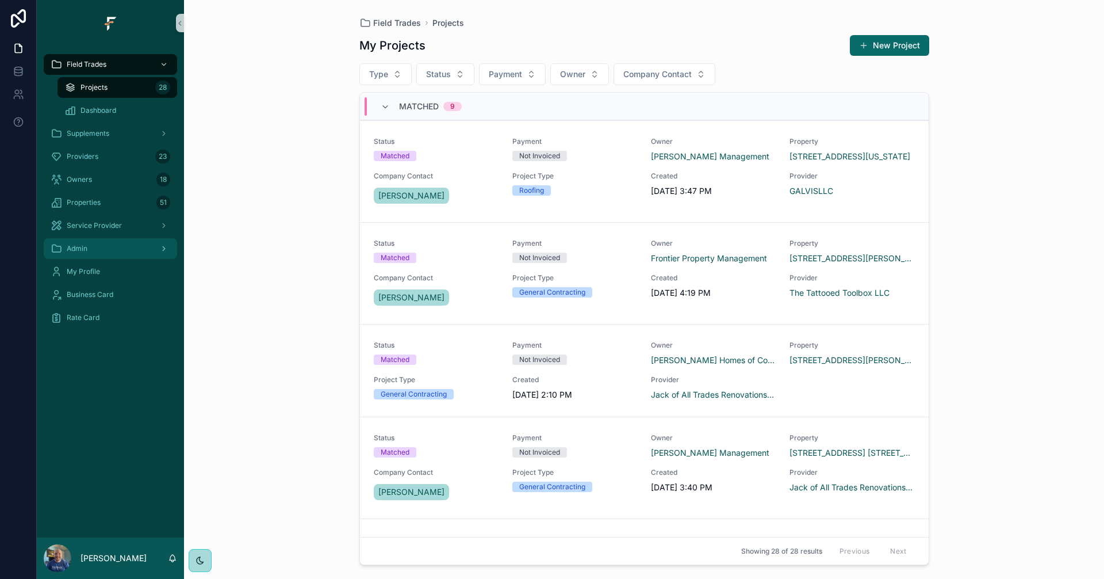
click at [117, 246] on div "Admin" at bounding box center [111, 248] width 120 height 18
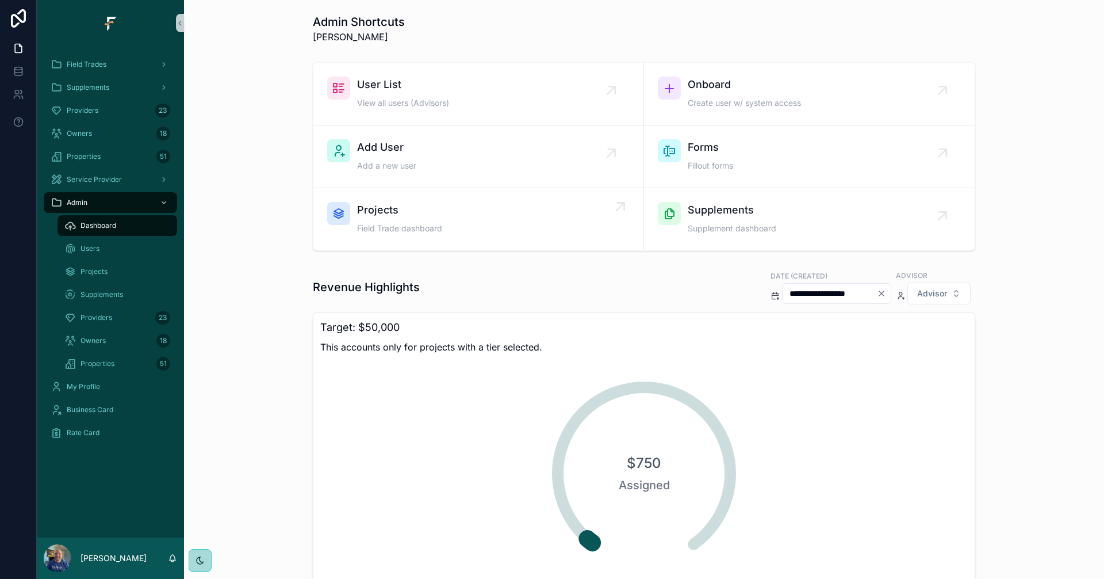
click at [474, 220] on div "Projects Field Trade dashboard" at bounding box center [478, 219] width 302 height 35
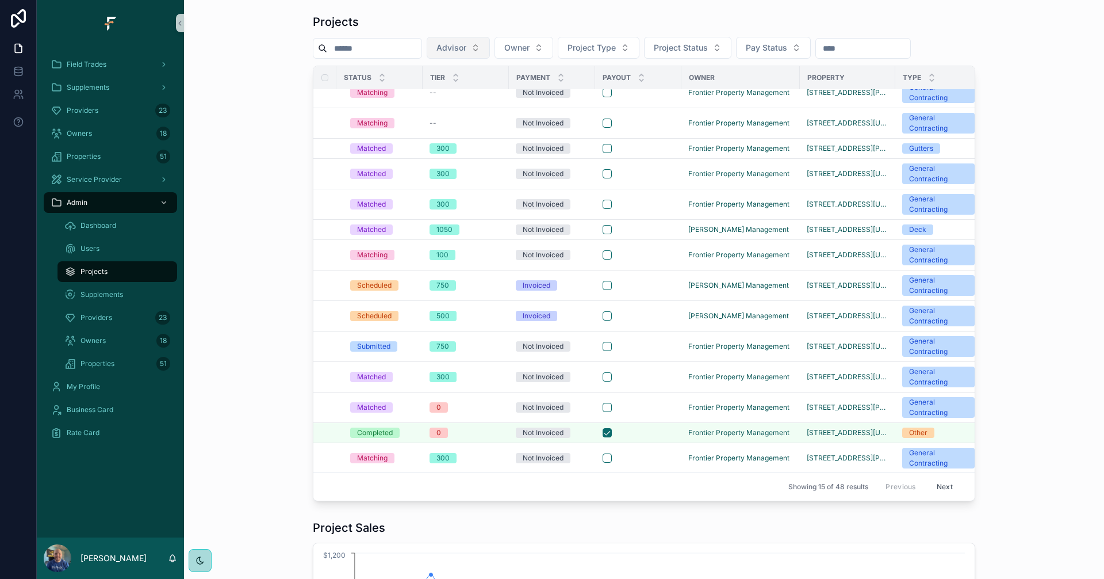
click at [466, 48] on span "Advisor" at bounding box center [451, 48] width 30 height 12
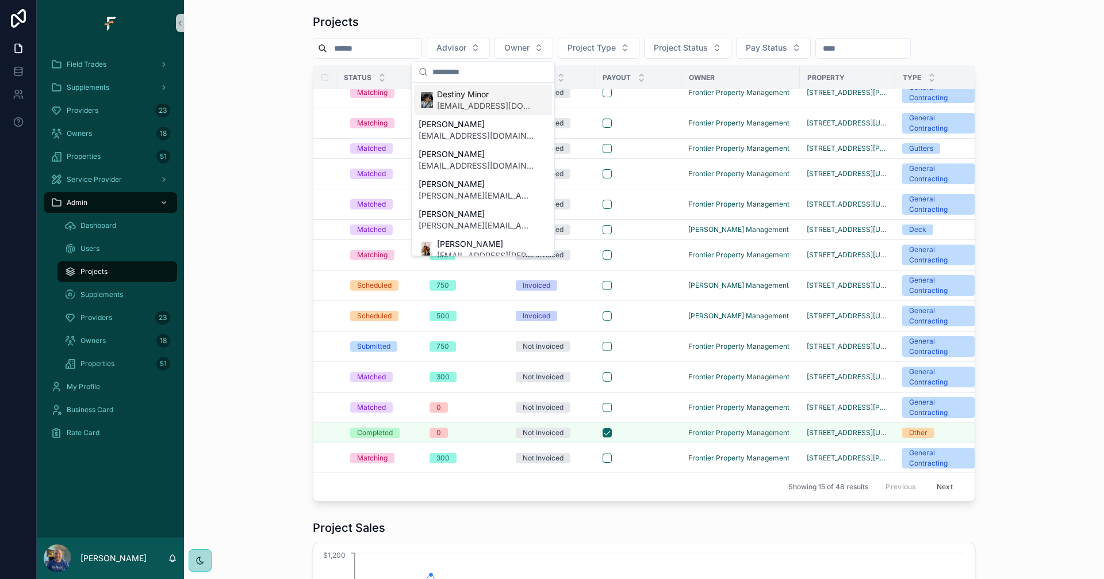
click at [463, 102] on span "destiny.minor@fultrade.com" at bounding box center [485, 106] width 97 height 12
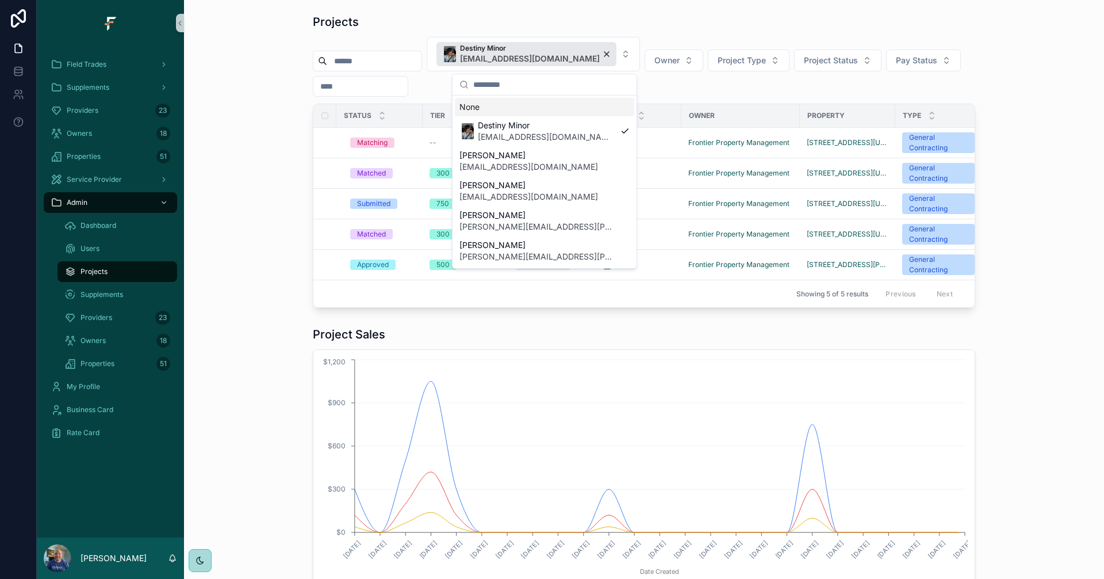
click at [236, 108] on div "Projects Destiny Minor destiny.minor@fultrade.com Owner Project Type Project St…" at bounding box center [644, 160] width 902 height 303
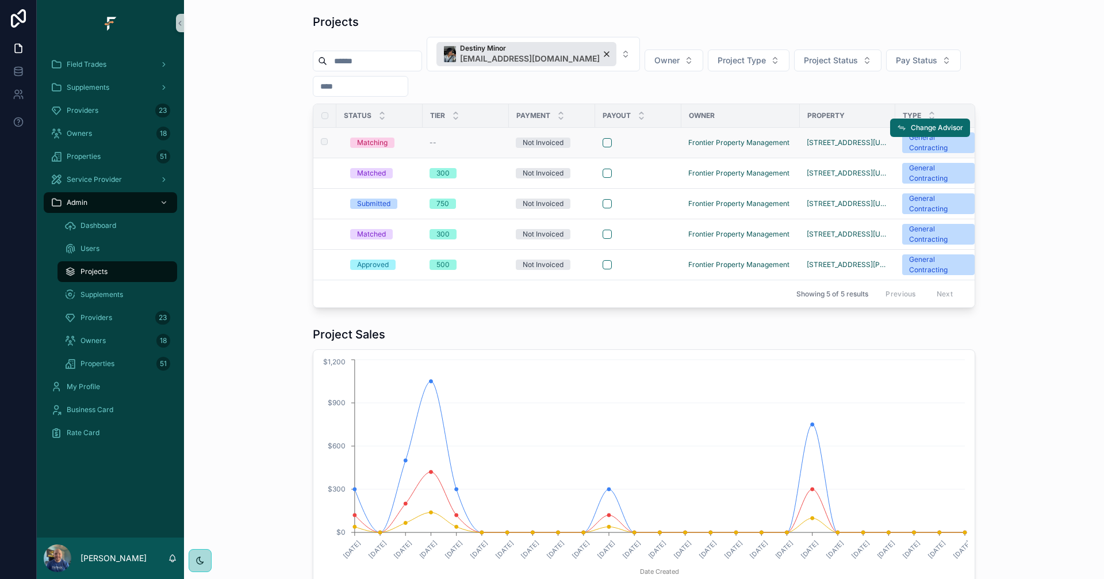
click at [642, 143] on div "scrollable content" at bounding box center [638, 142] width 71 height 9
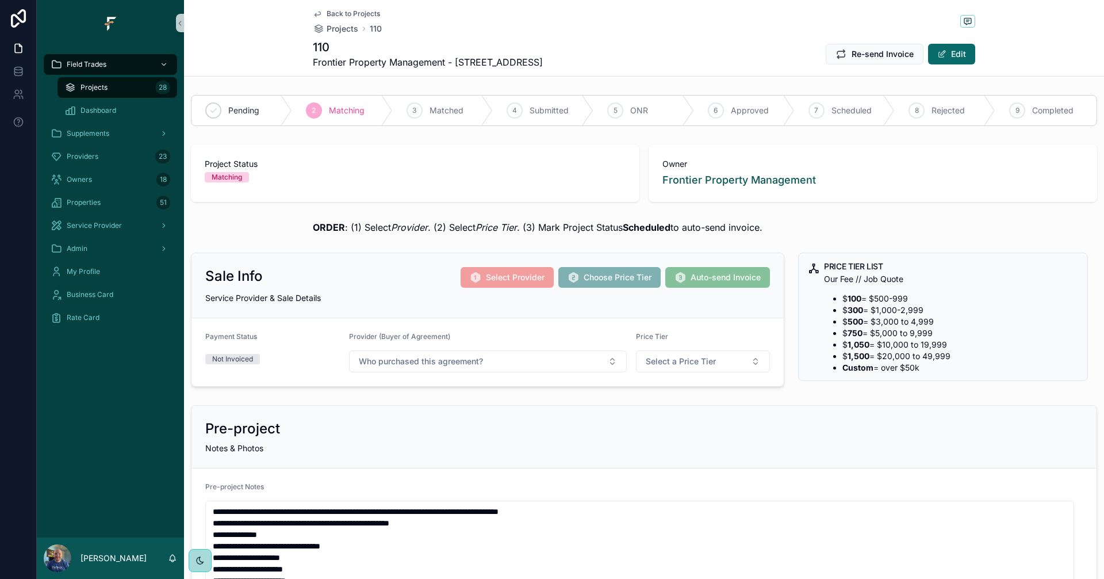
click at [365, 11] on span "Back to Projects" at bounding box center [353, 13] width 53 height 9
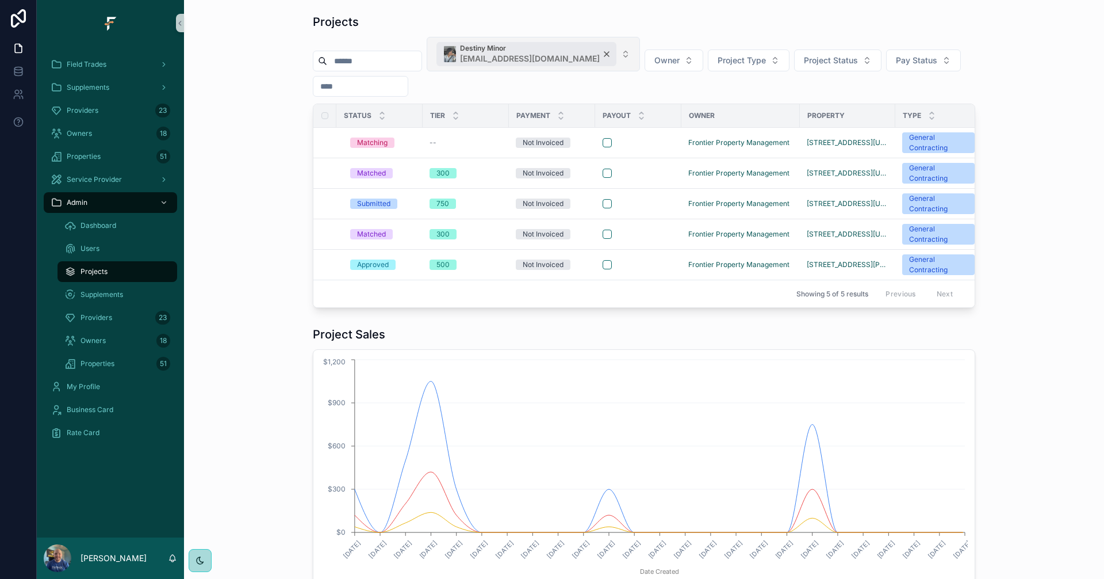
click at [599, 53] on div "Destiny Minor destiny.minor@fultrade.com" at bounding box center [526, 54] width 180 height 24
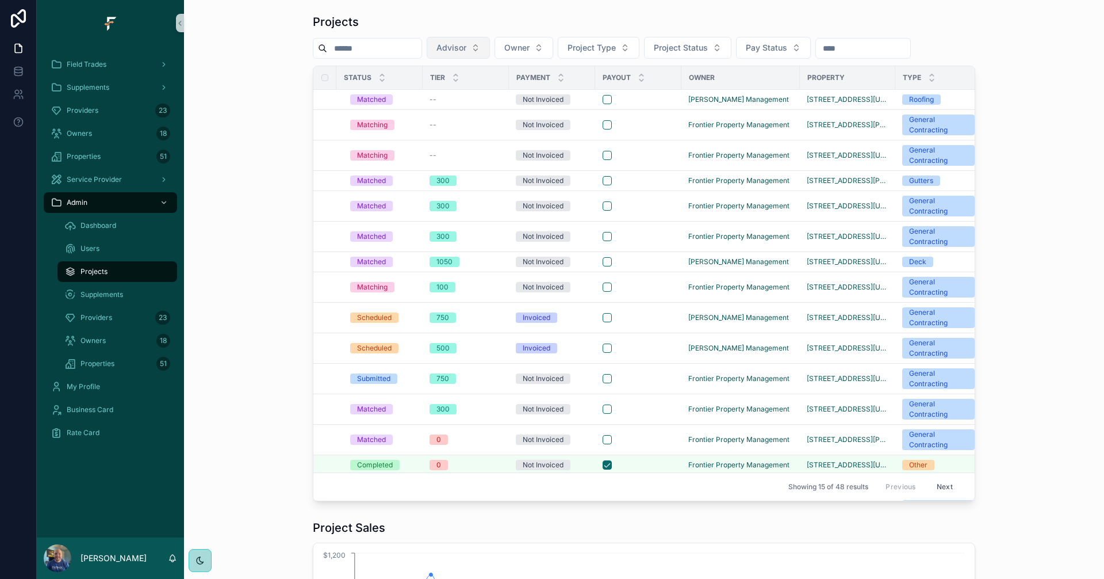
click at [466, 46] on span "Advisor" at bounding box center [451, 48] width 30 height 12
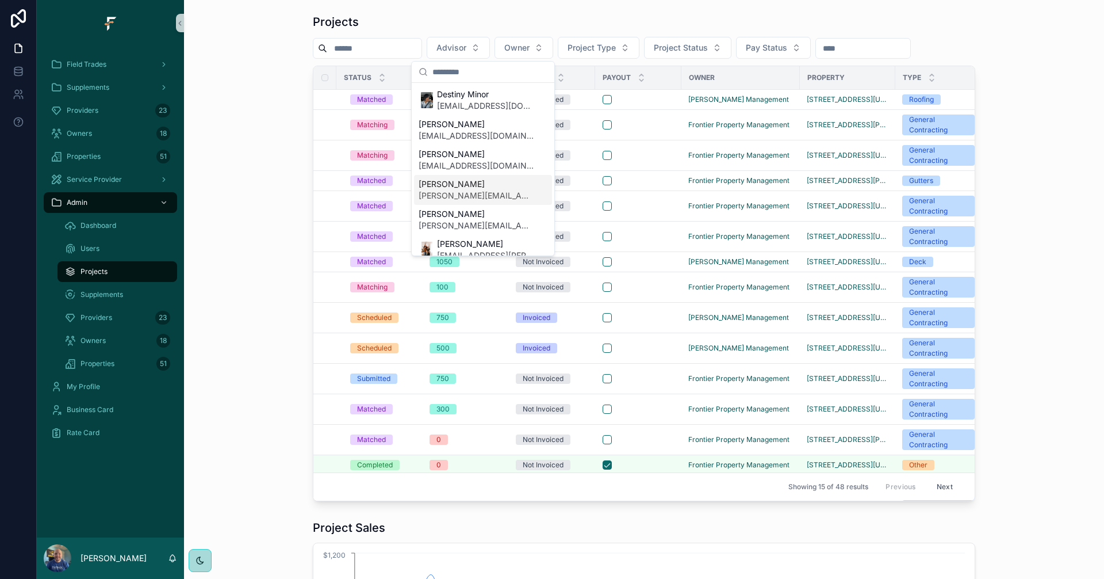
scroll to position [230, 0]
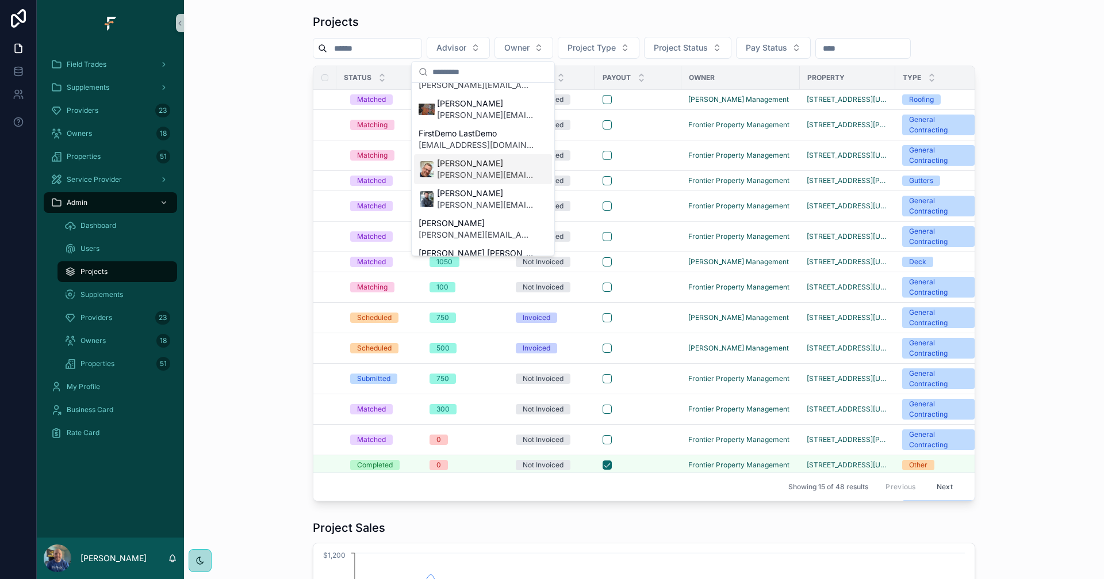
click at [479, 173] on span "mike.sanders@fultrade.com" at bounding box center [485, 175] width 97 height 12
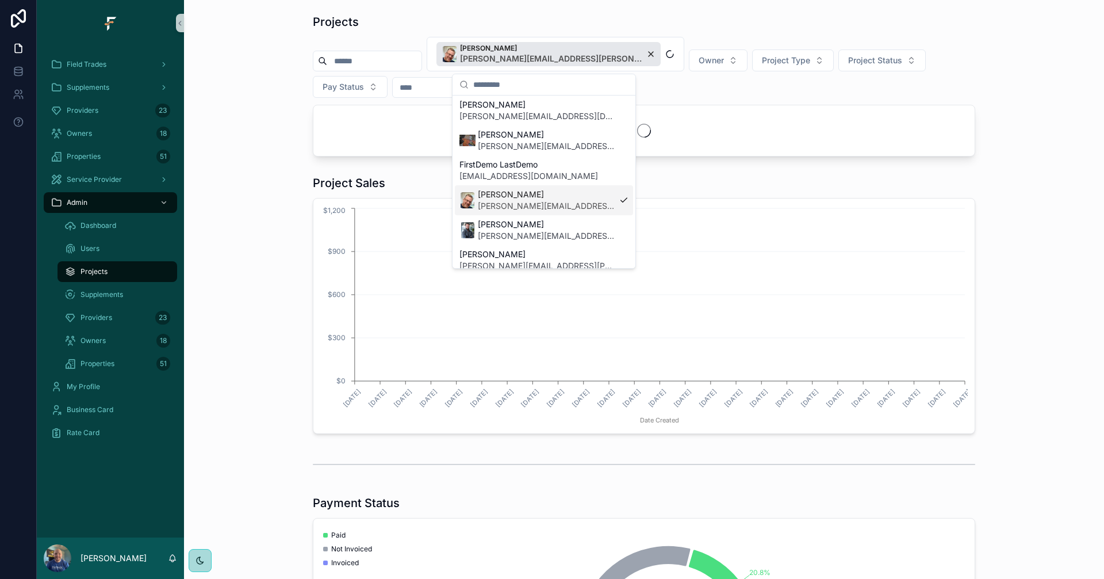
scroll to position [248, 0]
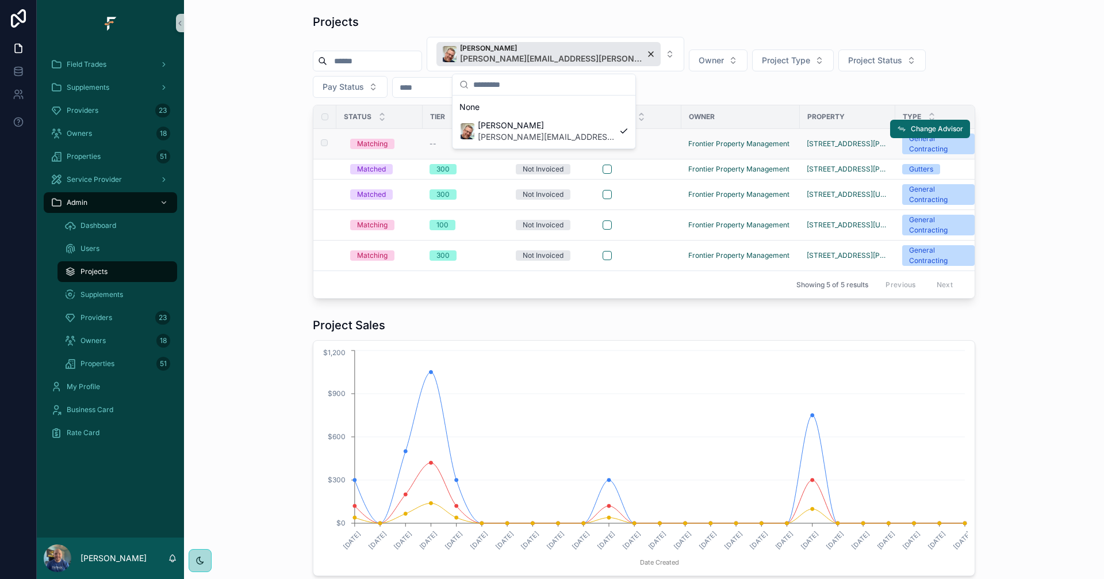
click at [671, 140] on td "scrollable content" at bounding box center [638, 144] width 86 height 30
click at [633, 141] on div "scrollable content" at bounding box center [638, 143] width 71 height 9
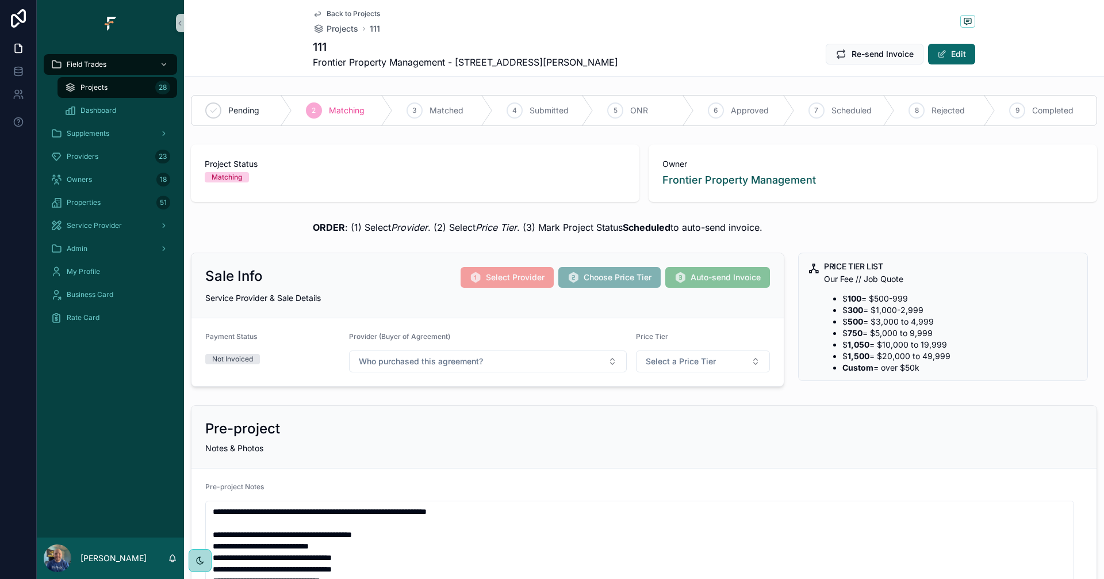
click at [352, 13] on span "Back to Projects" at bounding box center [353, 13] width 53 height 9
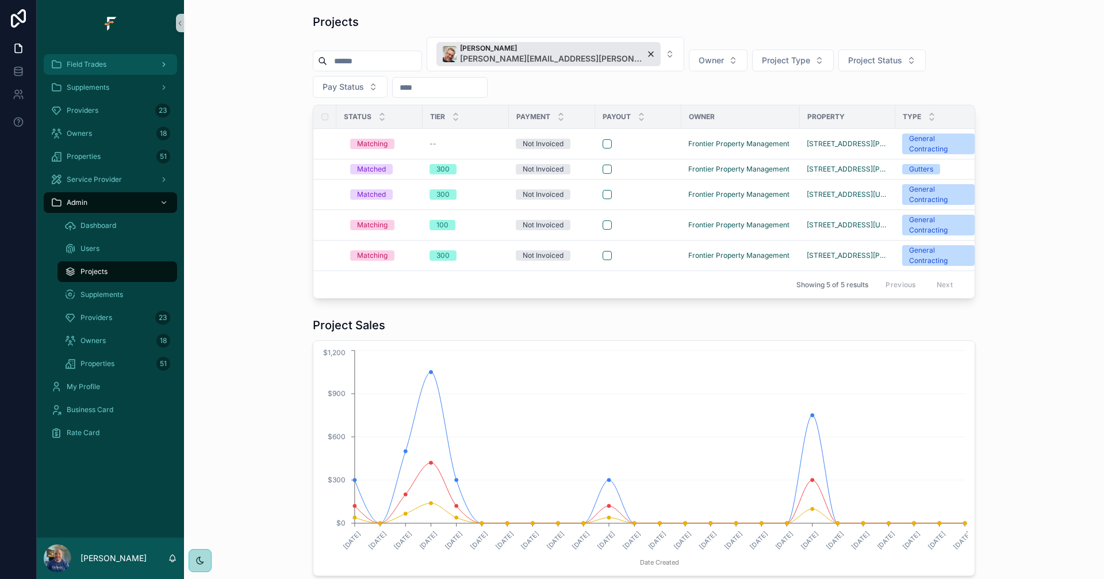
click at [93, 64] on span "Field Trades" at bounding box center [87, 64] width 40 height 9
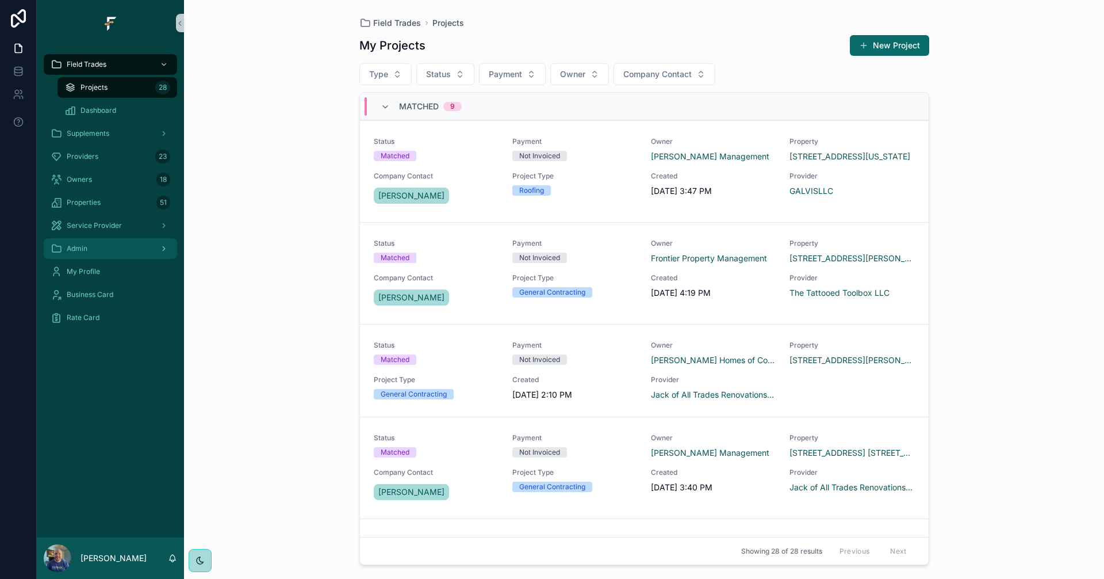
click at [130, 251] on div "Admin" at bounding box center [111, 248] width 120 height 18
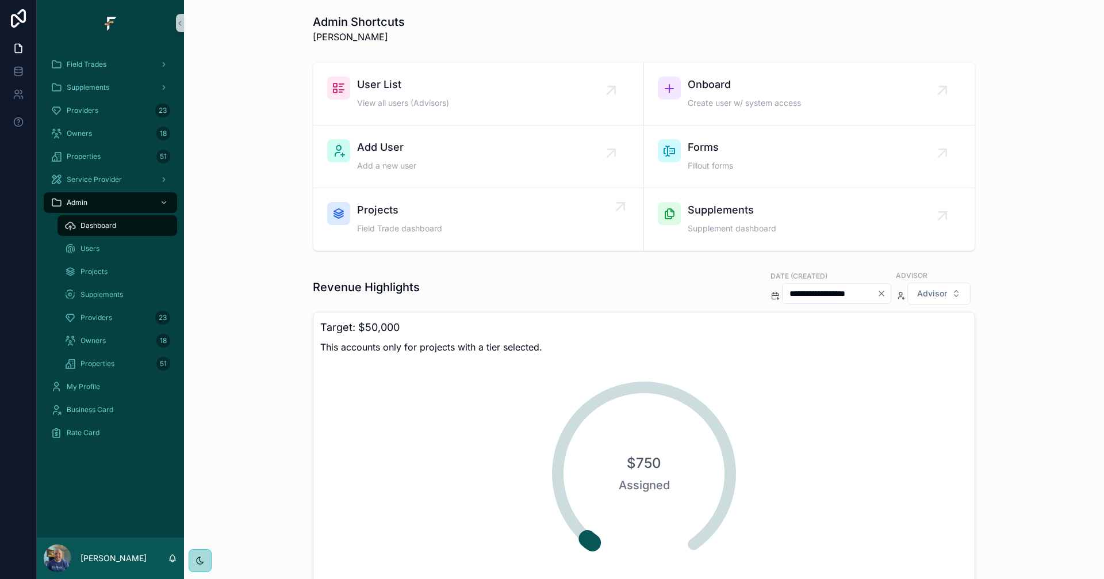
click at [500, 224] on div "Projects Field Trade dashboard" at bounding box center [478, 219] width 302 height 35
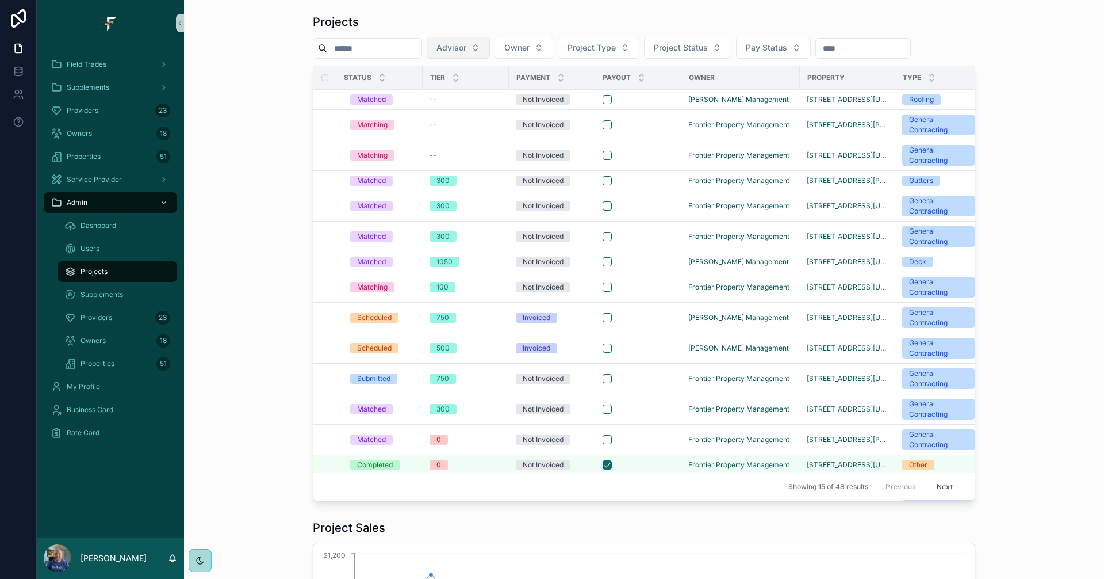
click at [490, 48] on button "Advisor" at bounding box center [458, 48] width 63 height 22
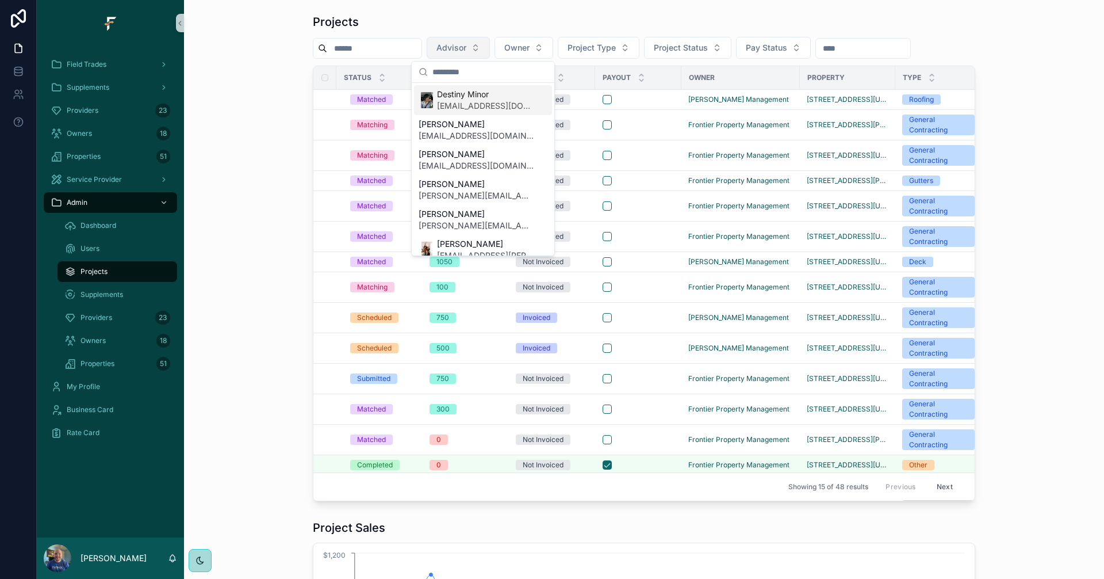
click at [490, 47] on button "Advisor" at bounding box center [458, 48] width 63 height 22
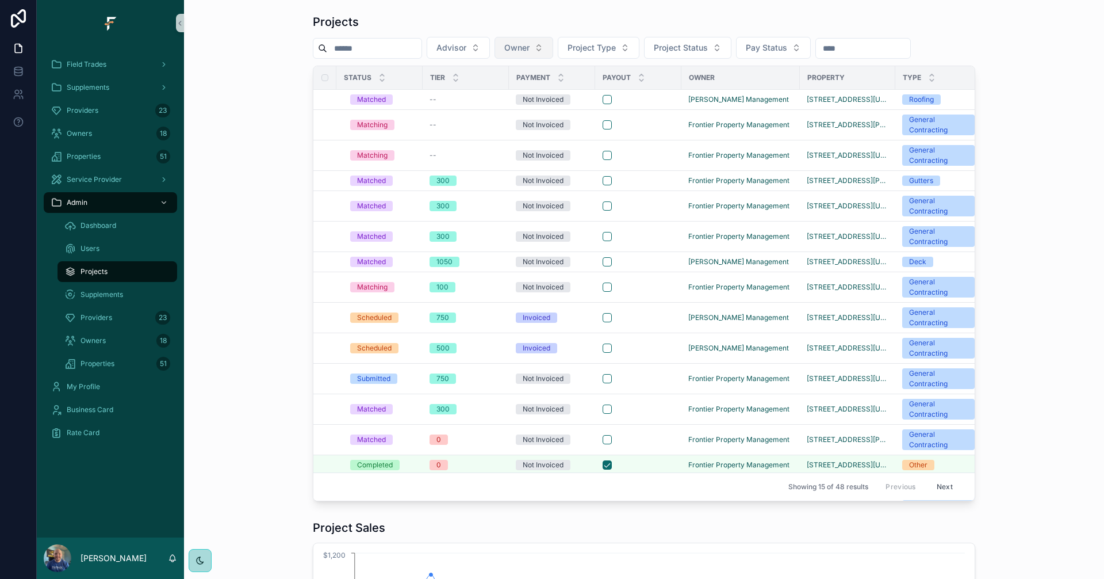
click at [530, 51] on span "Owner" at bounding box center [516, 48] width 25 height 12
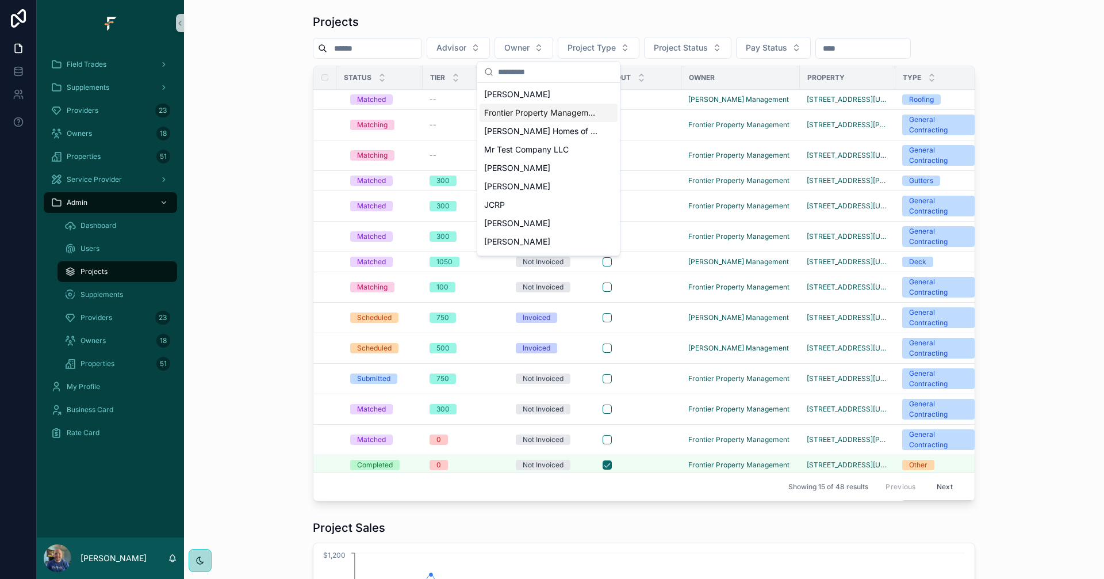
click at [542, 110] on span "Frontier Property Management" at bounding box center [541, 113] width 115 height 12
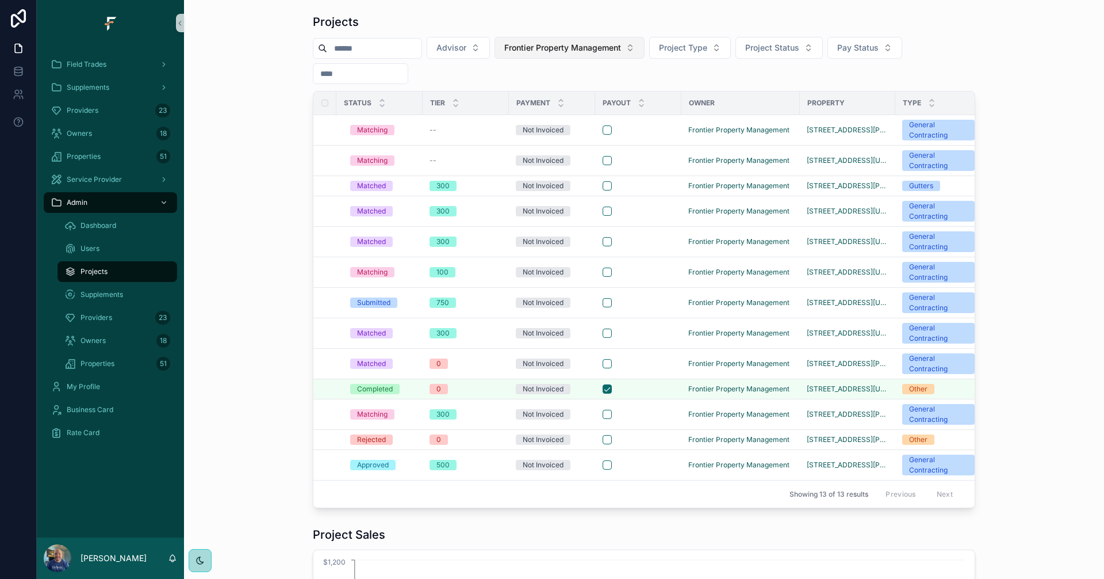
click at [631, 54] on button "Frontier Property Management" at bounding box center [570, 48] width 150 height 22
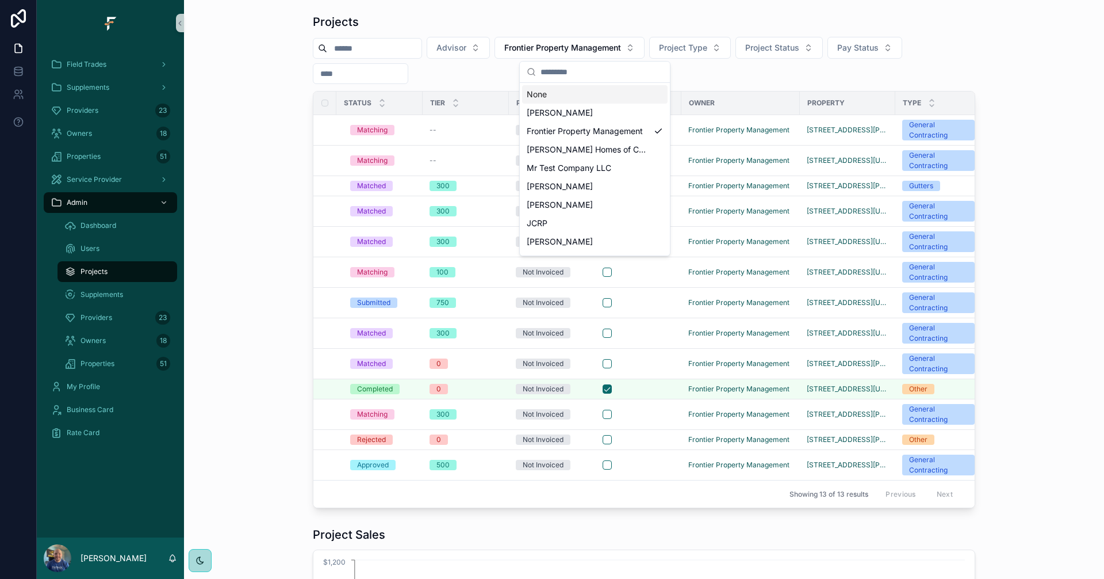
click at [588, 101] on div "None" at bounding box center [594, 94] width 145 height 18
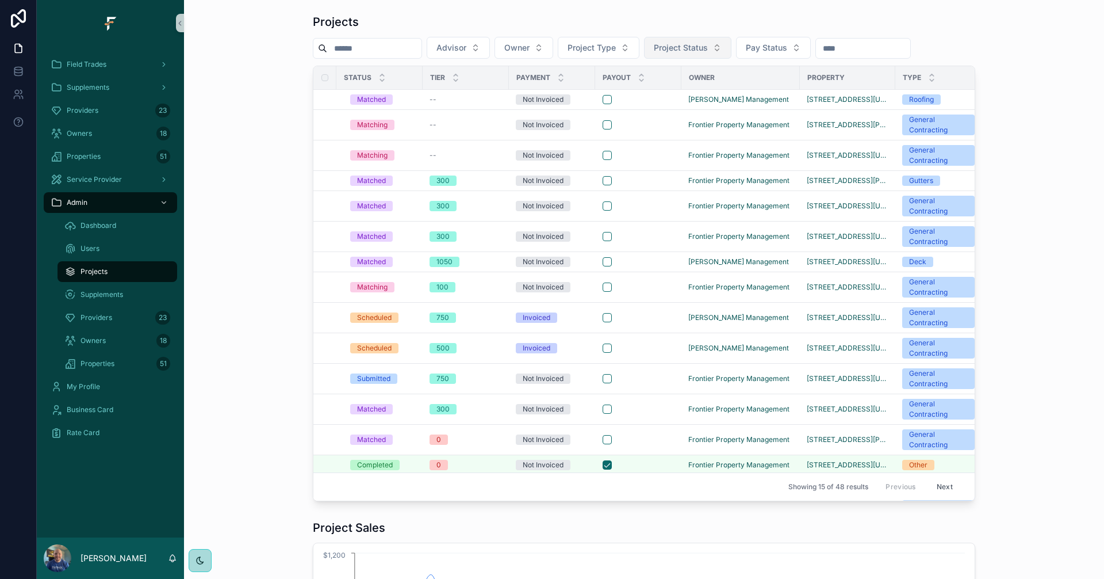
click at [708, 48] on span "Project Status" at bounding box center [681, 48] width 54 height 12
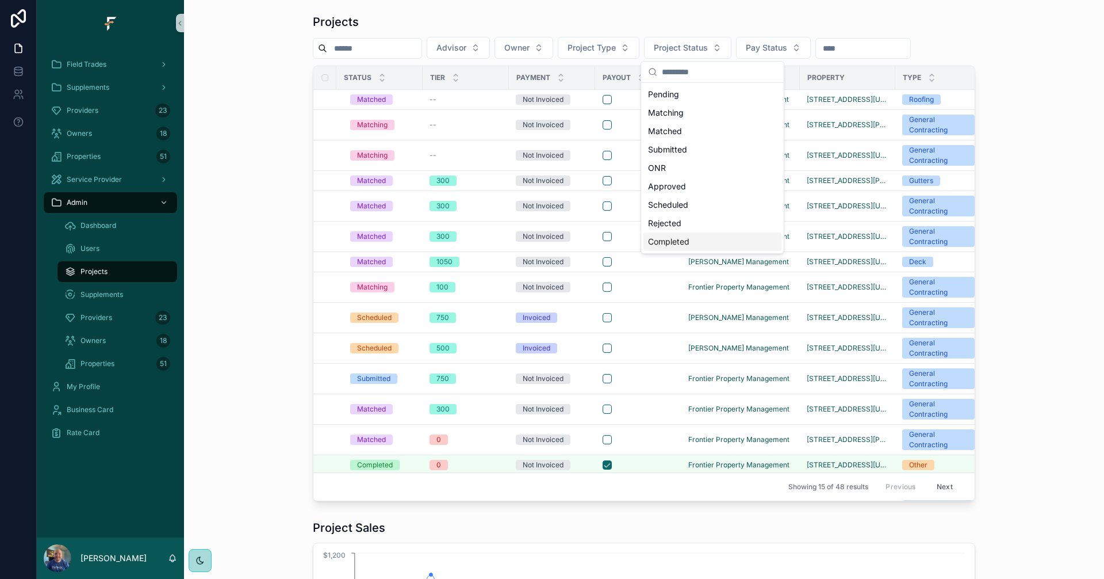
click at [672, 244] on div "Completed" at bounding box center [713, 241] width 138 height 18
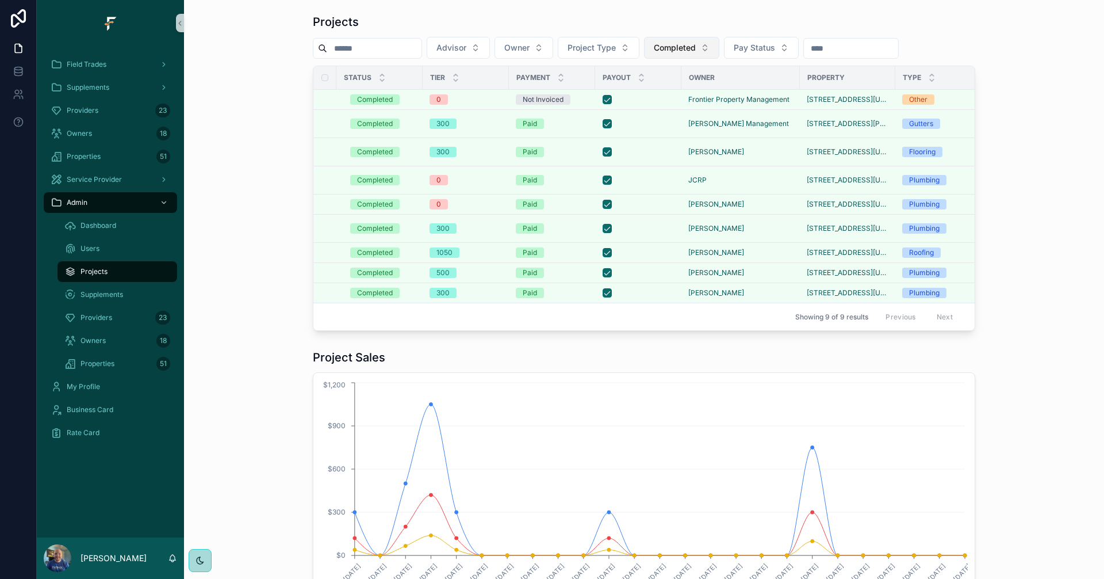
click at [719, 42] on button "Completed" at bounding box center [681, 48] width 75 height 22
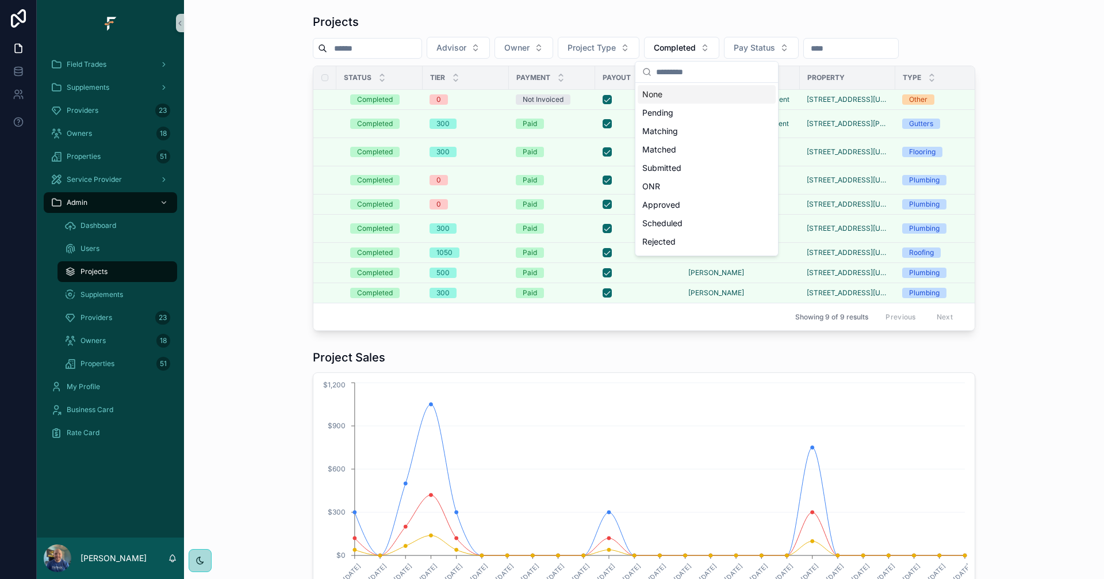
click at [681, 88] on div "None" at bounding box center [707, 94] width 138 height 18
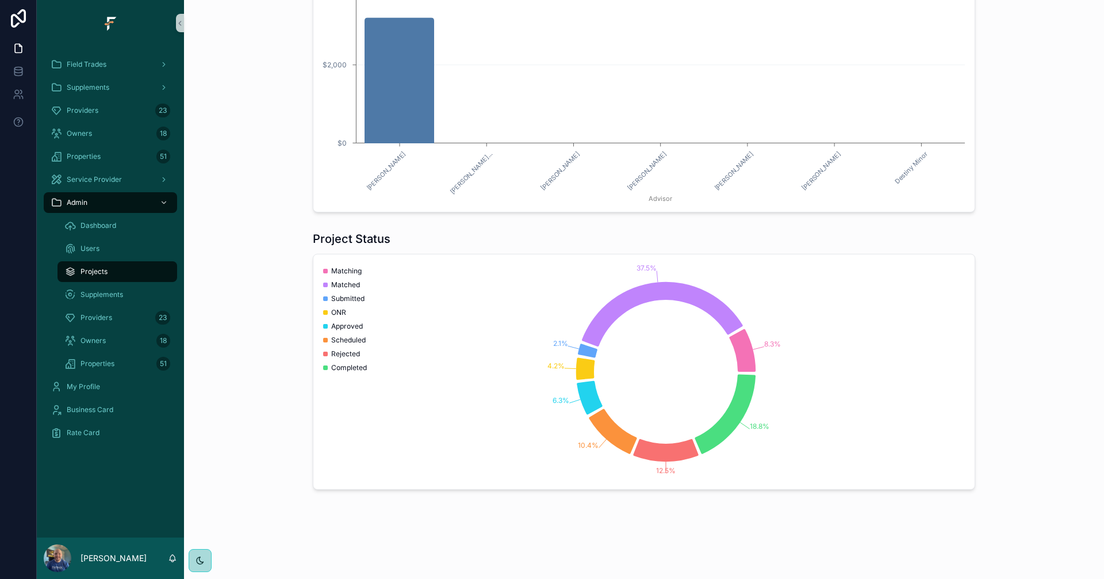
scroll to position [1196, 0]
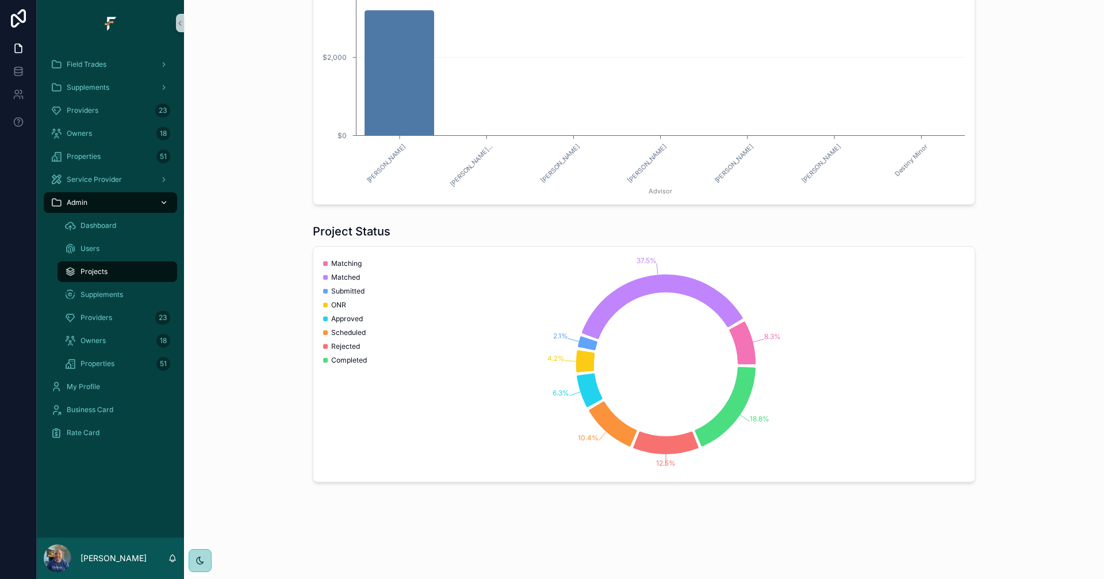
click at [120, 202] on div "Admin" at bounding box center [111, 202] width 120 height 18
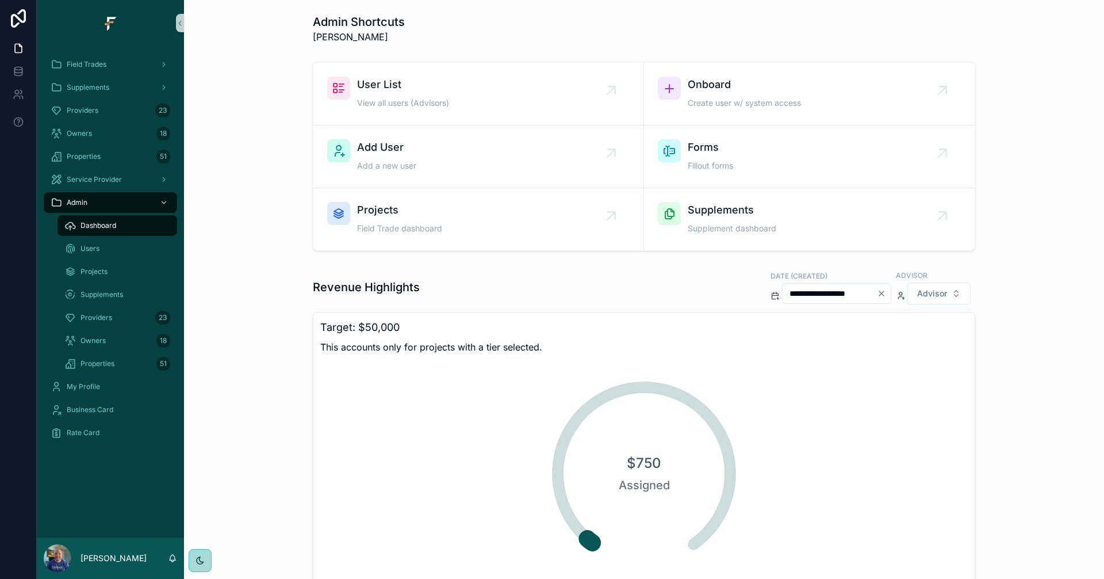
click at [771, 297] on icon "scrollable content" at bounding box center [775, 295] width 9 height 9
click at [878, 292] on icon "Clear" at bounding box center [881, 293] width 9 height 9
click at [825, 293] on input "scrollable content" at bounding box center [844, 293] width 94 height 16
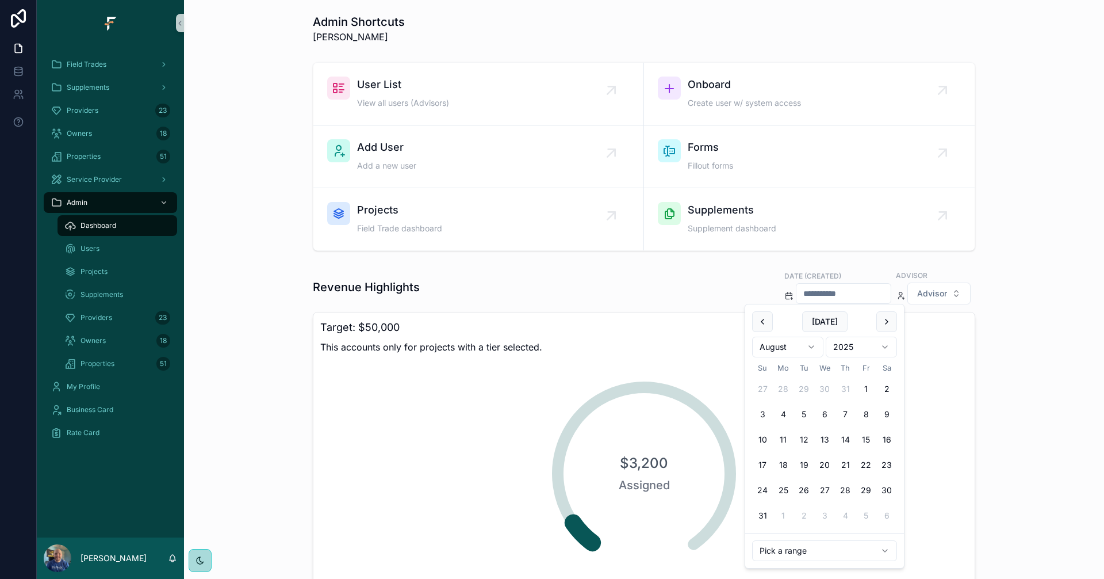
click at [889, 549] on html "Field Trades Supplements Providers 23 Owners 18 Properties 51 Service Provider …" at bounding box center [552, 289] width 1104 height 579
type input "**********"
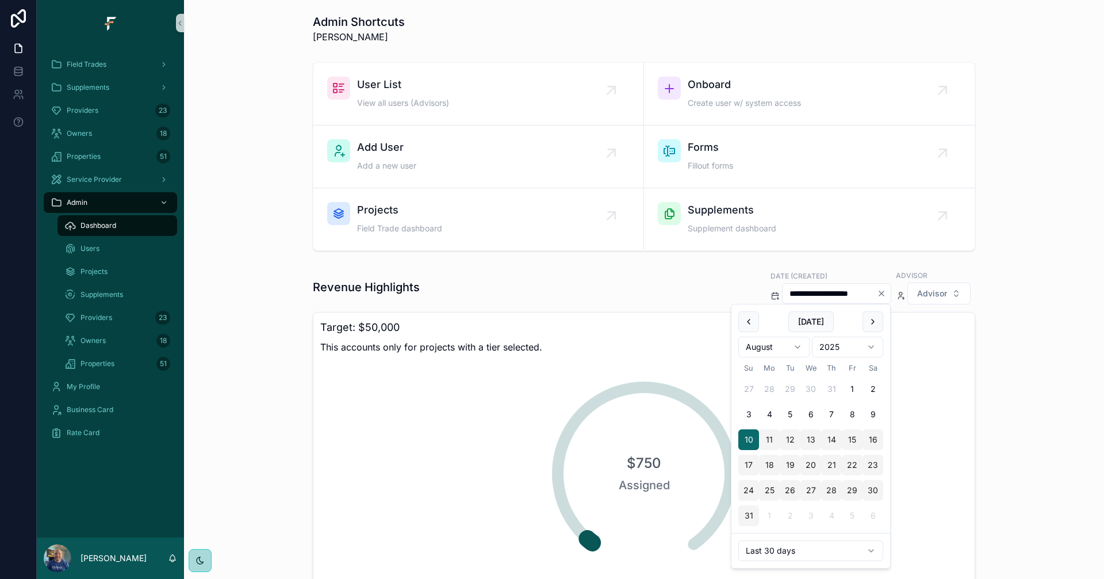
click at [879, 296] on icon "Clear" at bounding box center [881, 293] width 5 height 5
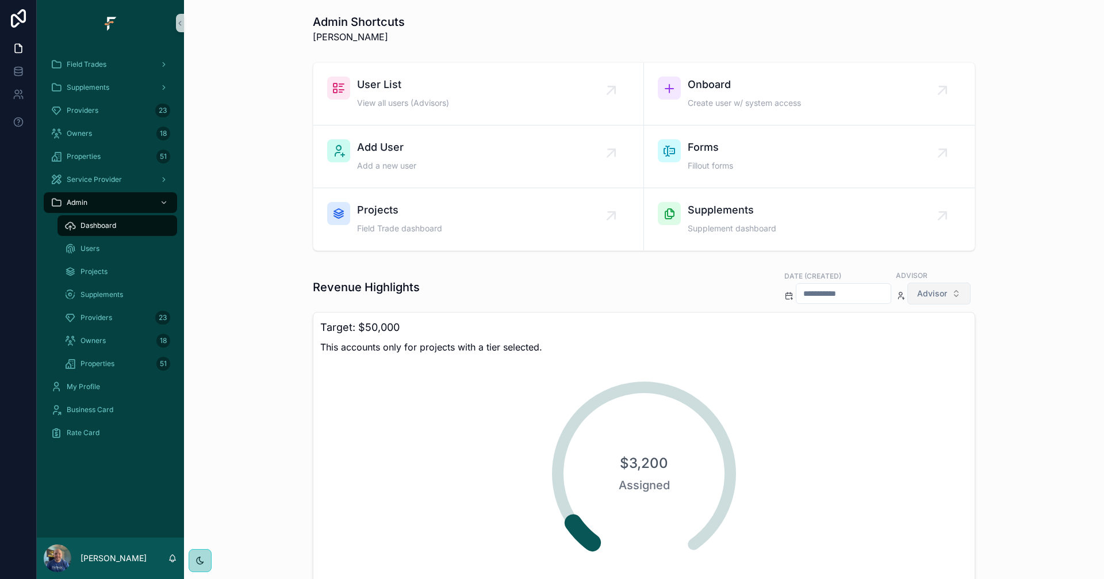
click at [947, 293] on button "Advisor" at bounding box center [938, 293] width 63 height 22
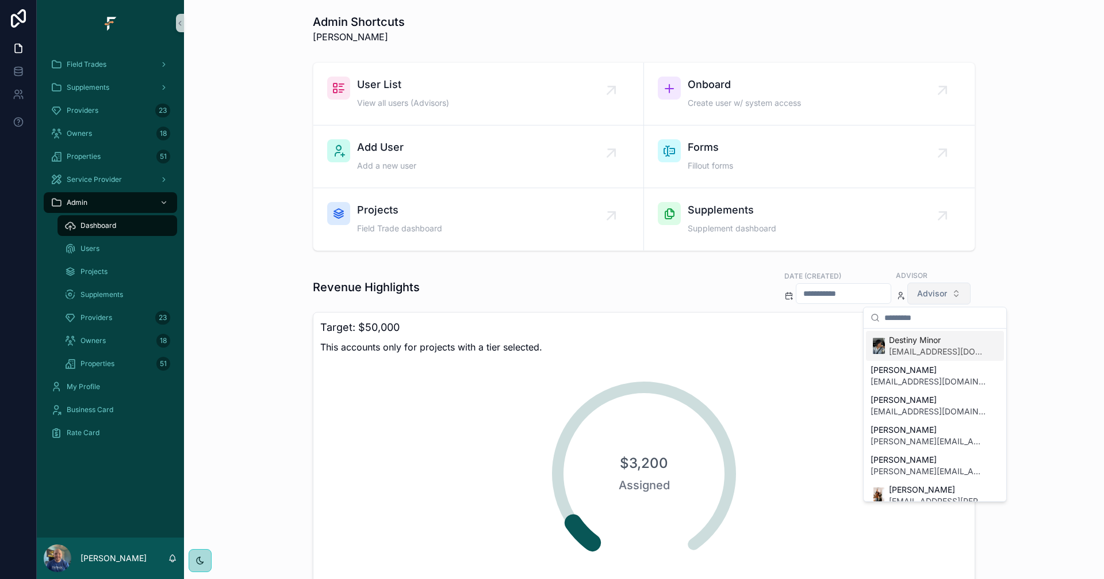
click at [947, 293] on button "Advisor" at bounding box center [938, 293] width 63 height 22
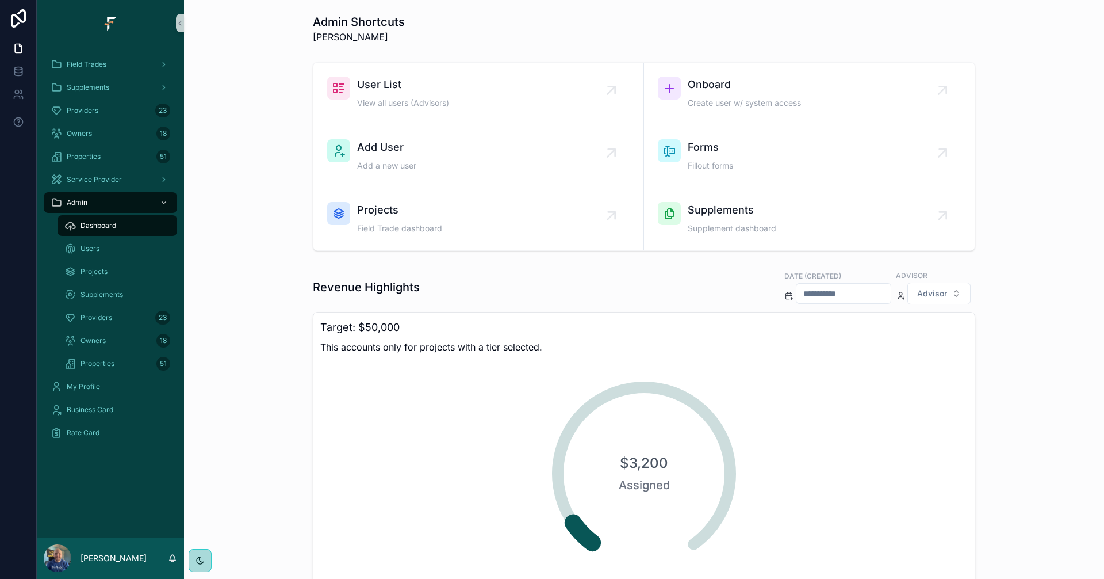
click at [870, 299] on input "scrollable content" at bounding box center [844, 293] width 94 height 16
click at [855, 553] on html "Field Trades Supplements Providers 23 Owners 18 Properties 51 Service Provider …" at bounding box center [552, 289] width 1104 height 579
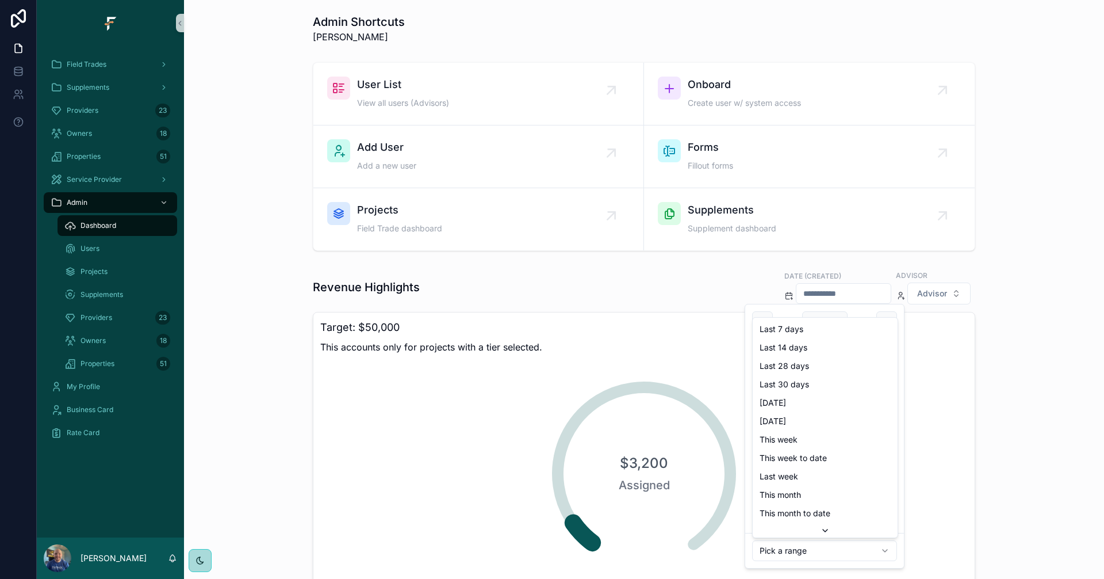
type input "**********"
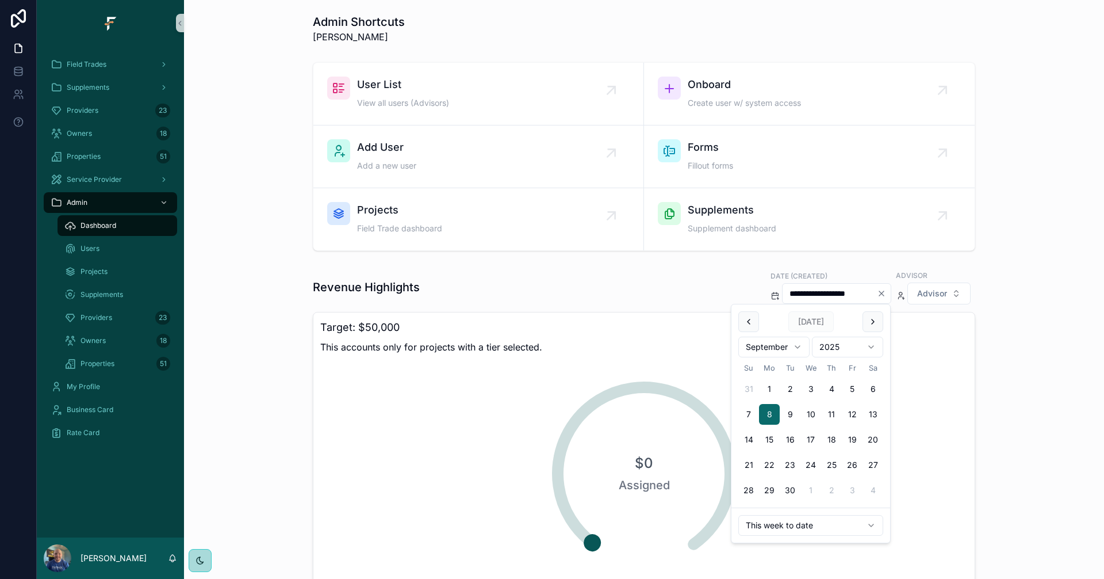
click at [879, 292] on icon "Clear" at bounding box center [881, 293] width 5 height 5
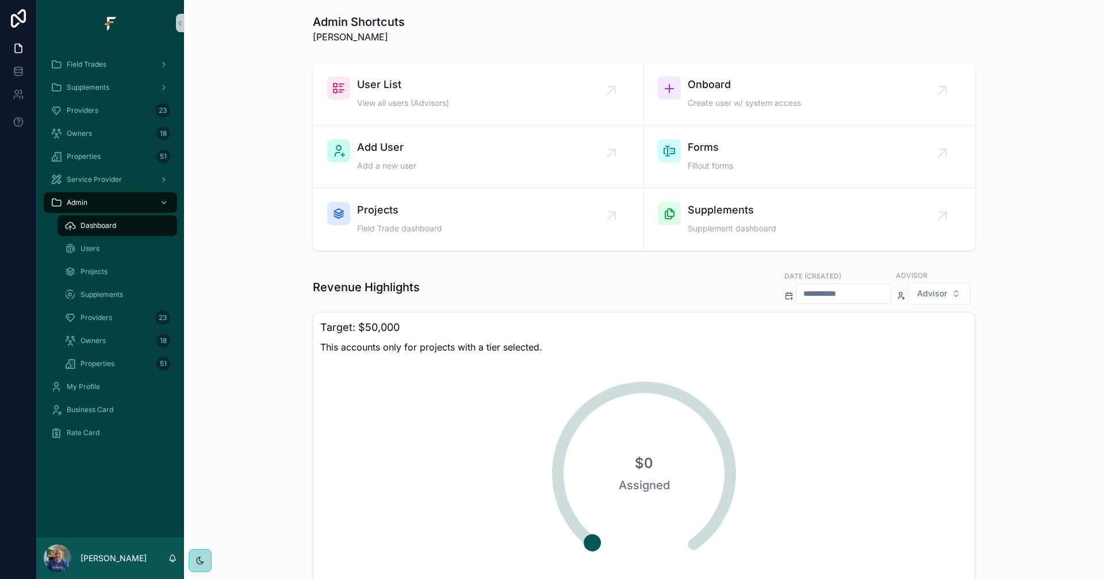
click at [877, 292] on input "scrollable content" at bounding box center [844, 293] width 94 height 16
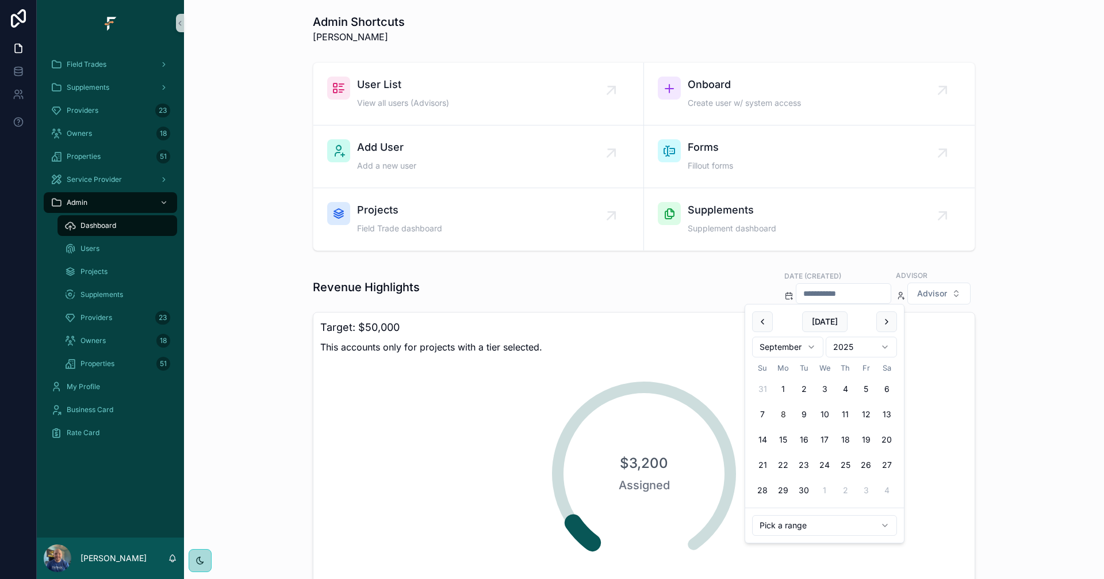
click at [853, 529] on html "Field Trades Supplements Providers 23 Owners 18 Properties 51 Service Provider …" at bounding box center [552, 289] width 1104 height 579
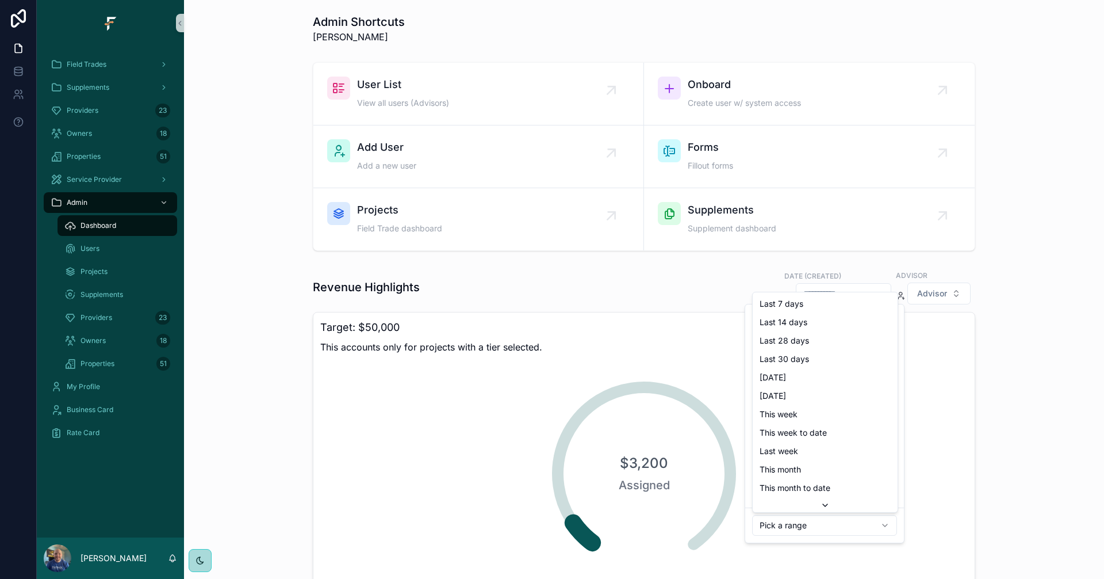
type input "**********"
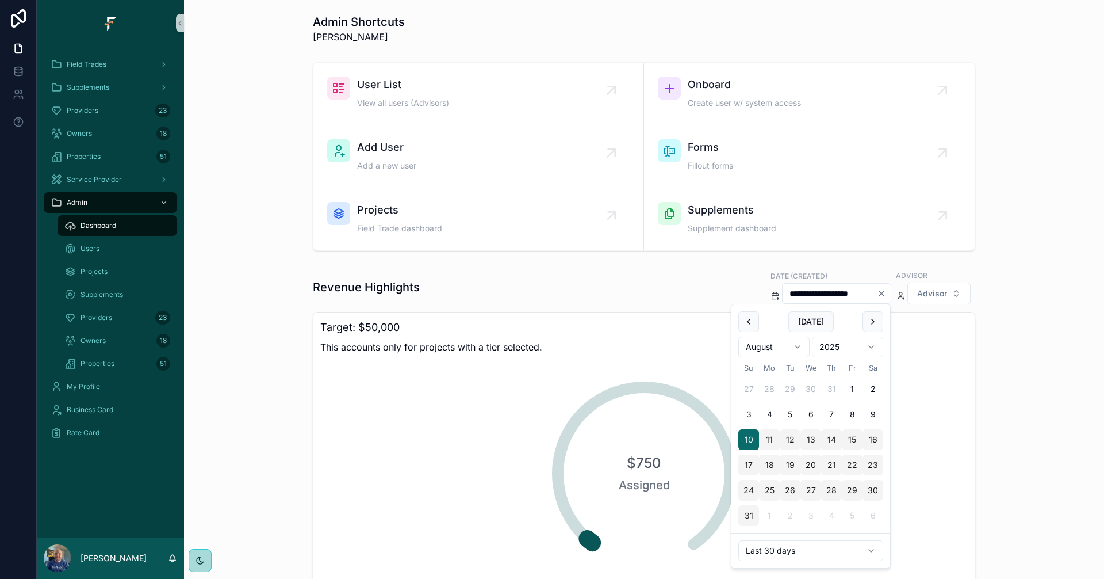
click at [652, 290] on div "**********" at bounding box center [644, 287] width 663 height 36
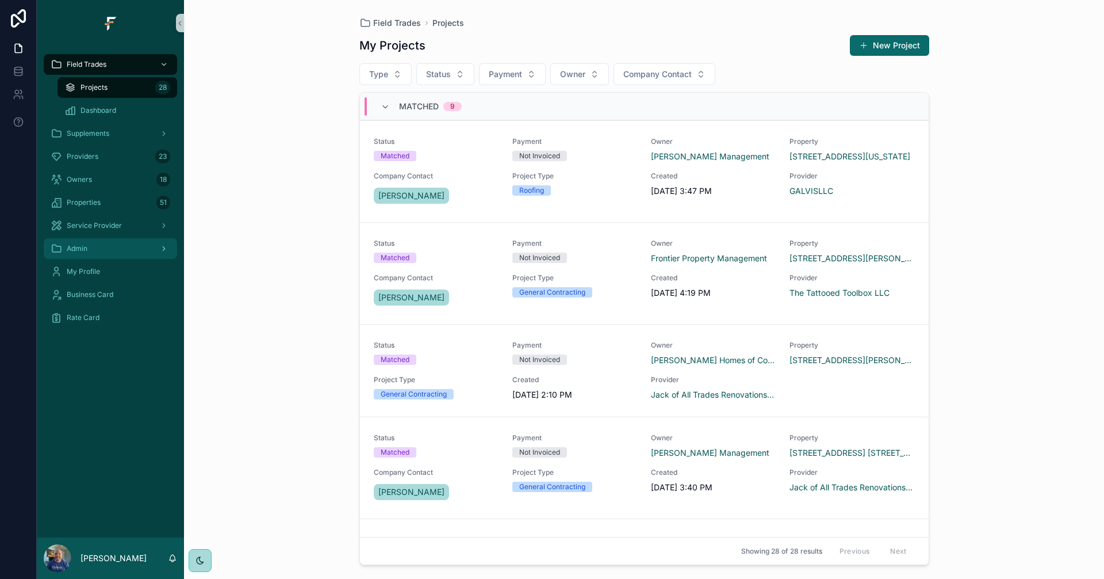
click at [135, 248] on div "Admin" at bounding box center [111, 248] width 120 height 18
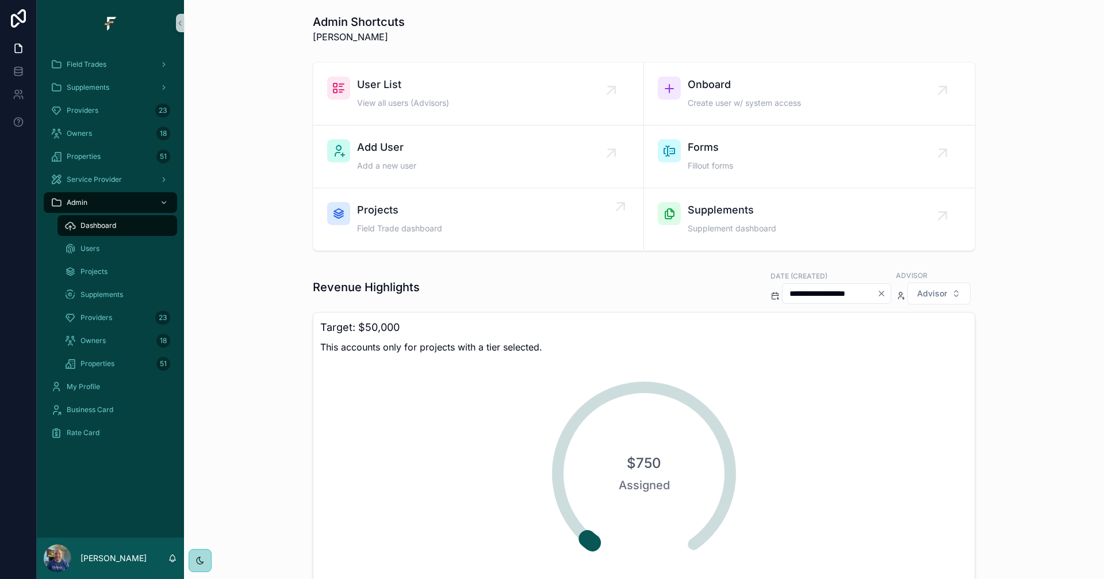
click at [430, 209] on span "Projects" at bounding box center [399, 210] width 85 height 16
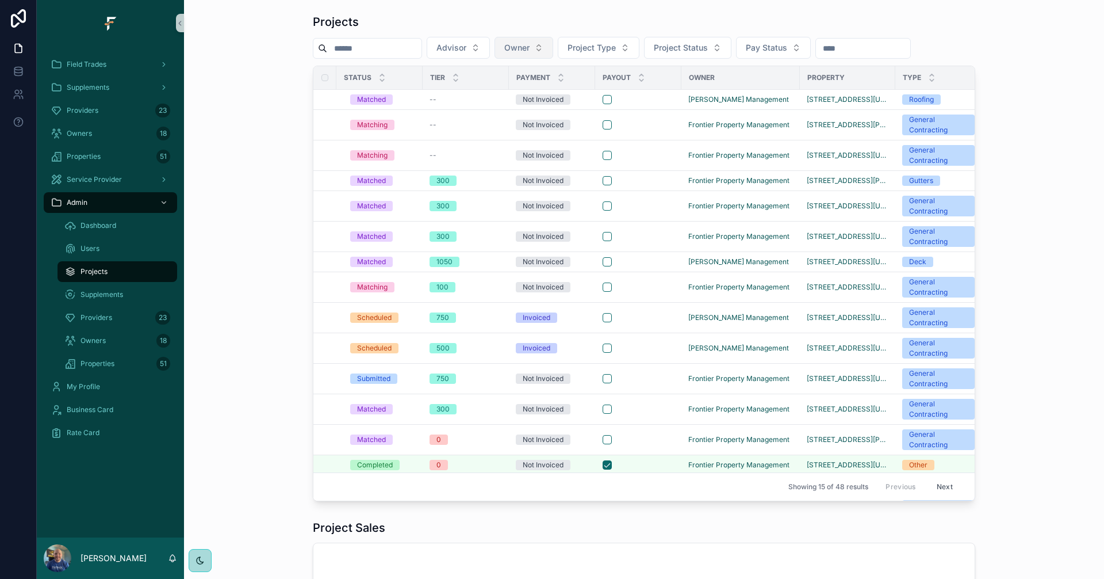
click at [553, 45] on button "Owner" at bounding box center [524, 48] width 59 height 22
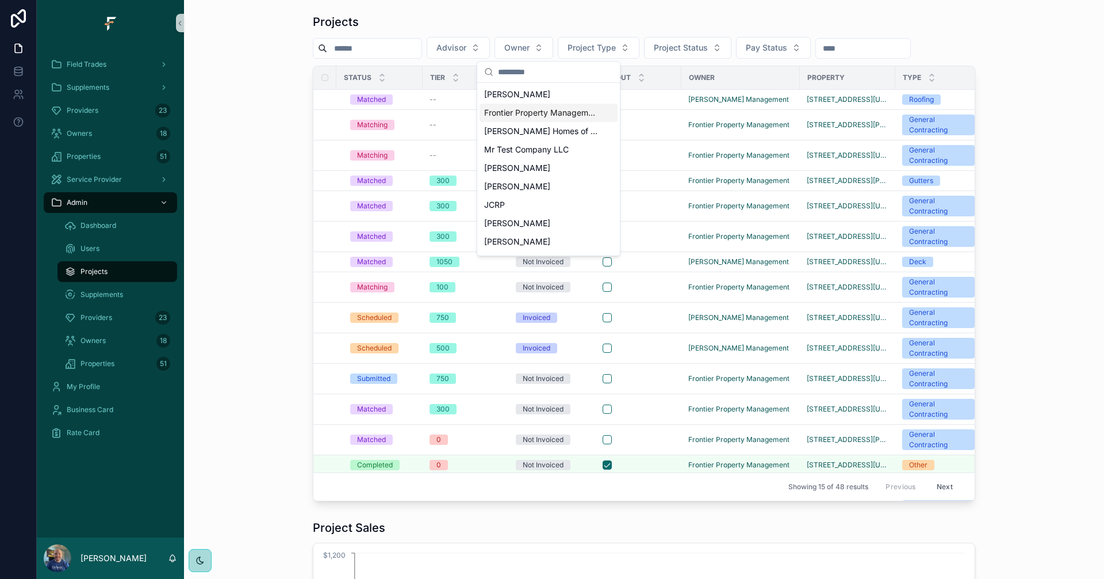
click at [554, 115] on span "Frontier Property Management" at bounding box center [541, 113] width 115 height 12
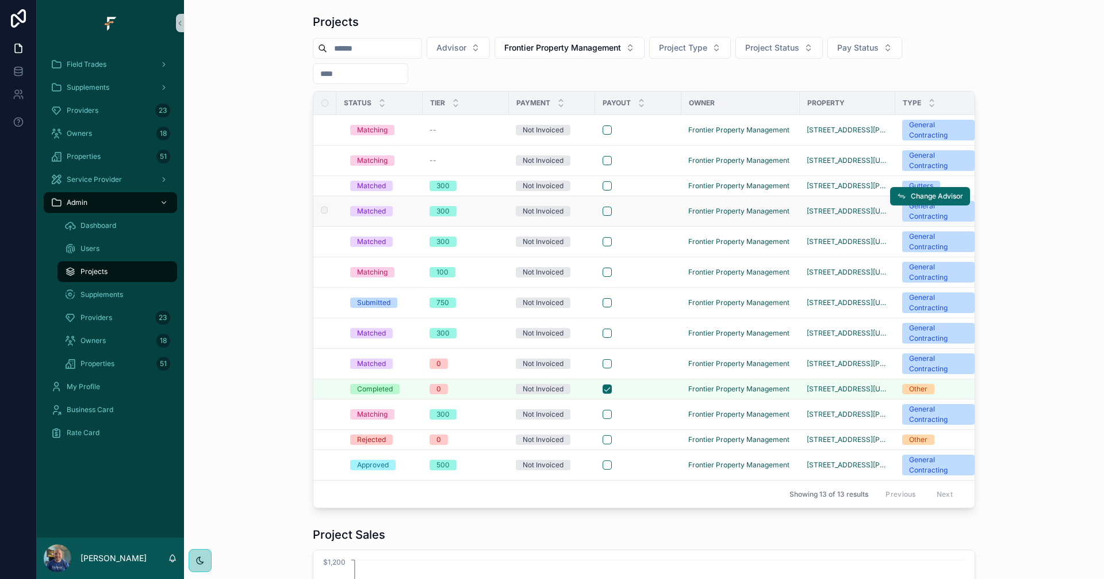
click at [650, 212] on div "scrollable content" at bounding box center [638, 210] width 71 height 9
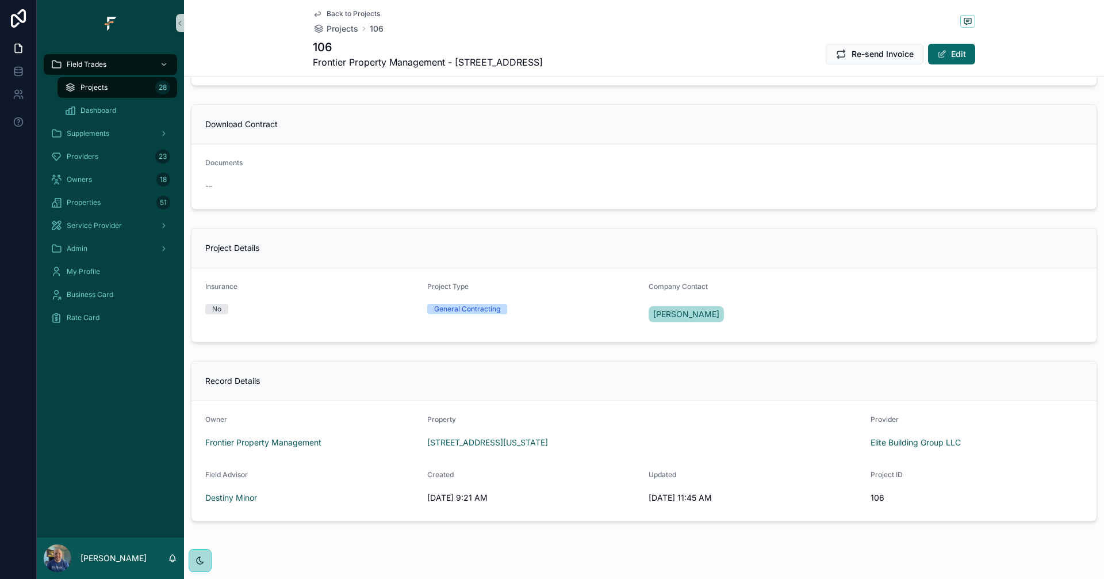
scroll to position [567, 0]
